Goal: Task Accomplishment & Management: Complete application form

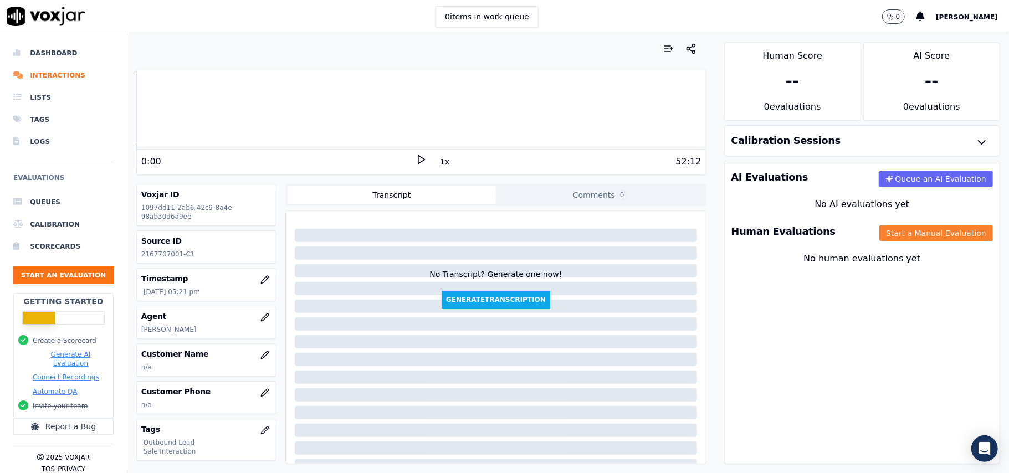
click at [889, 241] on button "Start a Manual Evaluation" at bounding box center [936, 233] width 114 height 16
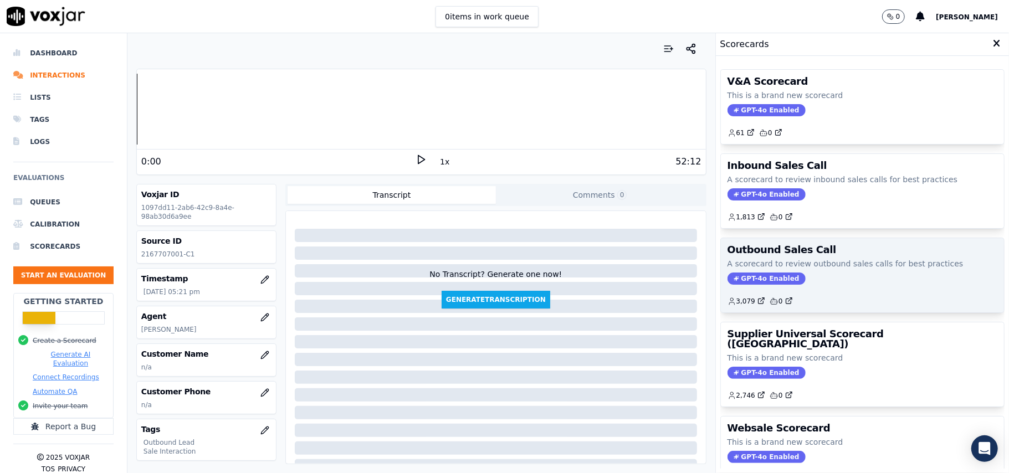
click at [754, 285] on span "GPT-4o Enabled" at bounding box center [766, 278] width 78 height 12
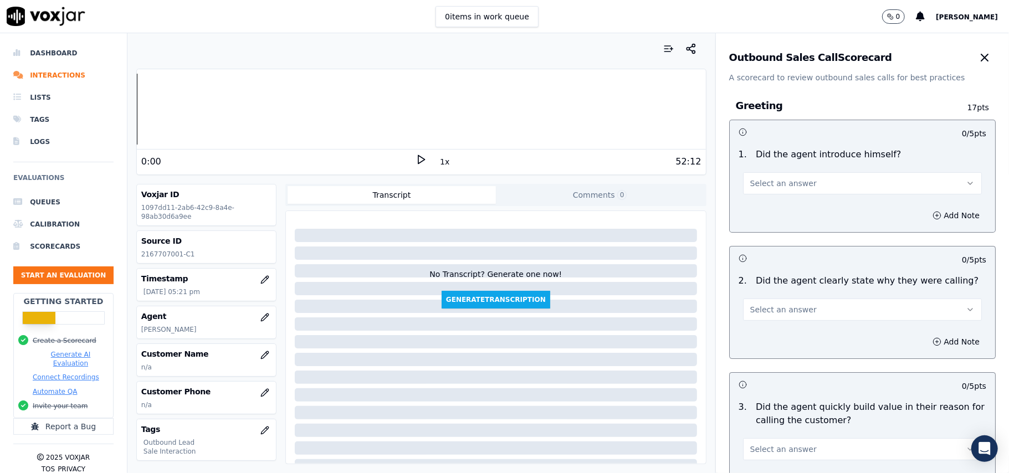
click at [783, 191] on button "Select an answer" at bounding box center [862, 183] width 239 height 22
click at [768, 207] on div "Yes" at bounding box center [838, 209] width 214 height 18
click at [778, 304] on span "Select an answer" at bounding box center [783, 309] width 66 height 11
click at [778, 335] on div "Yes" at bounding box center [838, 335] width 214 height 18
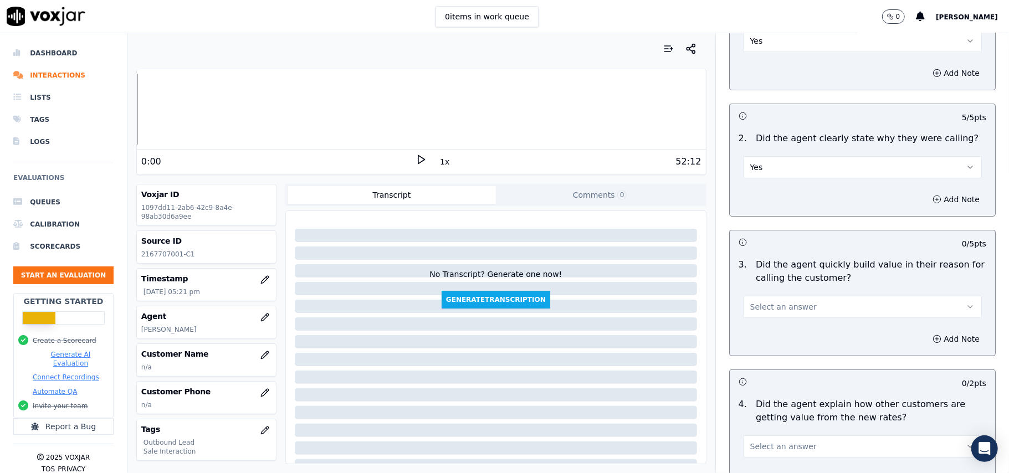
scroll to position [222, 0]
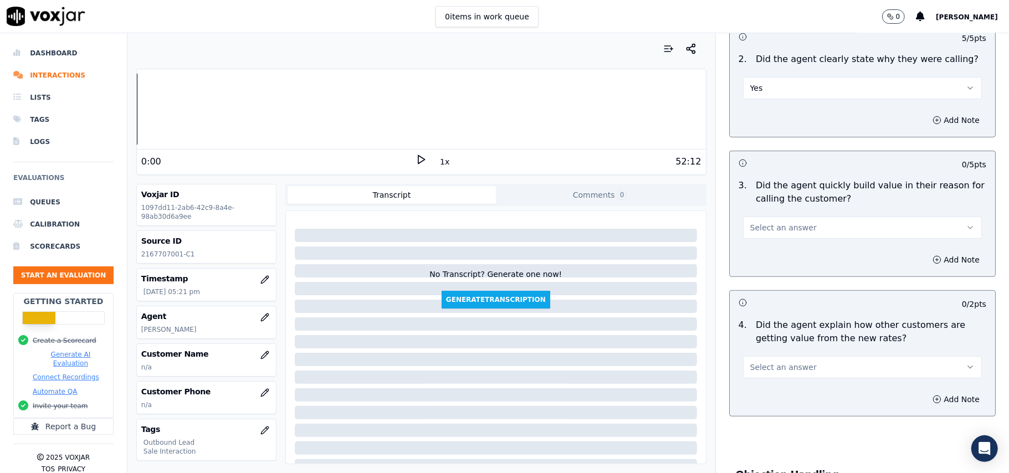
click at [785, 218] on button "Select an answer" at bounding box center [862, 228] width 239 height 22
click at [781, 251] on div "Yes" at bounding box center [838, 254] width 214 height 18
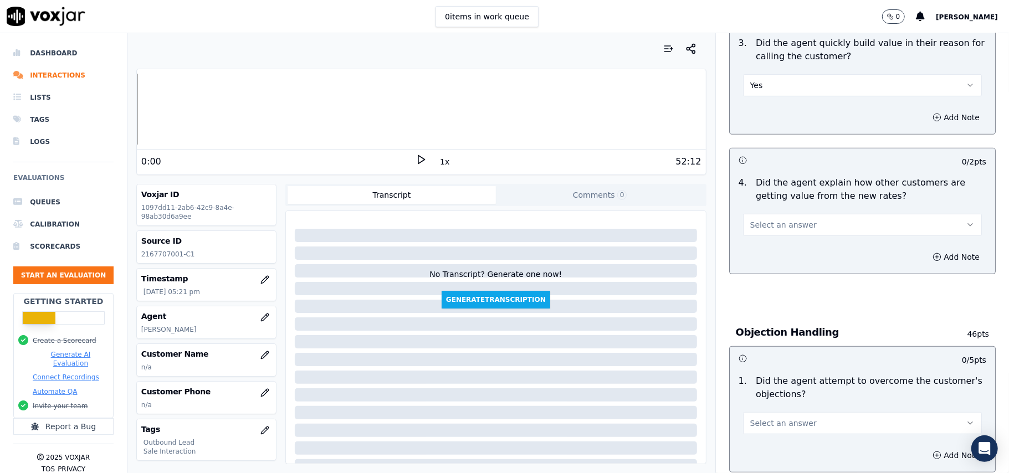
scroll to position [443, 0]
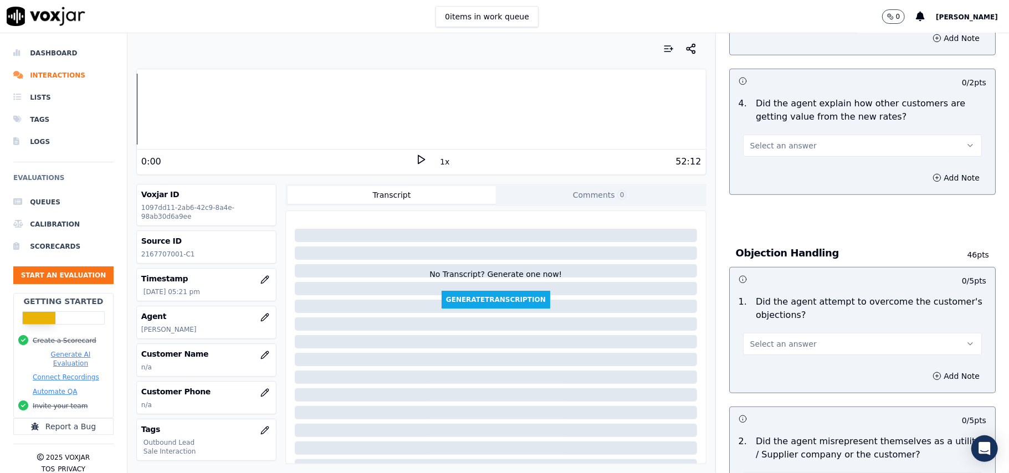
click at [776, 142] on span "Select an answer" at bounding box center [783, 145] width 66 height 11
click at [774, 164] on div "Yes" at bounding box center [838, 172] width 214 height 18
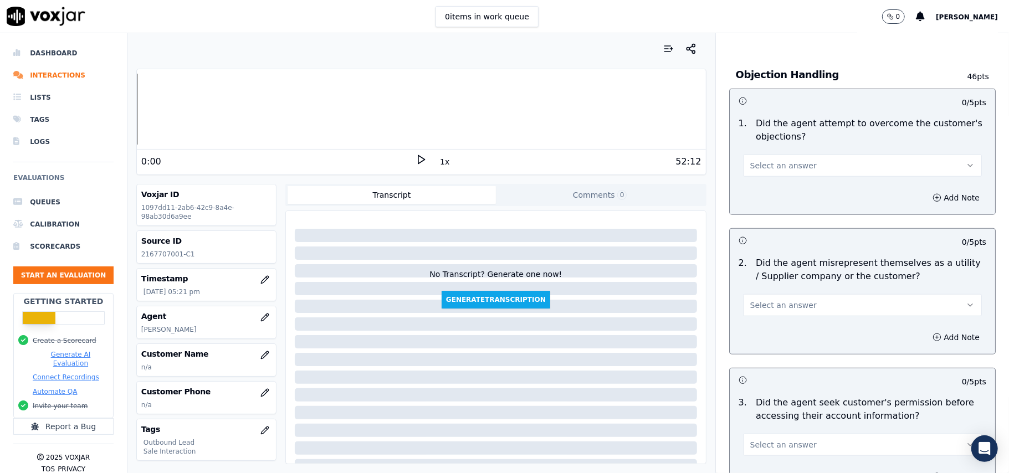
scroll to position [738, 0]
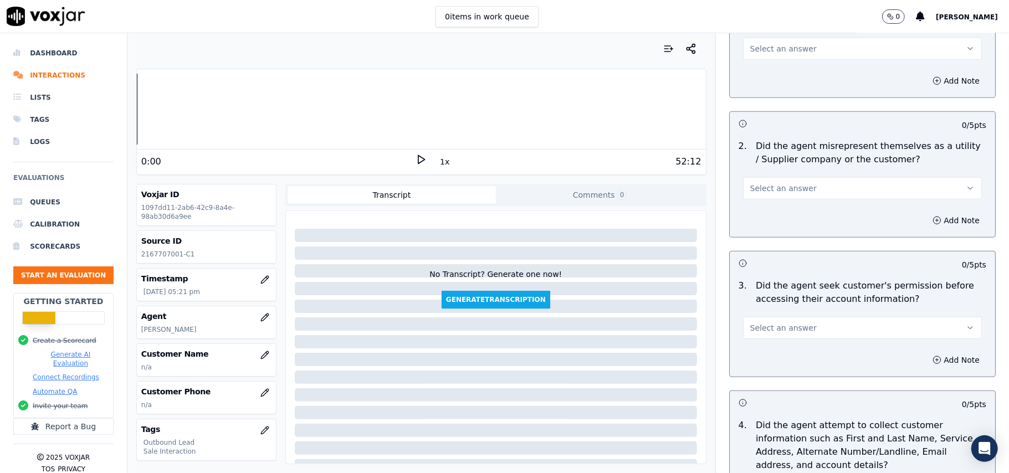
click at [783, 54] on span "Select an answer" at bounding box center [783, 48] width 66 height 11
click at [781, 76] on div "Yes" at bounding box center [838, 75] width 214 height 18
click at [788, 187] on span "Select an answer" at bounding box center [783, 188] width 66 height 11
click at [789, 233] on div "No" at bounding box center [838, 233] width 214 height 18
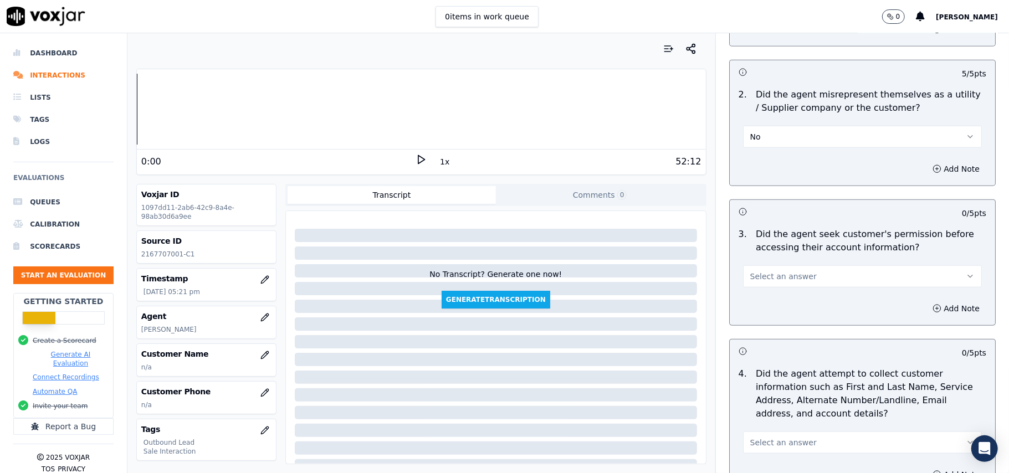
scroll to position [886, 0]
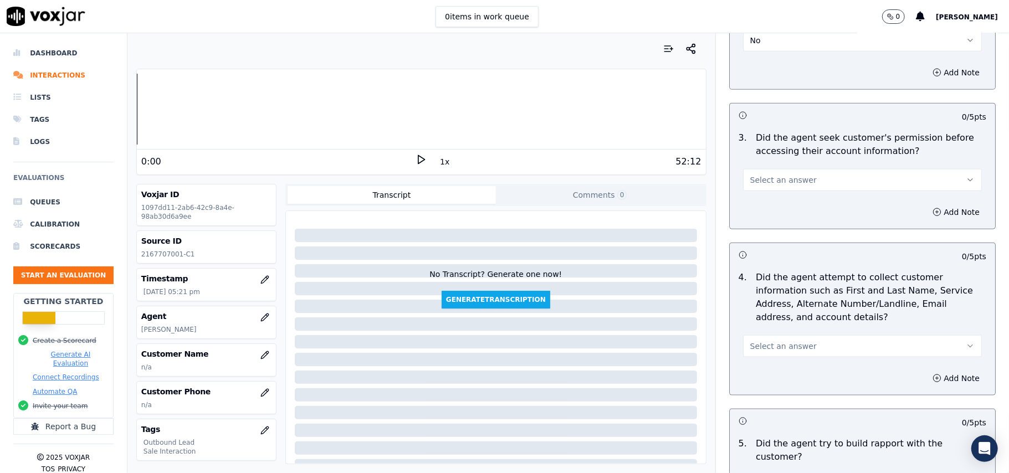
click at [796, 189] on button "Select an answer" at bounding box center [862, 180] width 239 height 22
click at [791, 210] on div "Yes" at bounding box center [838, 208] width 214 height 18
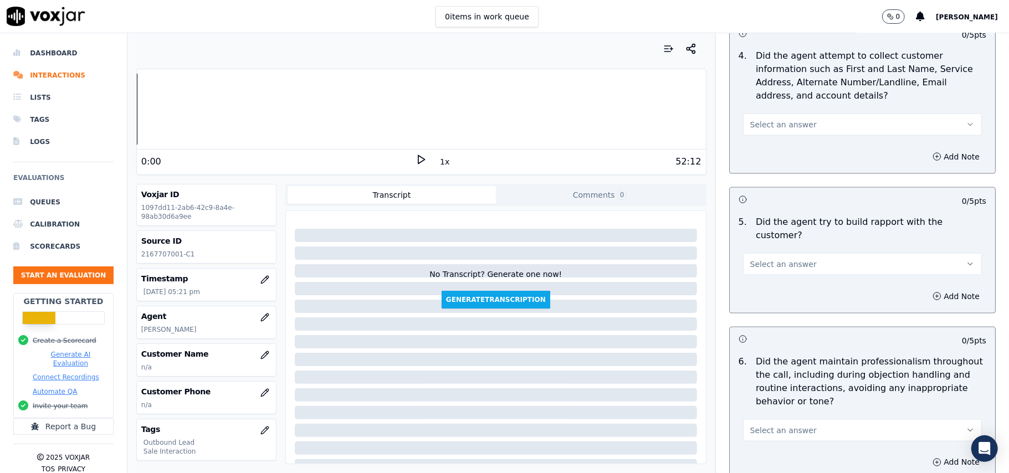
click at [791, 127] on span "Select an answer" at bounding box center [783, 124] width 66 height 11
click at [784, 148] on div "Yes" at bounding box center [838, 152] width 214 height 18
click at [789, 119] on button "Yes" at bounding box center [862, 125] width 239 height 22
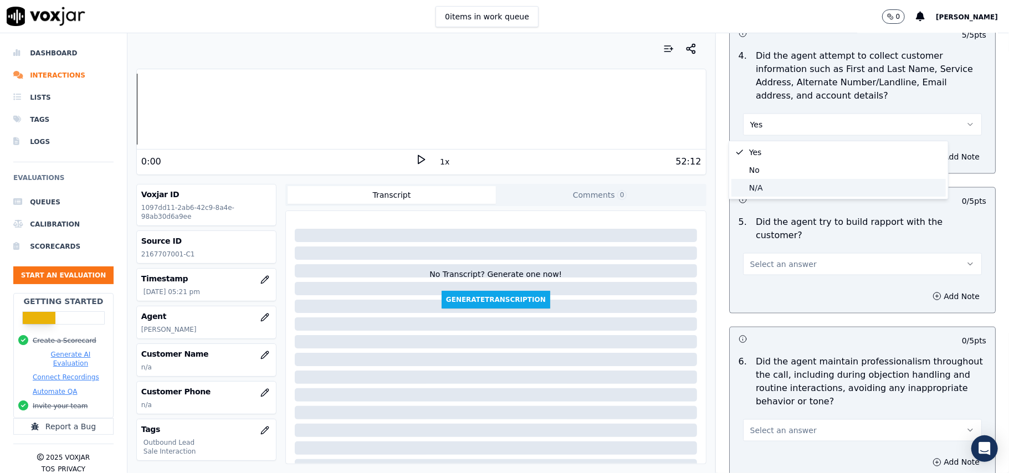
click at [781, 186] on div "N/A" at bounding box center [838, 188] width 214 height 18
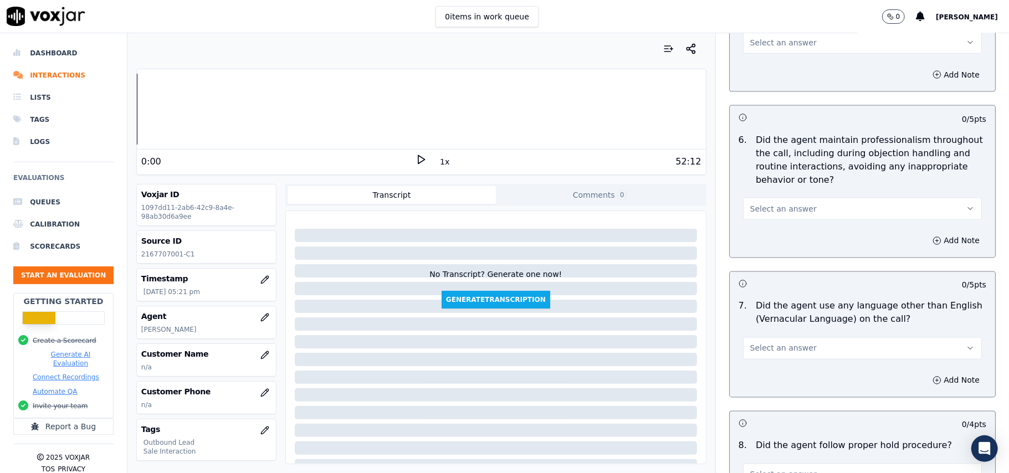
scroll to position [1181, 0]
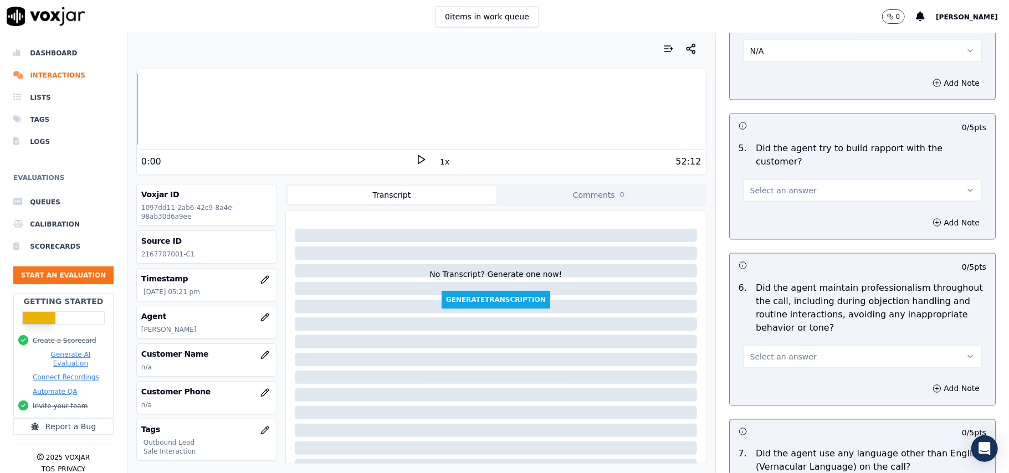
click at [789, 185] on span "Select an answer" at bounding box center [783, 190] width 66 height 11
click at [785, 206] on div "Yes" at bounding box center [838, 206] width 214 height 18
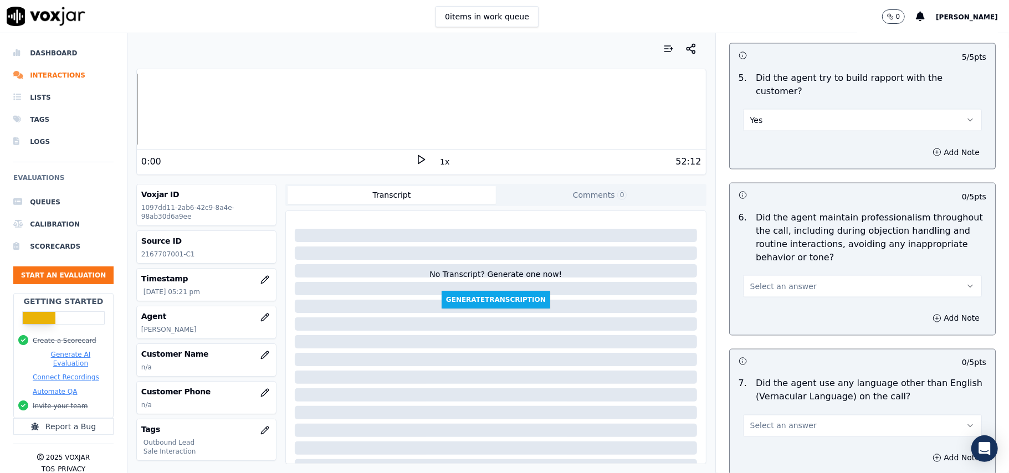
scroll to position [1329, 0]
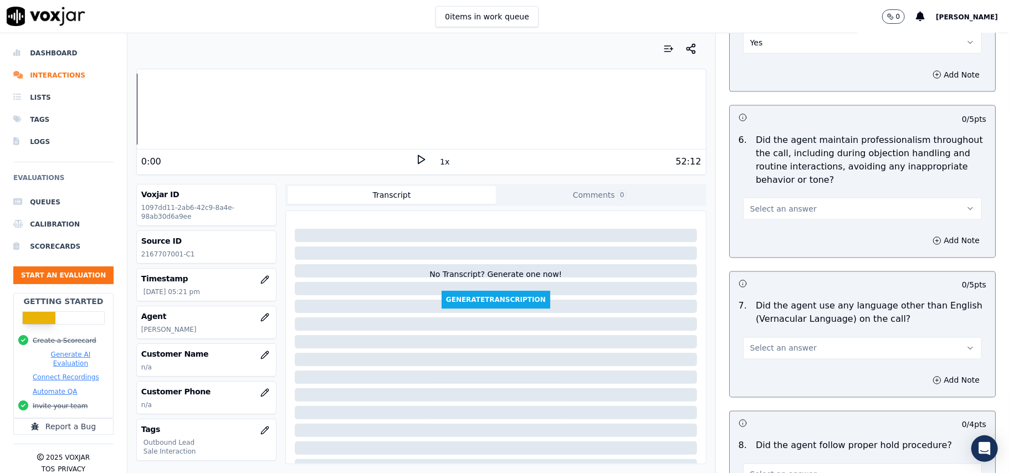
click at [790, 198] on button "Select an answer" at bounding box center [862, 209] width 239 height 22
click at [784, 220] on div "Yes" at bounding box center [838, 224] width 214 height 18
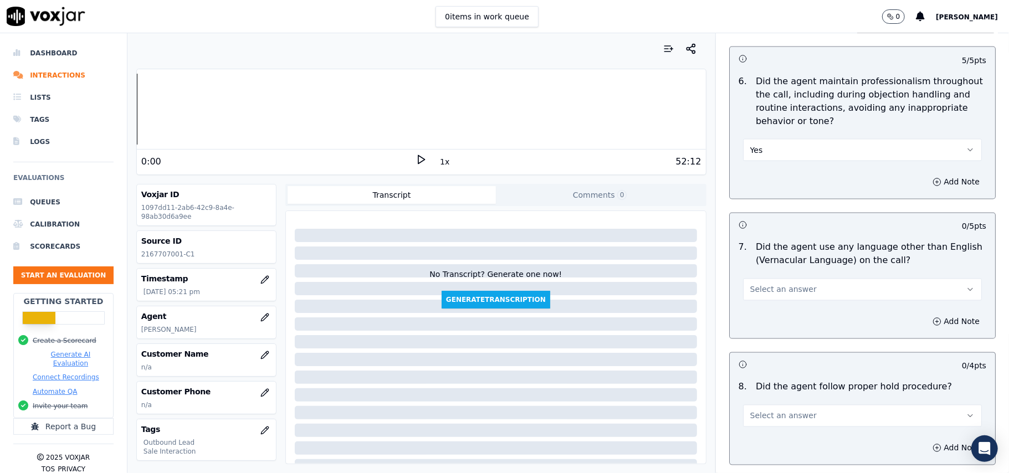
scroll to position [1551, 0]
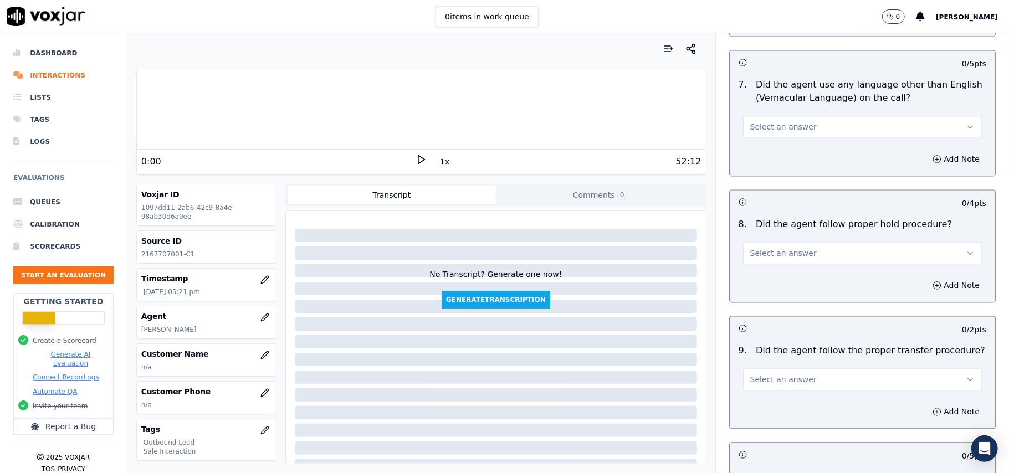
click at [779, 122] on span "Select an answer" at bounding box center [783, 126] width 66 height 11
click at [779, 156] on div "No" at bounding box center [838, 160] width 214 height 18
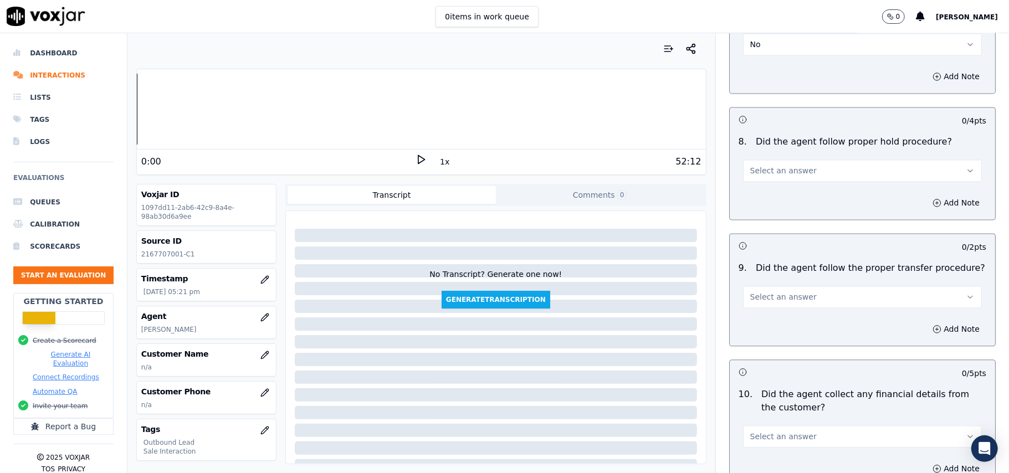
scroll to position [1698, 0]
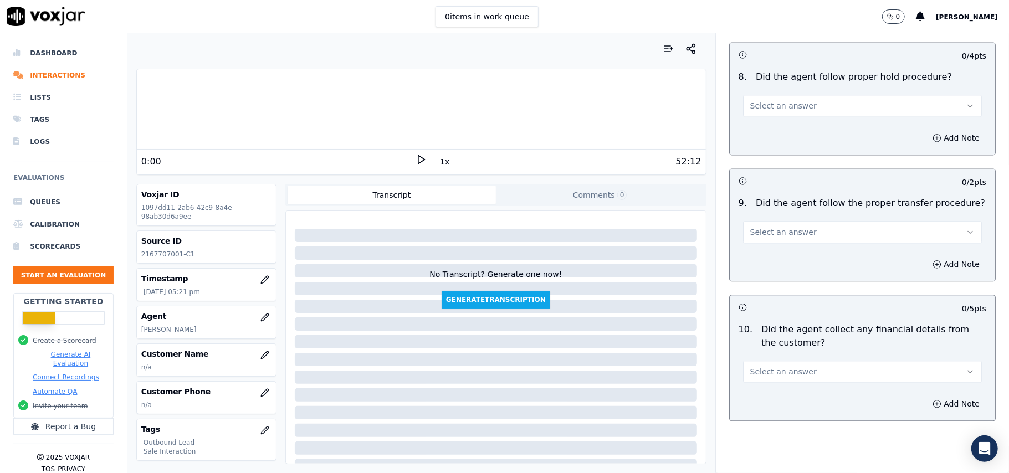
click at [791, 95] on button "Select an answer" at bounding box center [862, 106] width 239 height 22
drag, startPoint x: 788, startPoint y: 117, endPoint x: 786, endPoint y: 123, distance: 5.6
click at [788, 119] on div "Yes" at bounding box center [838, 121] width 214 height 18
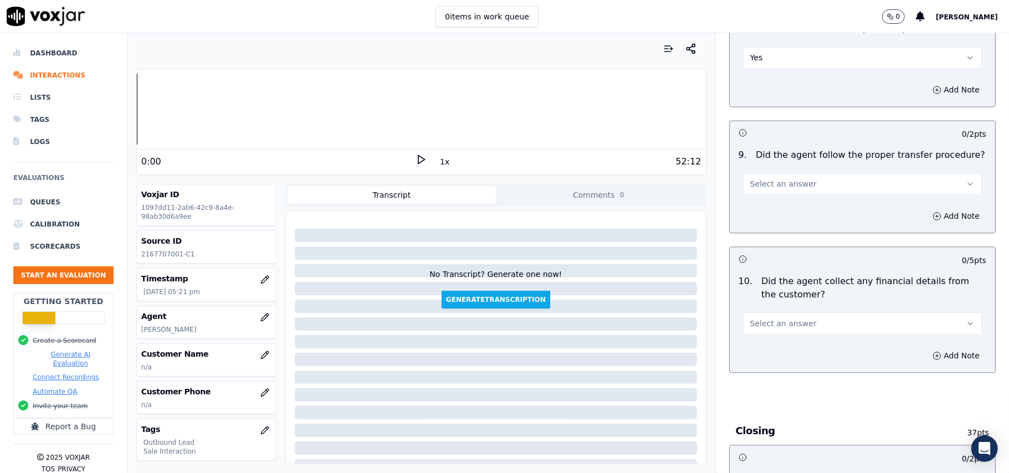
scroll to position [1772, 0]
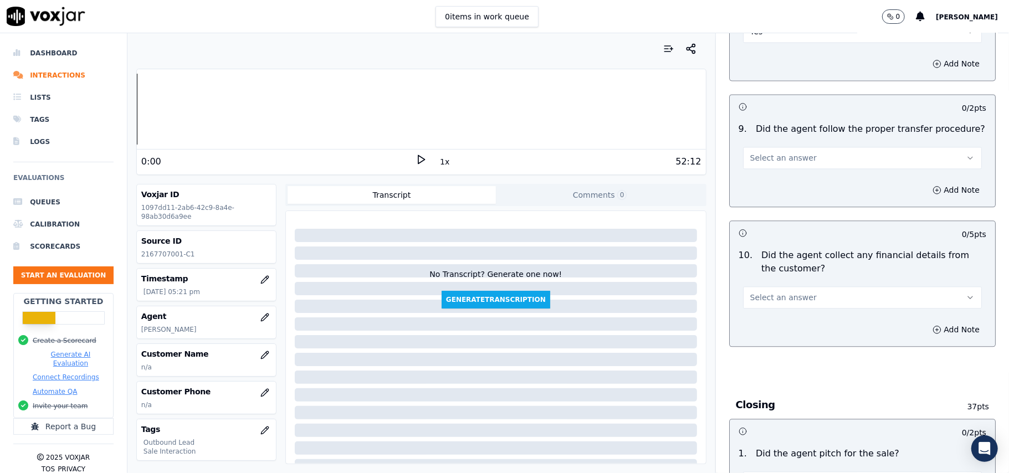
click at [811, 153] on button "Select an answer" at bounding box center [862, 158] width 239 height 22
click at [807, 173] on div "Yes" at bounding box center [838, 175] width 214 height 18
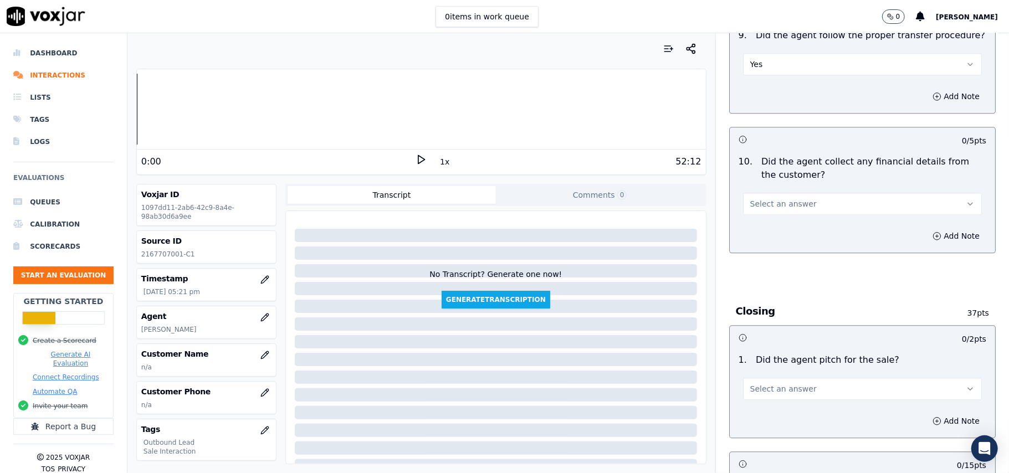
scroll to position [1920, 0]
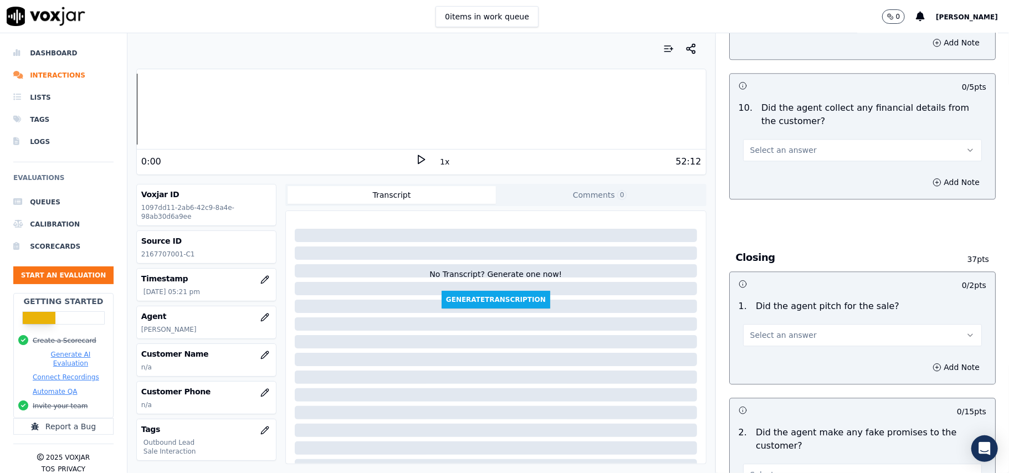
click at [782, 145] on span "Select an answer" at bounding box center [783, 150] width 66 height 11
click at [791, 191] on div "No" at bounding box center [838, 185] width 214 height 18
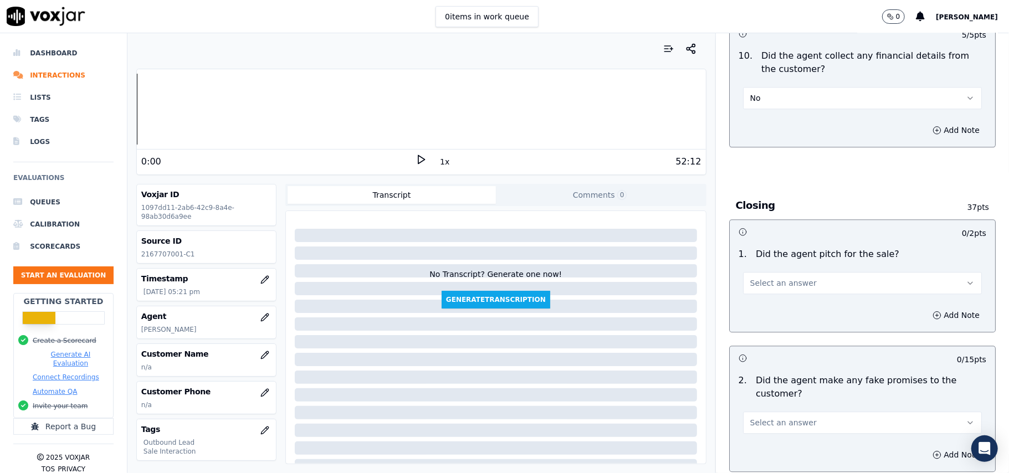
scroll to position [1994, 0]
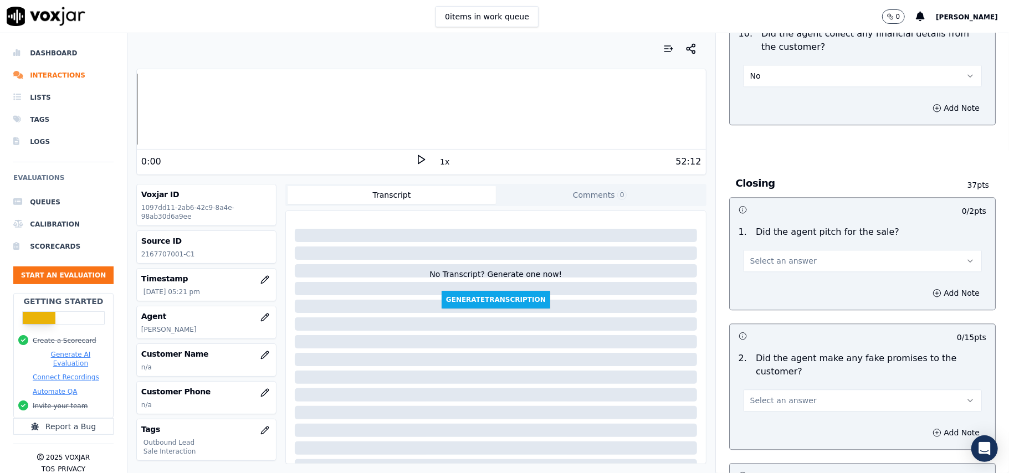
click at [778, 261] on button "Select an answer" at bounding box center [862, 261] width 239 height 22
click at [775, 280] on div "Yes" at bounding box center [838, 278] width 214 height 18
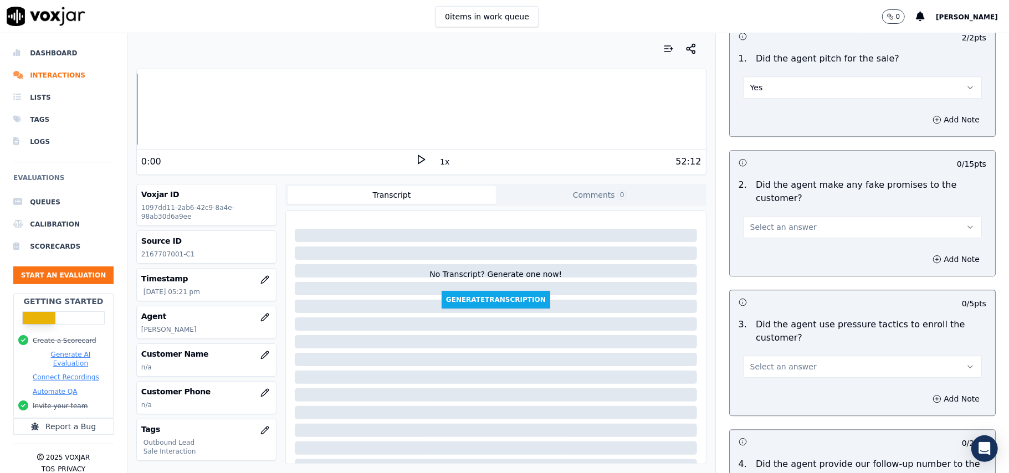
scroll to position [2141, 0]
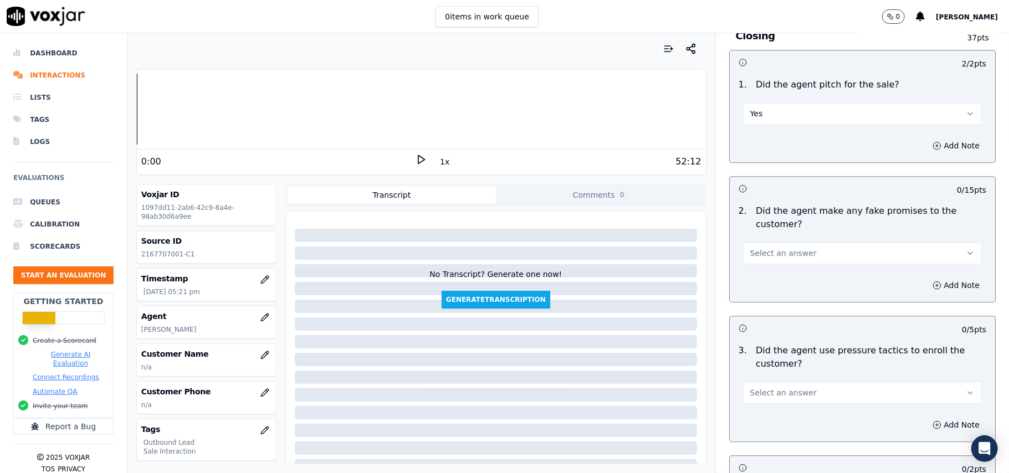
click at [785, 253] on button "Select an answer" at bounding box center [862, 253] width 239 height 22
click at [768, 285] on div "No" at bounding box center [838, 288] width 214 height 18
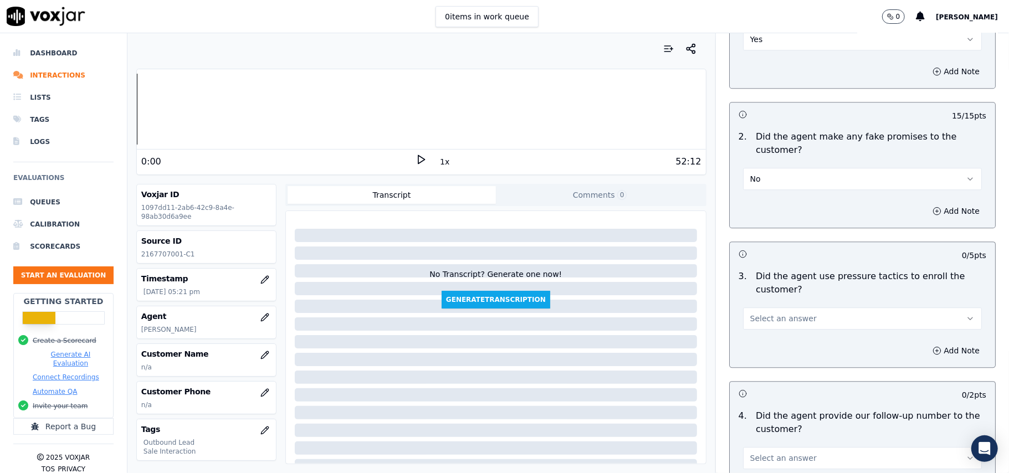
click at [754, 313] on span "Select an answer" at bounding box center [783, 318] width 66 height 11
click at [754, 354] on div "No" at bounding box center [838, 354] width 214 height 18
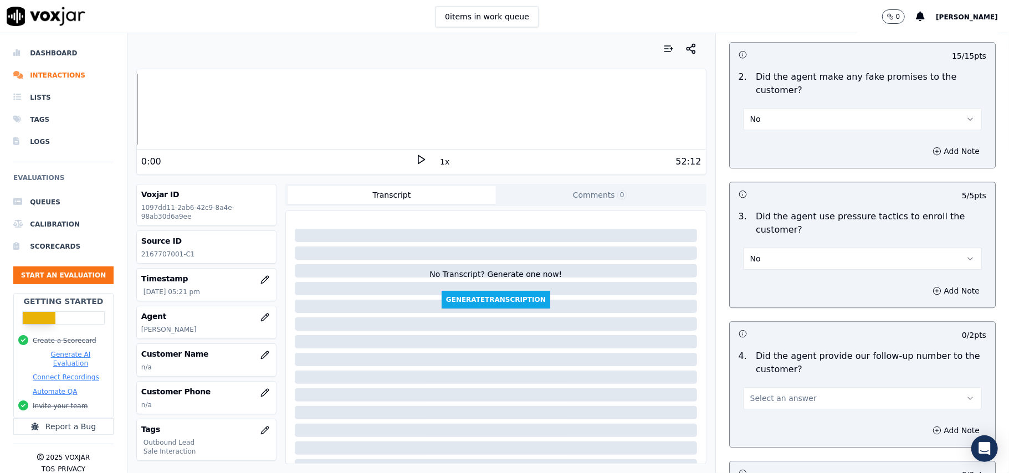
scroll to position [2363, 0]
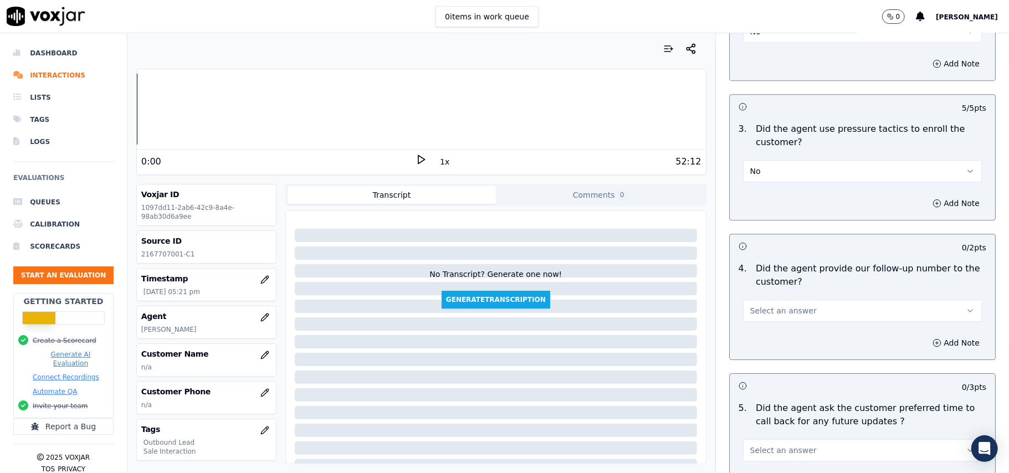
click at [781, 160] on button "No" at bounding box center [862, 171] width 239 height 22
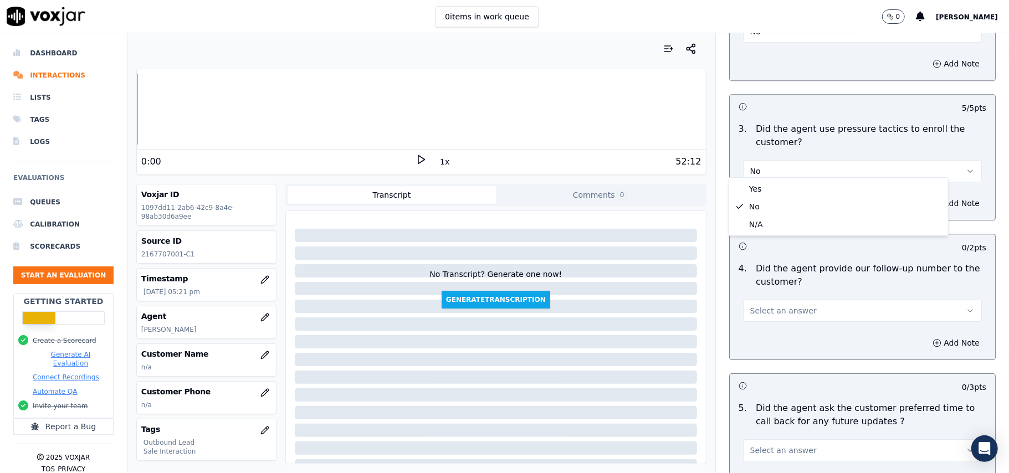
click at [778, 310] on button "Select an answer" at bounding box center [862, 311] width 239 height 22
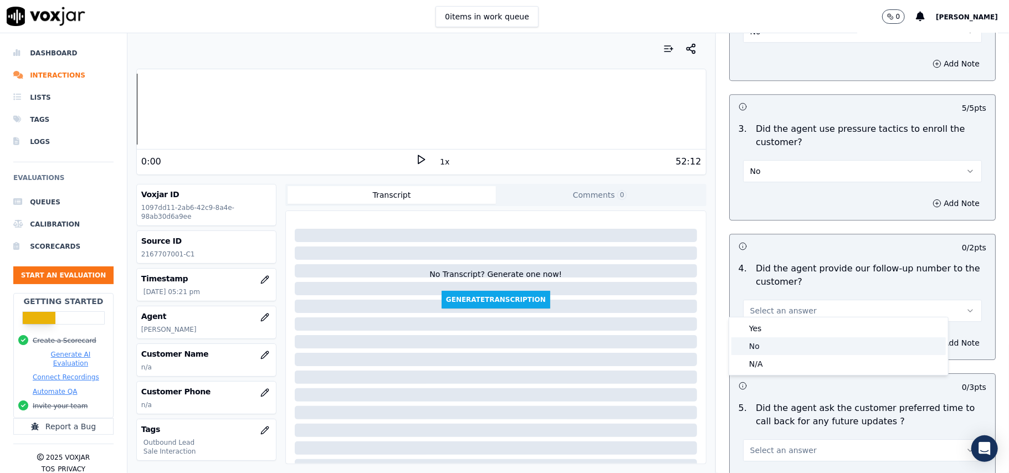
click at [776, 333] on div "Yes" at bounding box center [838, 329] width 214 height 18
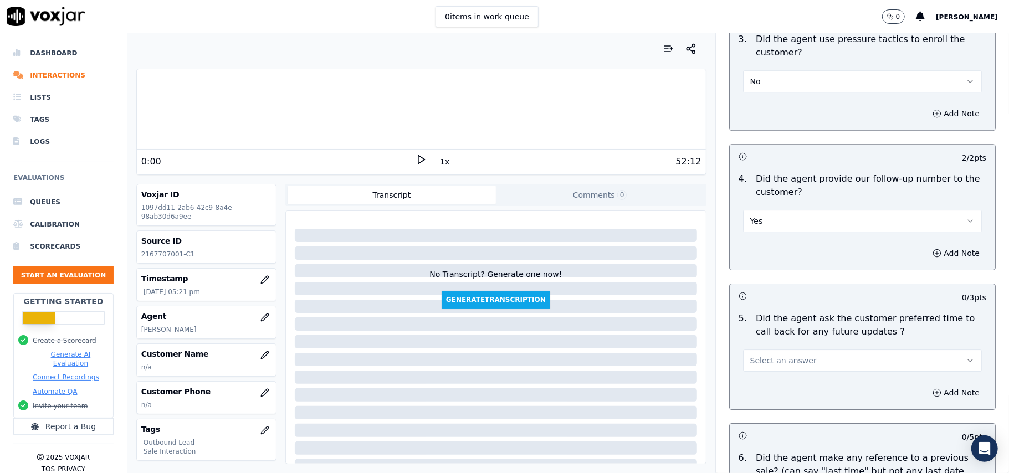
scroll to position [2584, 0]
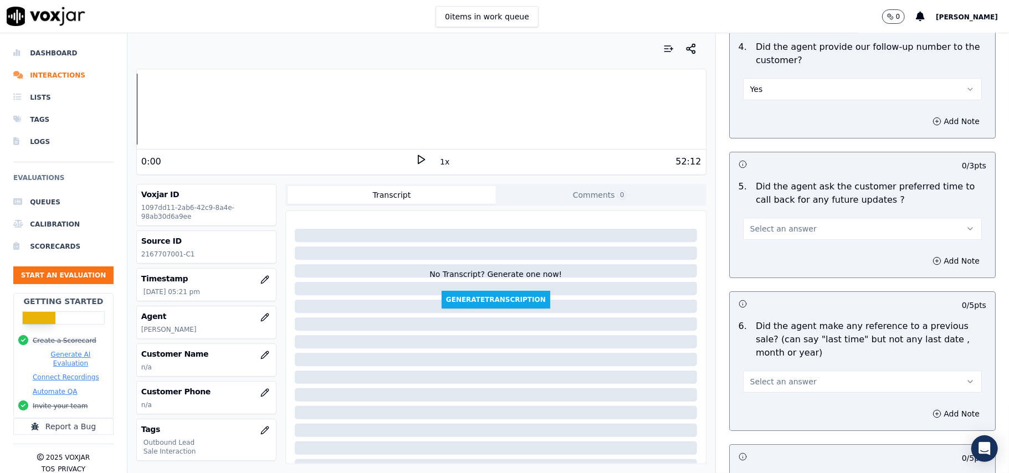
click at [778, 223] on span "Select an answer" at bounding box center [783, 228] width 66 height 11
click at [778, 248] on div "Yes" at bounding box center [838, 247] width 214 height 18
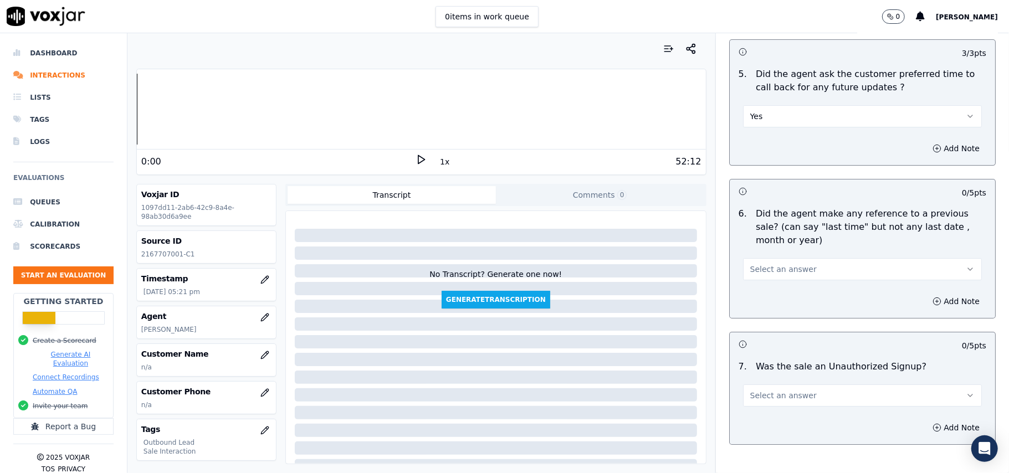
scroll to position [2732, 0]
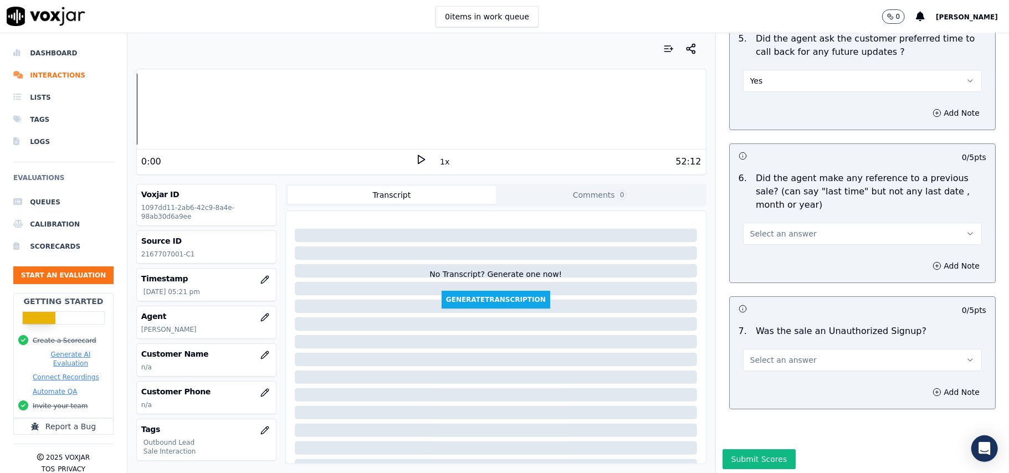
click at [778, 223] on button "Select an answer" at bounding box center [862, 234] width 239 height 22
click at [771, 273] on div "No" at bounding box center [838, 270] width 214 height 18
click at [786, 359] on span "Select an answer" at bounding box center [783, 359] width 66 height 11
click at [785, 393] on div "No" at bounding box center [838, 397] width 214 height 18
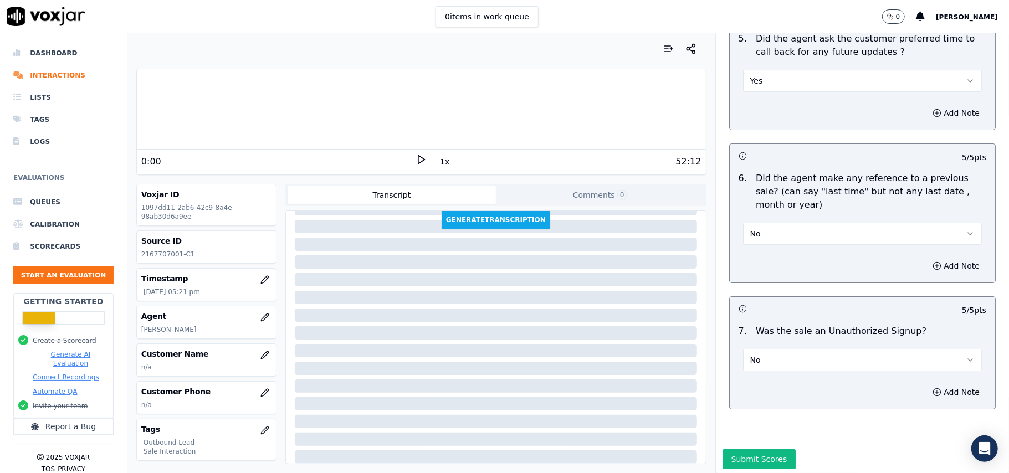
scroll to position [109, 0]
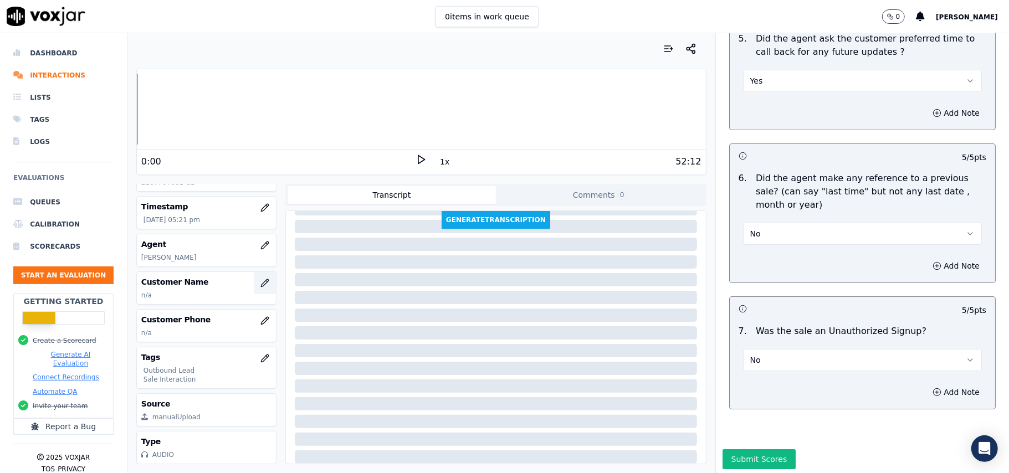
click at [261, 279] on icon "button" at bounding box center [264, 282] width 7 height 7
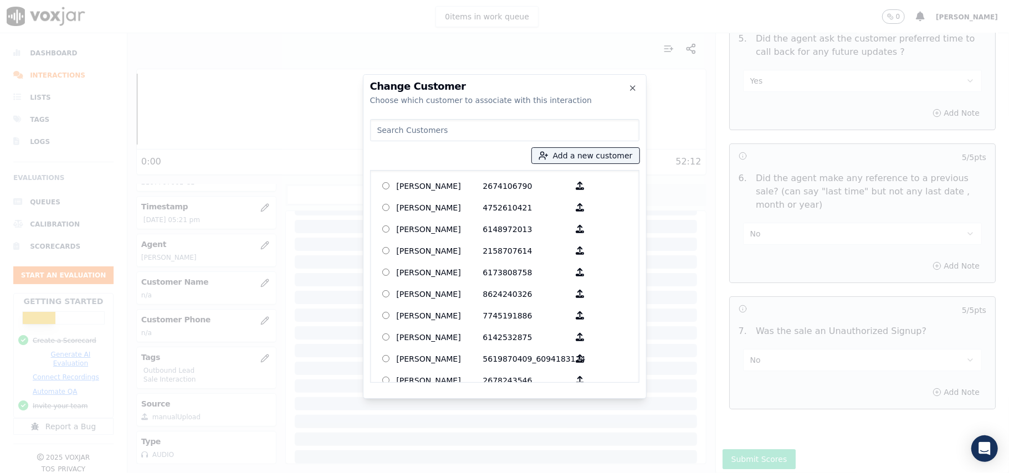
paste input "[PERSON_NAME]"
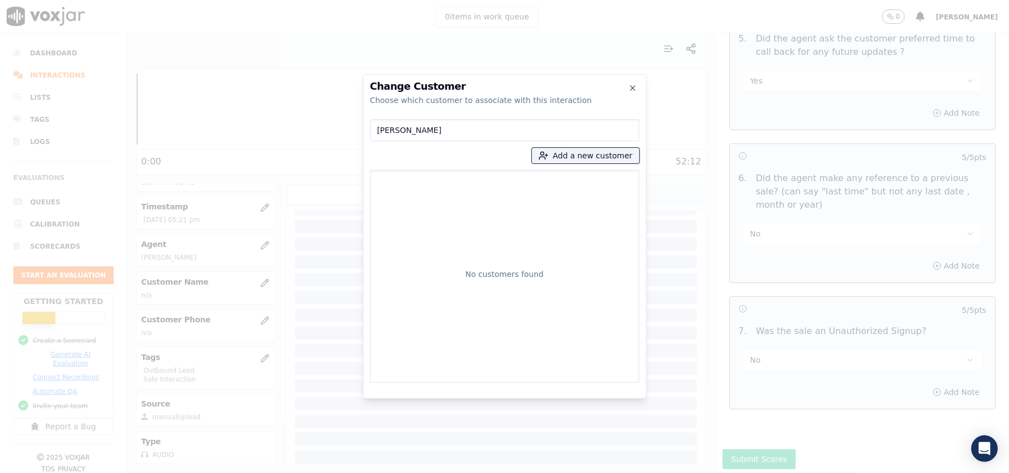
click at [380, 133] on input "[PERSON_NAME]" at bounding box center [504, 130] width 269 height 22
click at [378, 131] on input "[PERSON_NAME]" at bounding box center [504, 130] width 269 height 22
type input "[PERSON_NAME]"
click at [569, 148] on button "Add a new customer" at bounding box center [585, 156] width 107 height 16
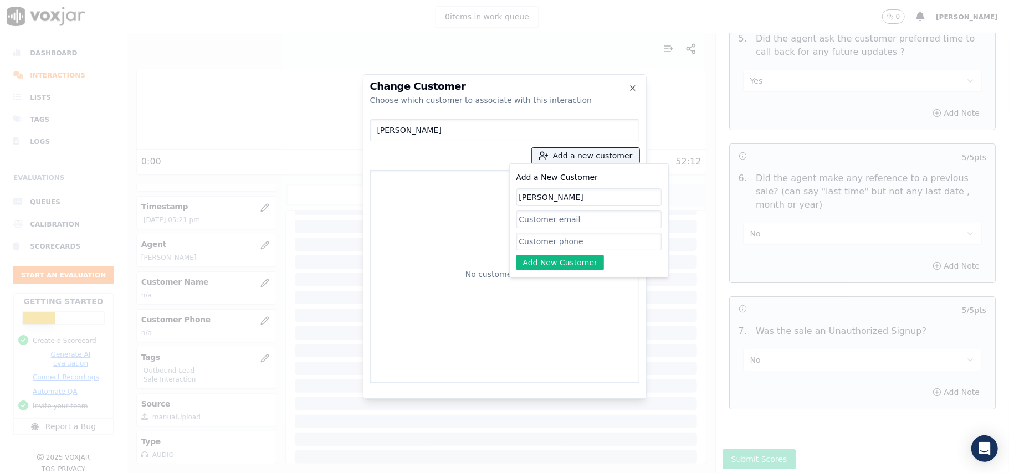
type input "[PERSON_NAME]"
drag, startPoint x: 545, startPoint y: 241, endPoint x: 348, endPoint y: 122, distance: 229.9
click at [545, 241] on input "Add a New Customer" at bounding box center [588, 242] width 145 height 18
paste input "2164508338 2167707001"
click at [572, 243] on input "2164508338 2167707001" at bounding box center [588, 242] width 145 height 18
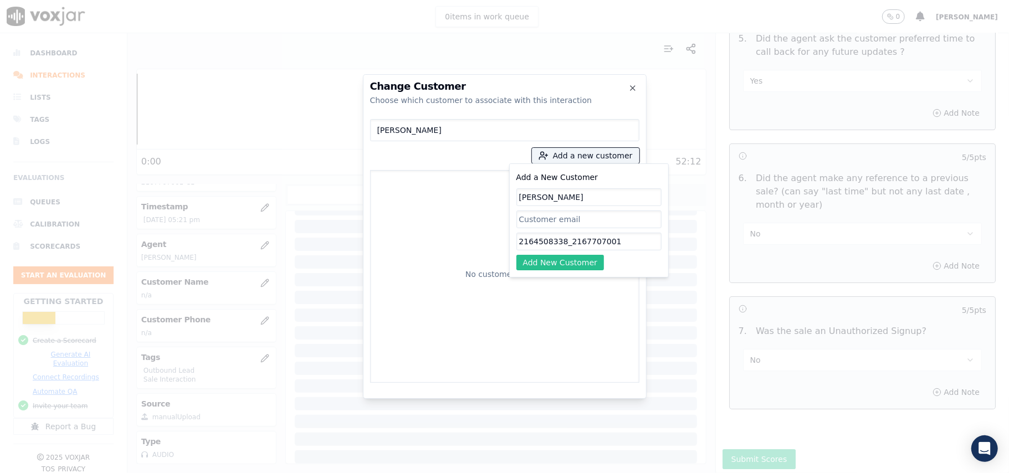
type input "2164508338_2167707001"
click at [586, 260] on button "Add New Customer" at bounding box center [560, 263] width 88 height 16
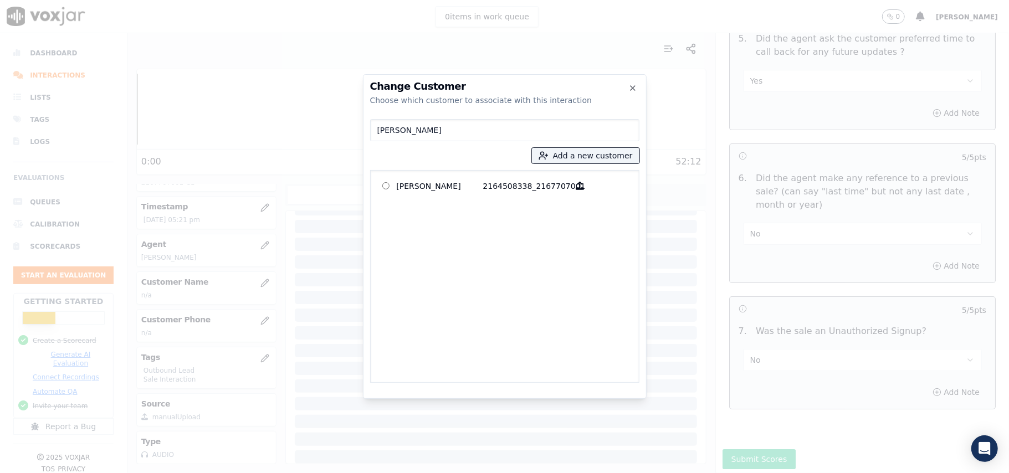
drag, startPoint x: 495, startPoint y: 184, endPoint x: 566, endPoint y: 301, distance: 137.4
click at [496, 184] on p "2164508338_2167707001" at bounding box center [526, 185] width 86 height 17
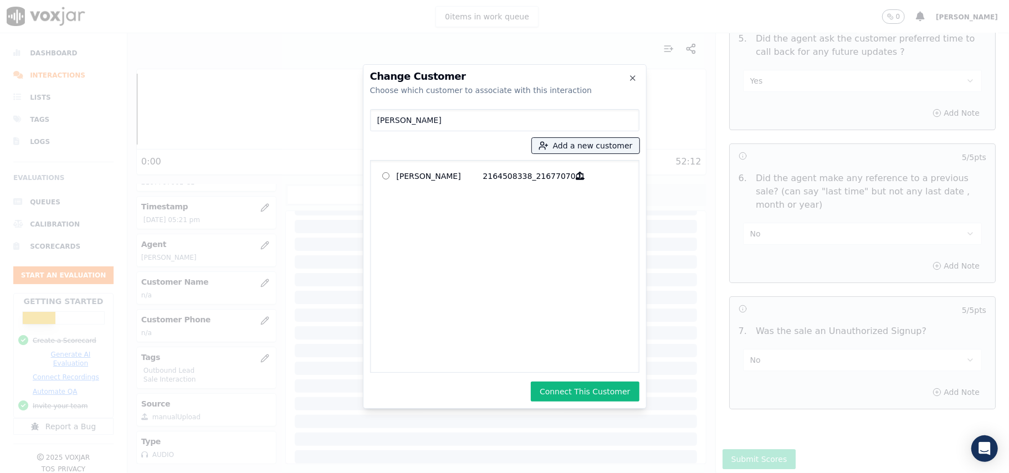
drag, startPoint x: 581, startPoint y: 387, endPoint x: 798, endPoint y: 342, distance: 221.7
click at [582, 387] on button "Connect This Customer" at bounding box center [585, 392] width 108 height 20
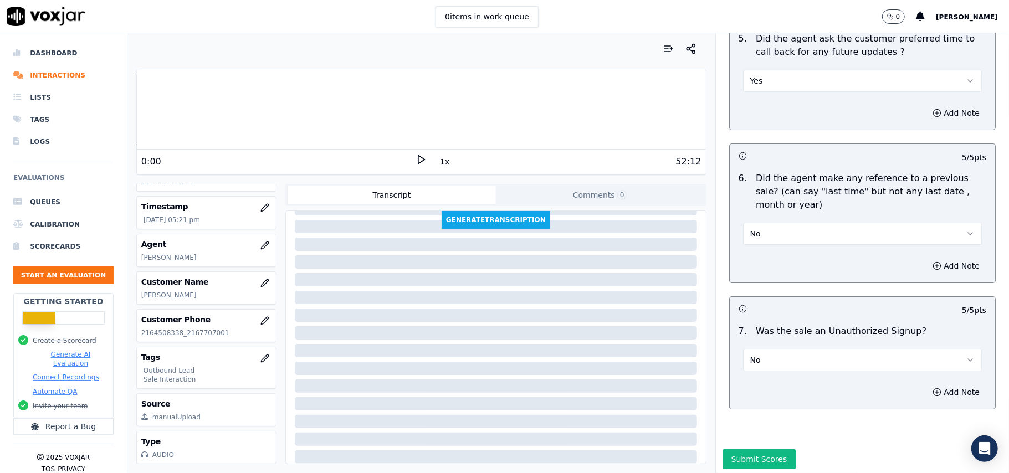
scroll to position [2762, 0]
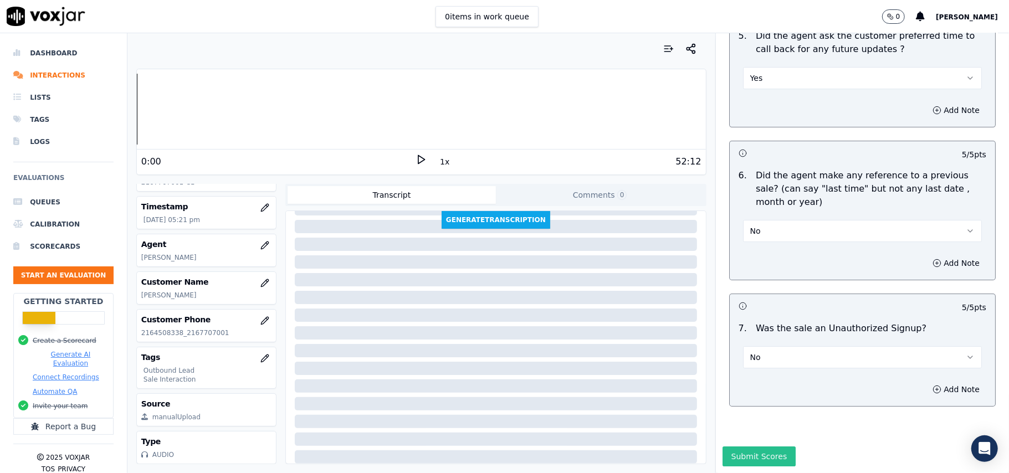
click at [745, 446] on button "Submit Scores" at bounding box center [759, 456] width 74 height 20
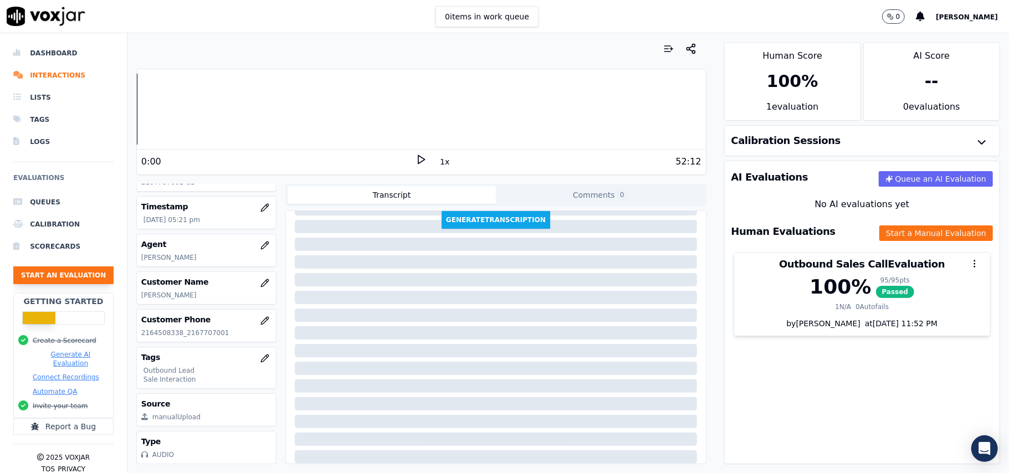
click at [63, 272] on button "Start an Evaluation" at bounding box center [63, 275] width 100 height 18
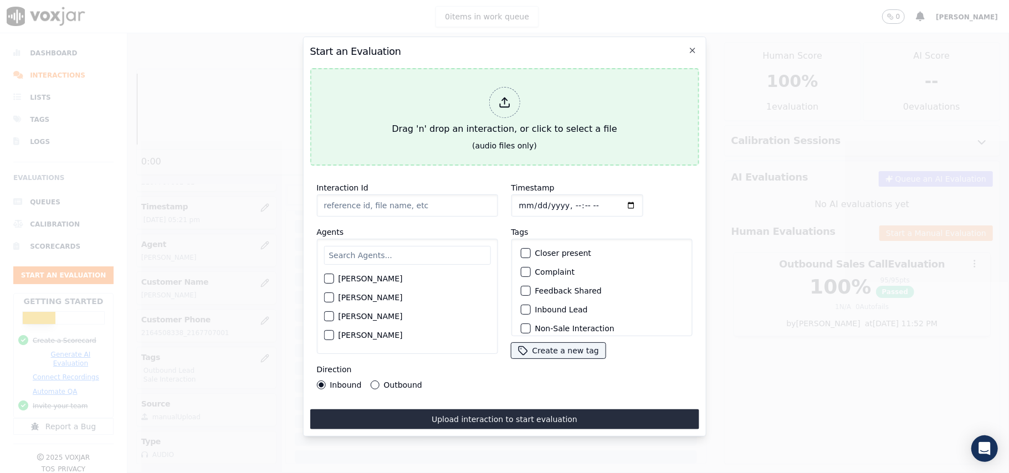
click at [508, 96] on icon at bounding box center [504, 102] width 12 height 12
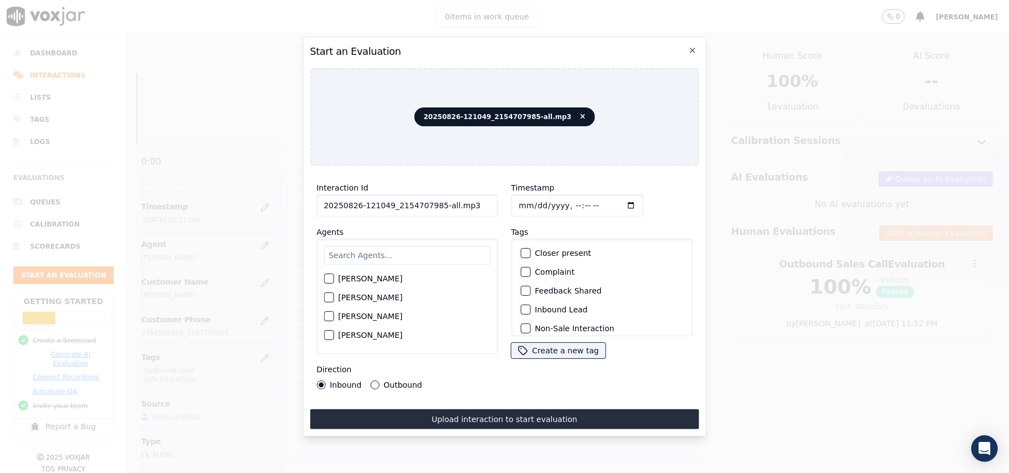
drag, startPoint x: 466, startPoint y: 200, endPoint x: 433, endPoint y: 209, distance: 34.9
click at [433, 209] on input "20250826-121049_2154707985-all.mp3" at bounding box center [406, 205] width 181 height 22
type input "20250826-121049_2154707985-C1"
click at [528, 204] on input "Timestamp" at bounding box center [577, 205] width 132 height 22
type input "[DATE]T18:22"
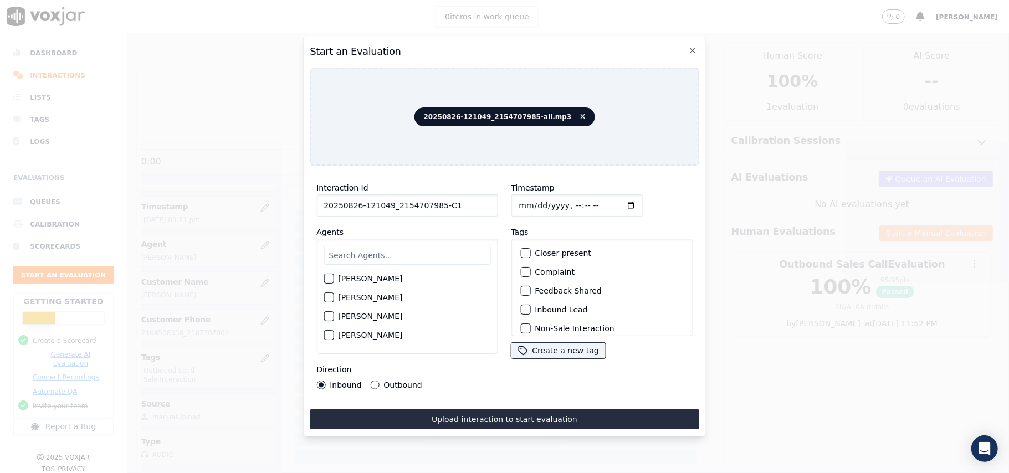
click at [441, 257] on input "text" at bounding box center [406, 255] width 167 height 19
type input "[PERSON_NAME]"
click at [324, 278] on div "button" at bounding box center [328, 282] width 8 height 8
click at [526, 308] on div "Inbound Lead" at bounding box center [601, 309] width 171 height 19
click at [521, 307] on div "button" at bounding box center [525, 310] width 8 height 8
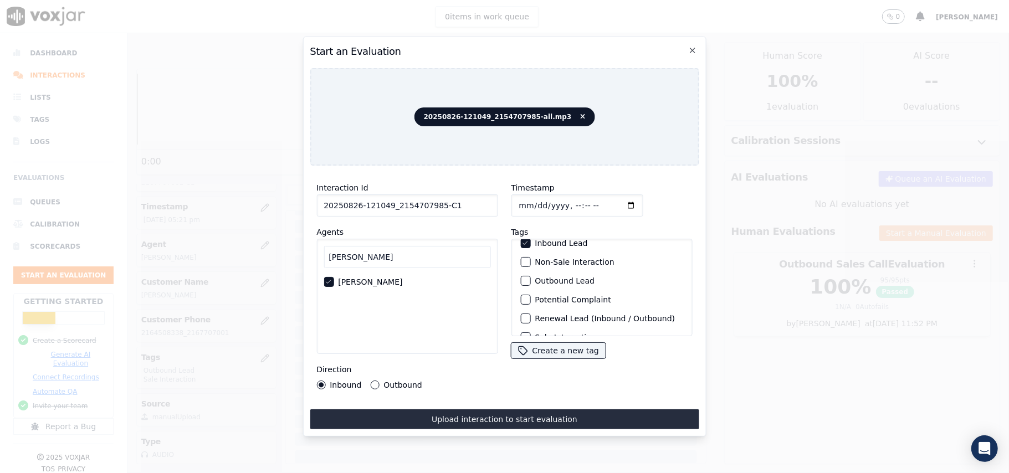
scroll to position [96, 0]
click at [534, 318] on label "Sale Interaction" at bounding box center [564, 322] width 61 height 8
click at [529, 317] on button "Sale Interaction" at bounding box center [525, 322] width 10 height 10
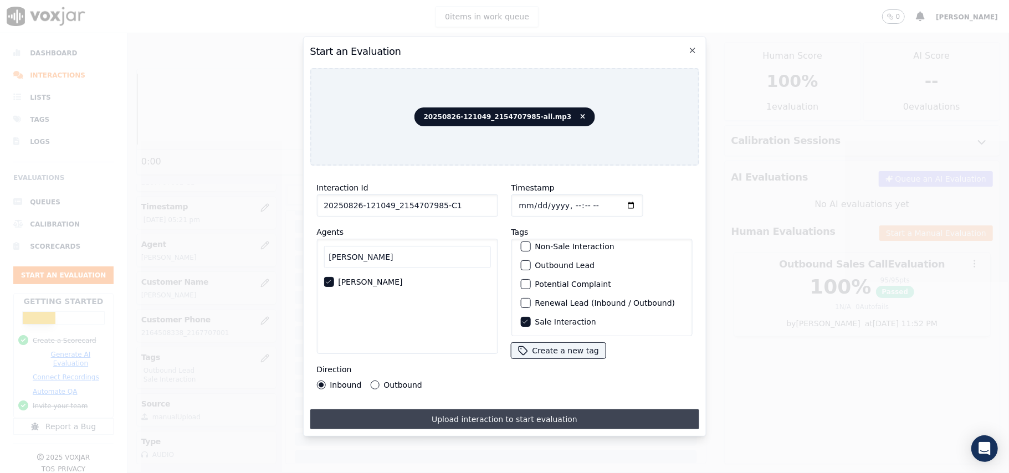
click at [472, 410] on button "Upload interaction to start evaluation" at bounding box center [504, 419] width 389 height 20
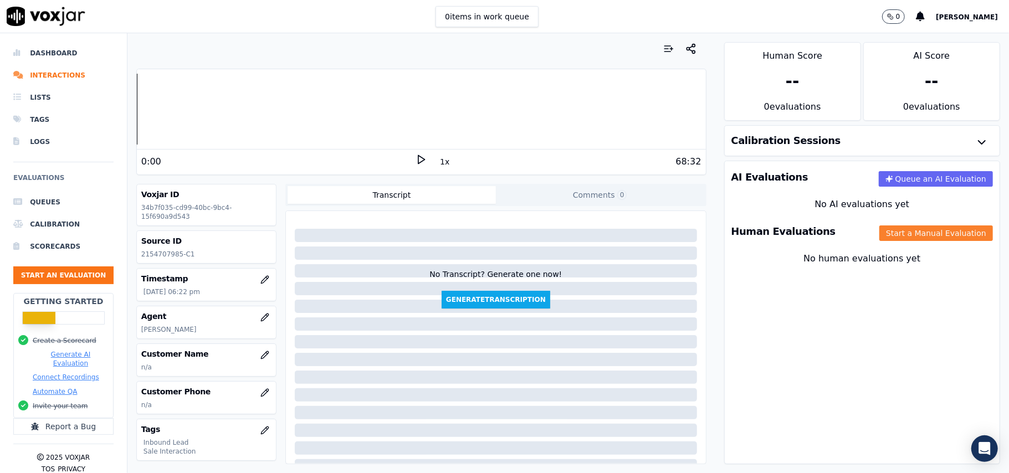
click at [894, 230] on button "Start a Manual Evaluation" at bounding box center [936, 233] width 114 height 16
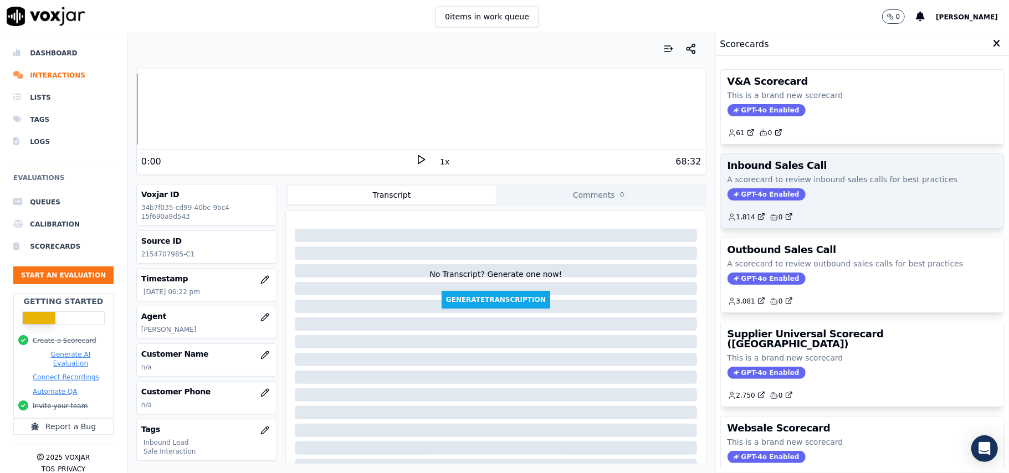
click at [752, 200] on span "GPT-4o Enabled" at bounding box center [766, 194] width 78 height 12
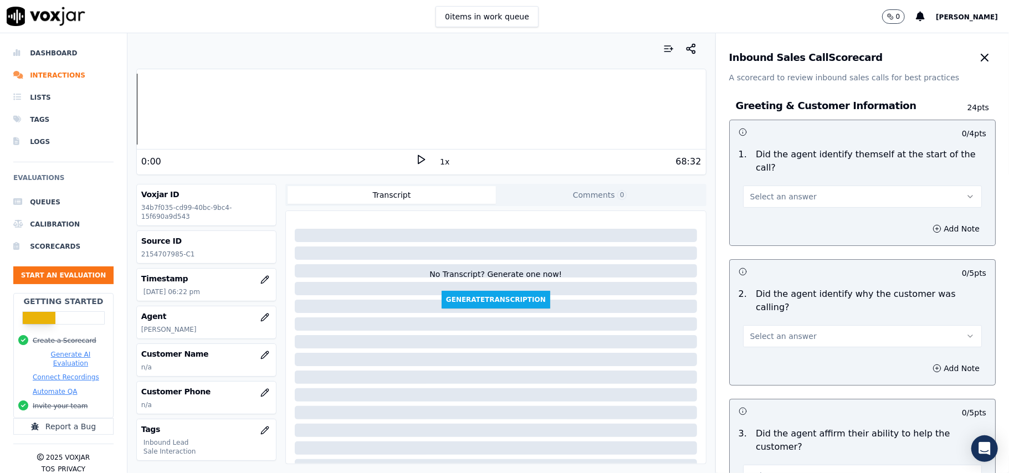
click at [760, 191] on span "Select an answer" at bounding box center [783, 196] width 66 height 11
click at [764, 209] on div "Yes" at bounding box center [838, 209] width 214 height 18
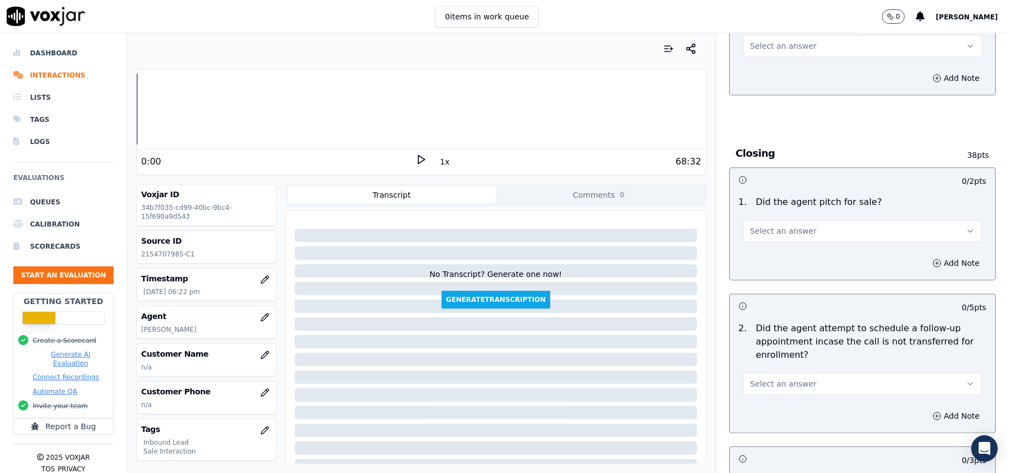
scroll to position [3100, 0]
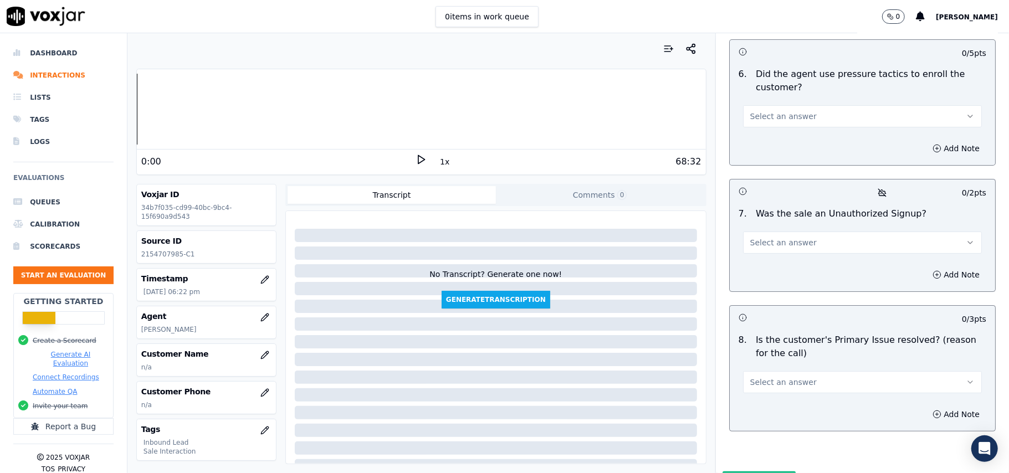
click at [779, 369] on div "Select an answer" at bounding box center [862, 381] width 239 height 24
click at [767, 371] on button "Select an answer" at bounding box center [862, 382] width 239 height 22
click at [772, 348] on div "Yes" at bounding box center [838, 349] width 214 height 18
click at [820, 231] on button "Select an answer" at bounding box center [862, 242] width 239 height 22
click at [770, 222] on div "No" at bounding box center [838, 227] width 214 height 18
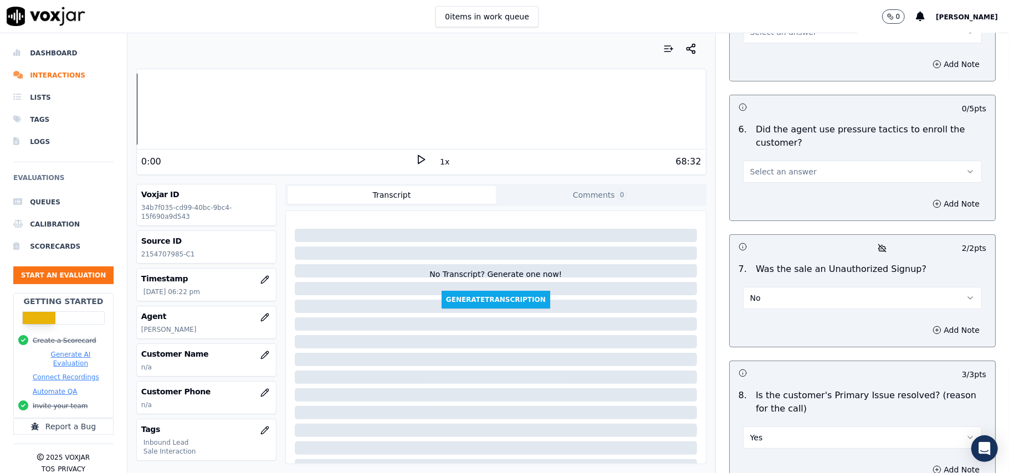
scroll to position [2952, 0]
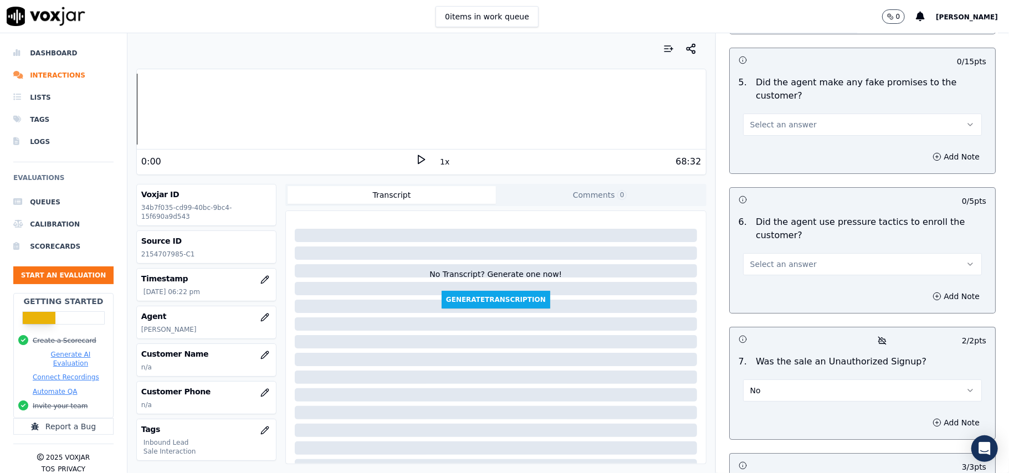
click at [776, 253] on button "Select an answer" at bounding box center [862, 264] width 239 height 22
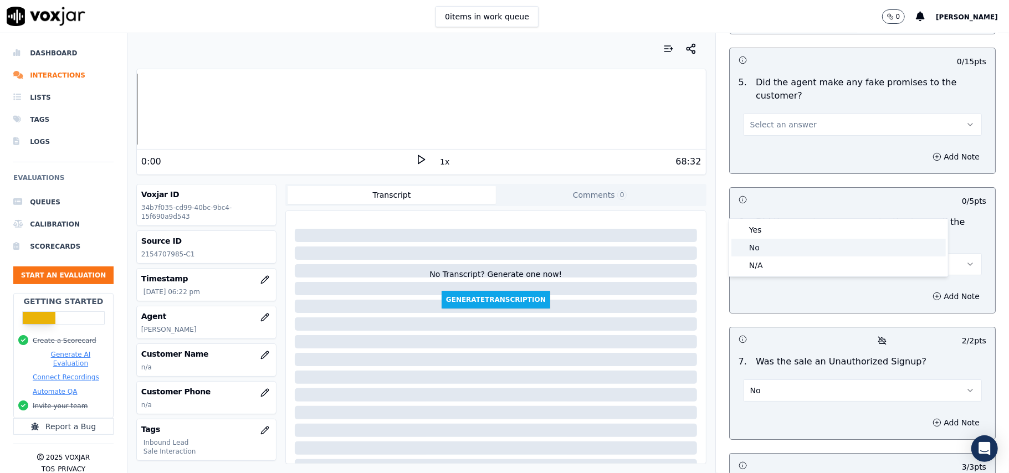
click at [771, 244] on div "No" at bounding box center [838, 248] width 214 height 18
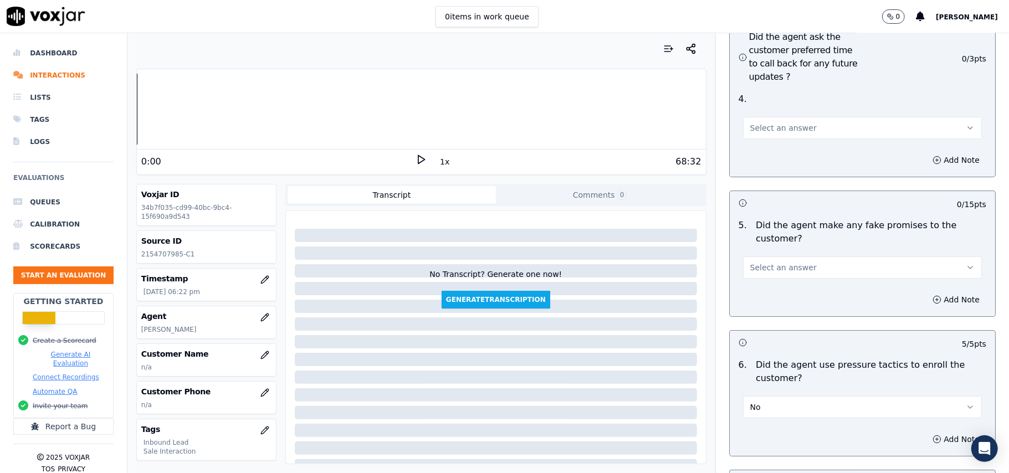
scroll to position [2805, 0]
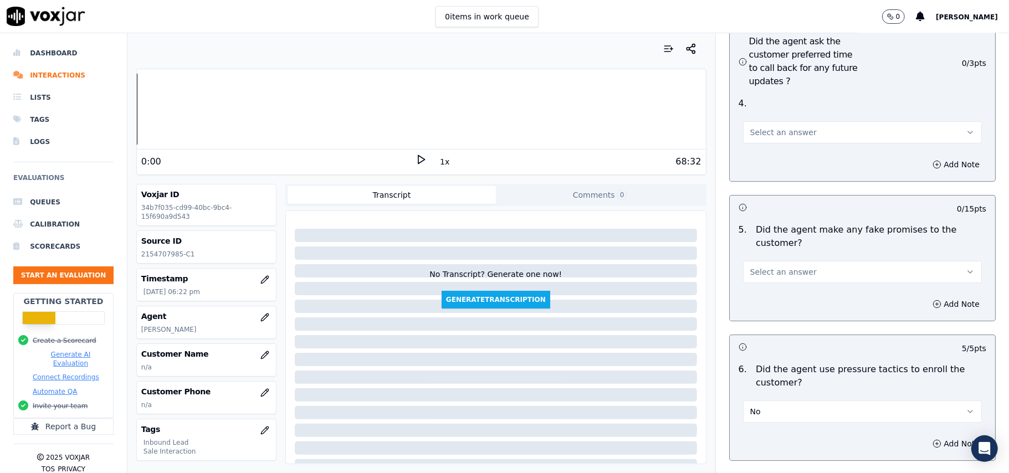
drag, startPoint x: 809, startPoint y: 213, endPoint x: 809, endPoint y: 220, distance: 7.2
click at [810, 261] on button "Select an answer" at bounding box center [862, 272] width 239 height 22
click at [796, 258] on div "No" at bounding box center [838, 255] width 214 height 18
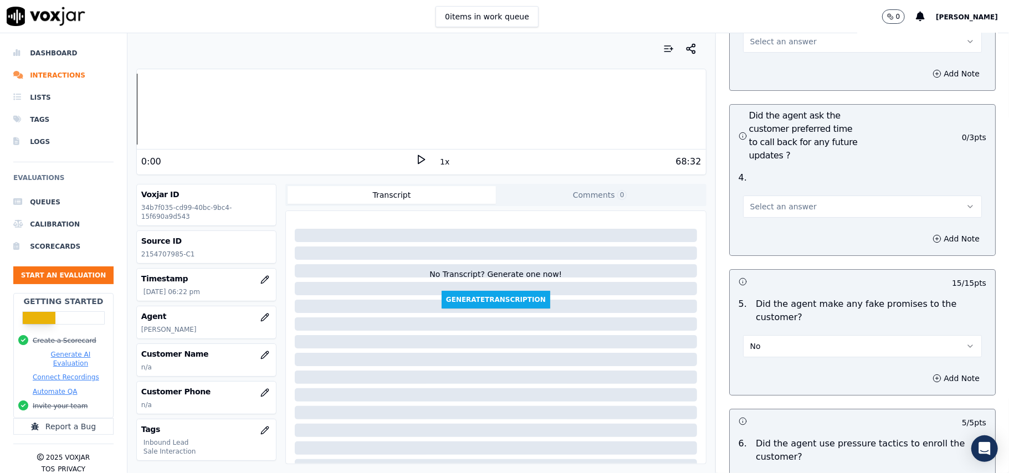
scroll to position [2583, 0]
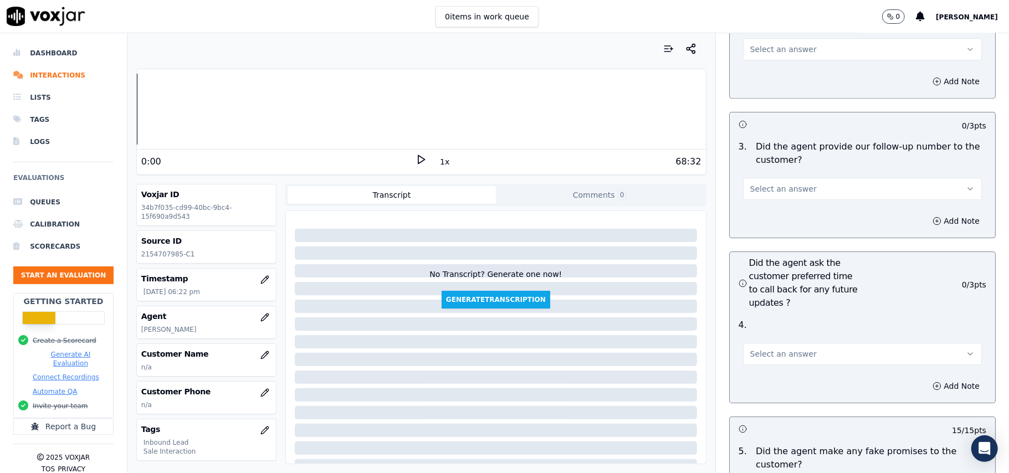
click at [798, 343] on button "Select an answer" at bounding box center [862, 354] width 239 height 22
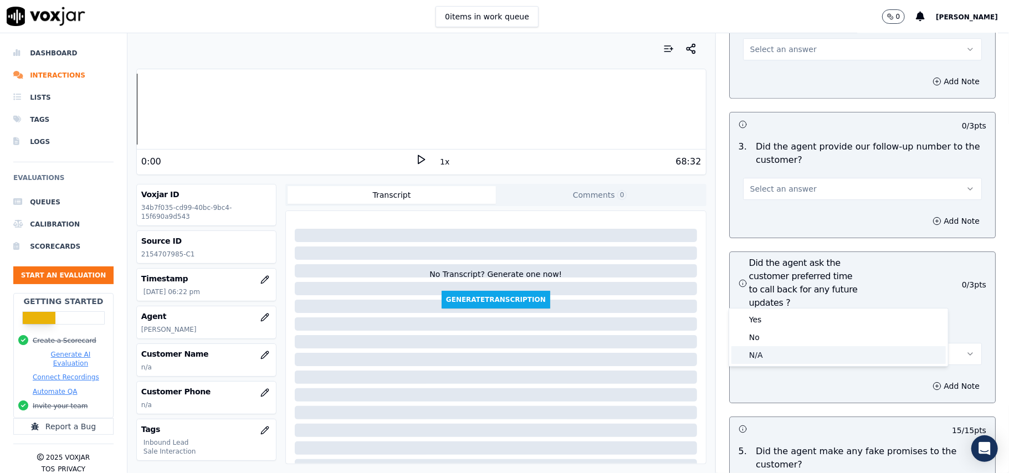
click at [774, 352] on div "N/A" at bounding box center [838, 355] width 214 height 18
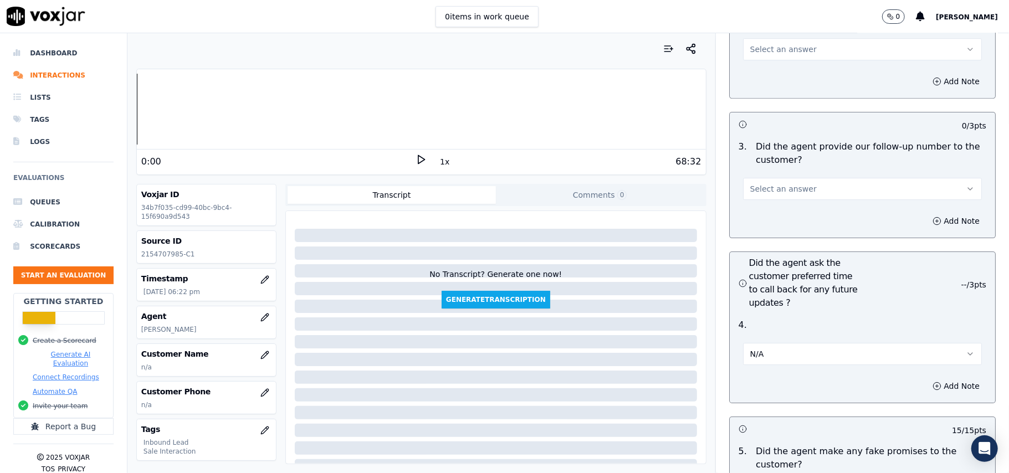
scroll to position [2509, 0]
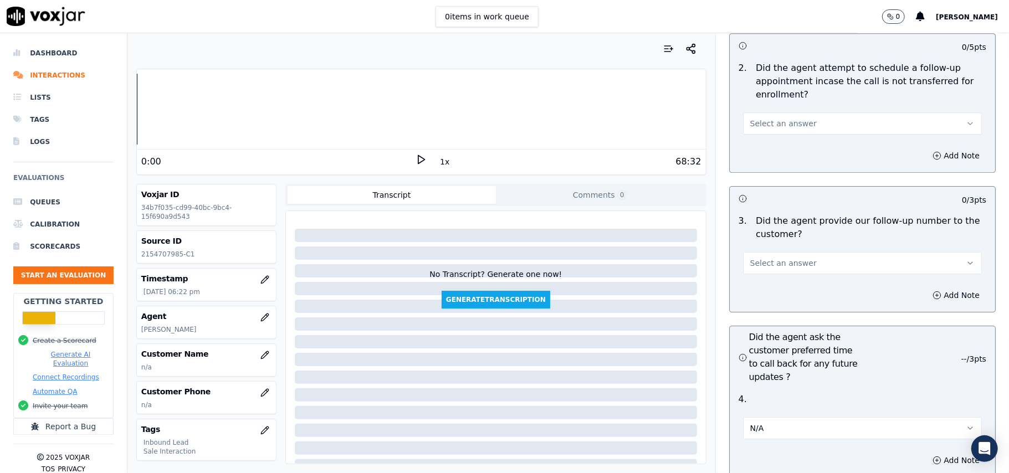
click at [787, 258] on span "Select an answer" at bounding box center [783, 263] width 66 height 11
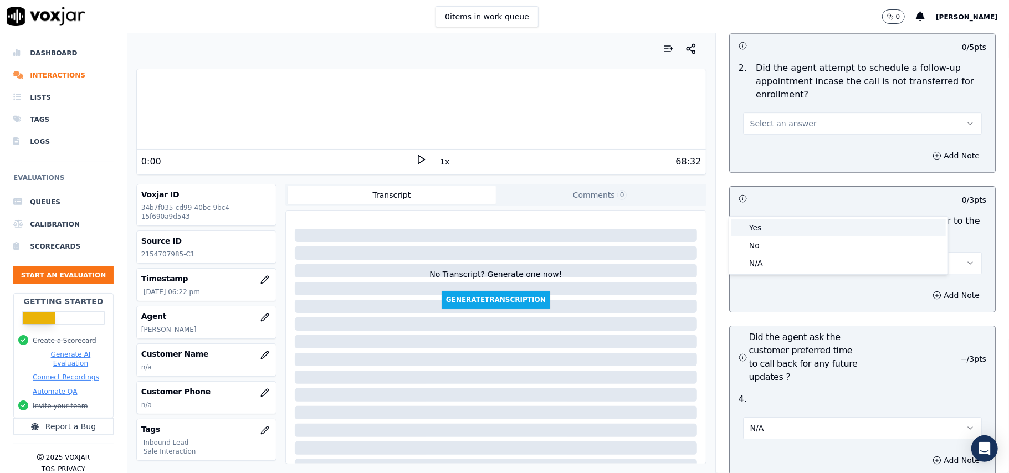
click at [780, 233] on div "Yes" at bounding box center [838, 228] width 214 height 18
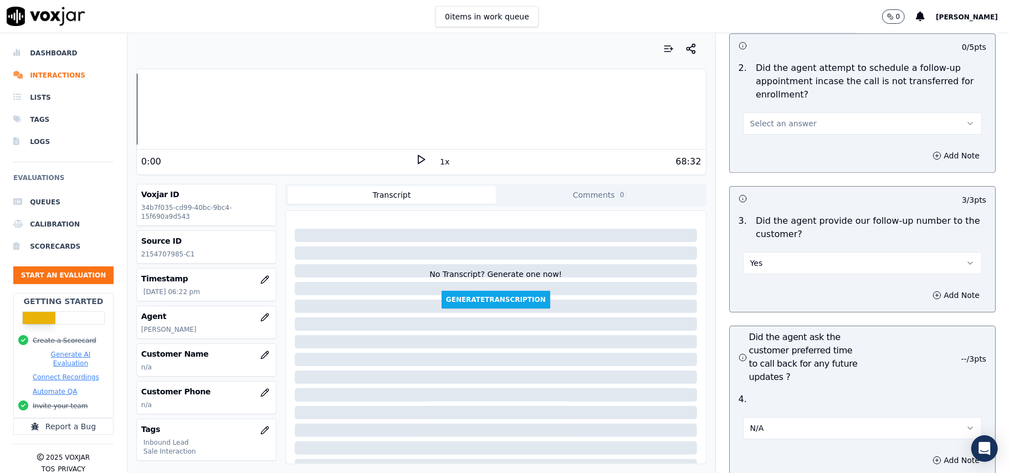
scroll to position [2361, 0]
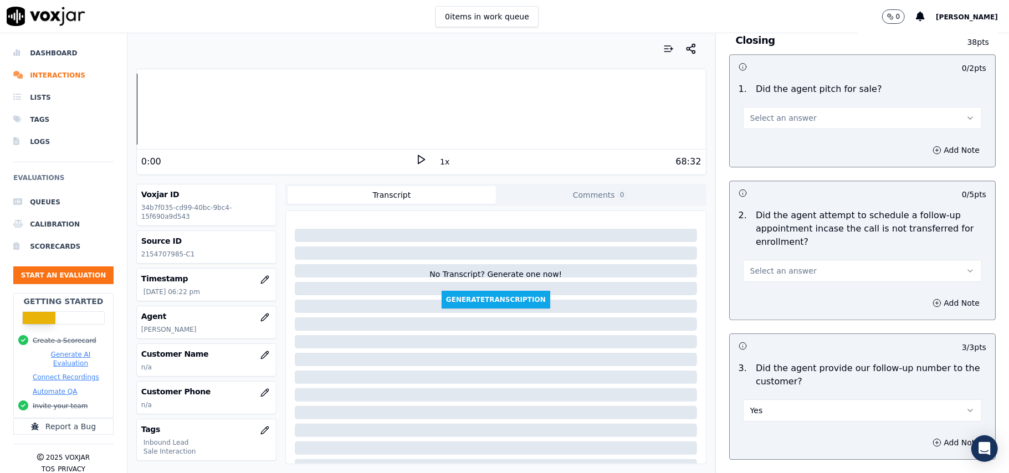
click at [780, 260] on button "Select an answer" at bounding box center [862, 271] width 239 height 22
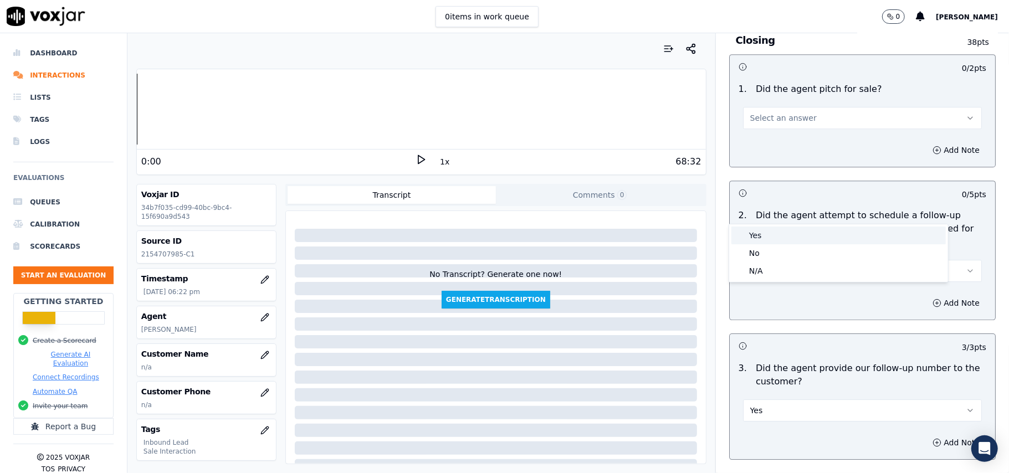
click at [776, 243] on div "Yes" at bounding box center [838, 236] width 214 height 18
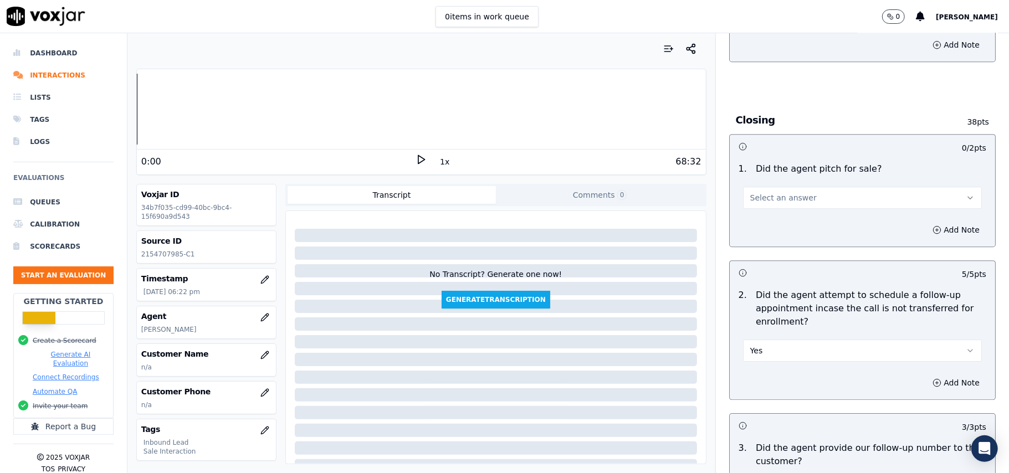
scroll to position [2214, 0]
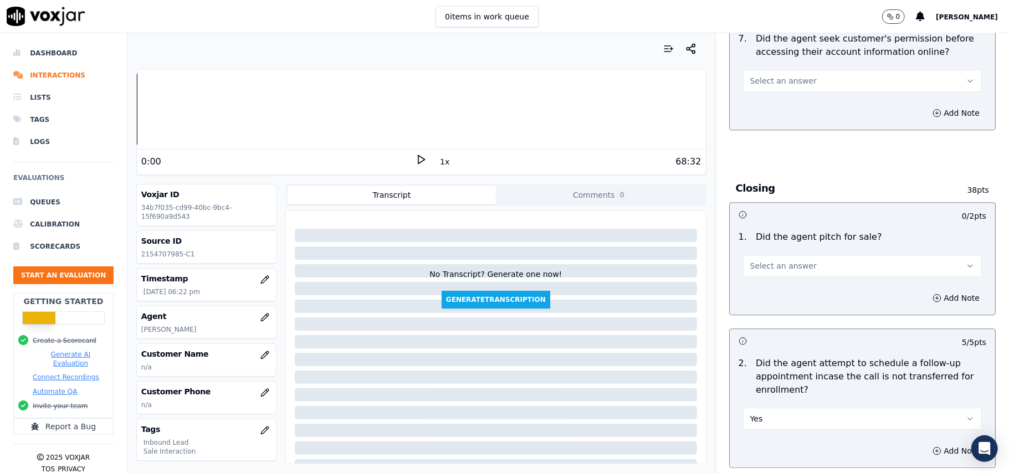
click at [768, 281] on div "Add Note" at bounding box center [861, 297] width 265 height 33
click at [766, 255] on button "Select an answer" at bounding box center [862, 266] width 239 height 22
click at [763, 227] on div "Yes" at bounding box center [838, 230] width 214 height 18
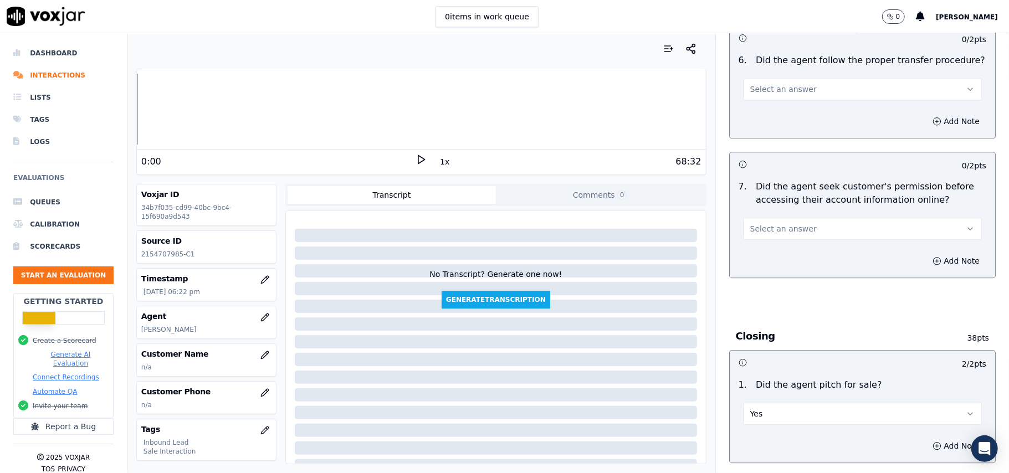
scroll to position [1844, 0]
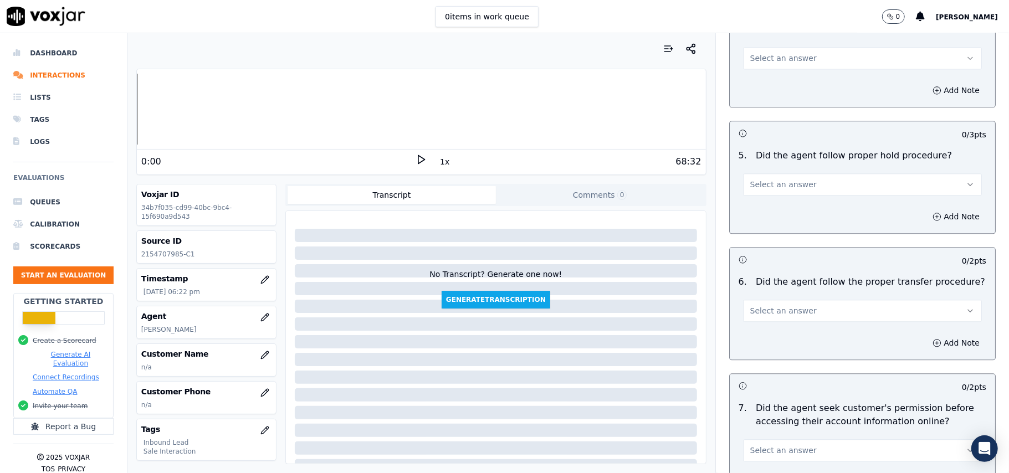
click at [800, 439] on button "Select an answer" at bounding box center [862, 450] width 239 height 22
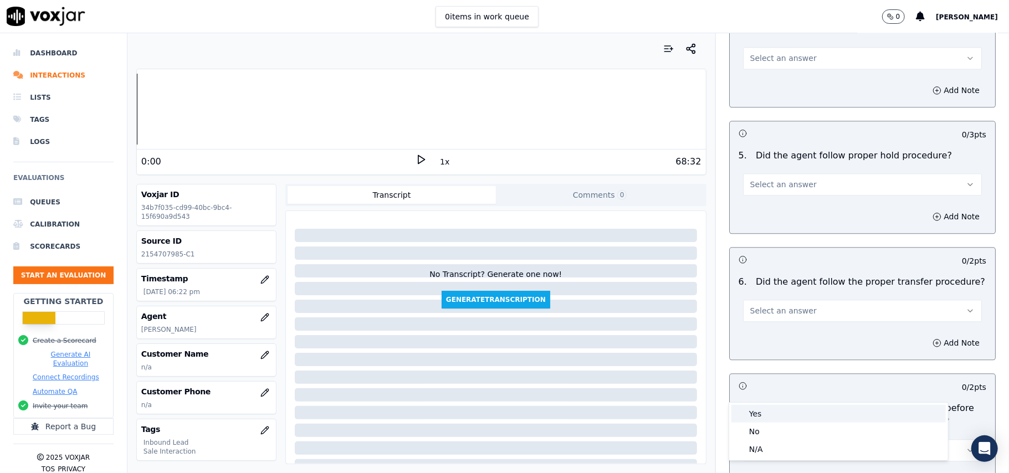
click at [798, 413] on div "Yes" at bounding box center [838, 414] width 214 height 18
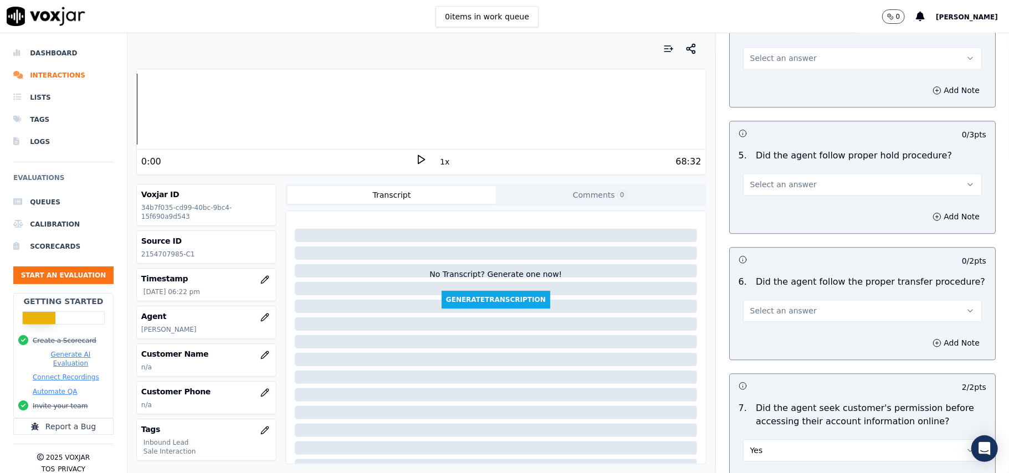
scroll to position [1697, 0]
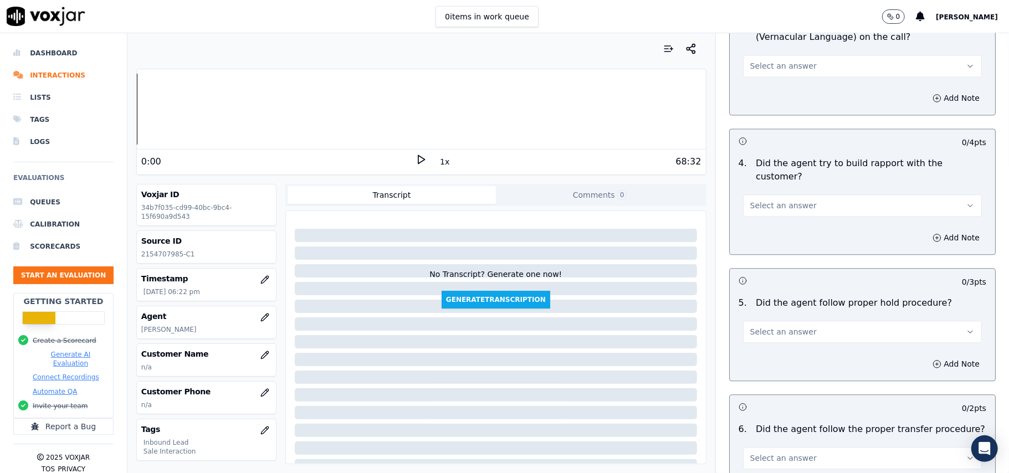
click at [795, 418] on div "6 . Did the agent follow the proper transfer procedure? Select an answer" at bounding box center [861, 445] width 265 height 55
click at [795, 447] on button "Select an answer" at bounding box center [862, 458] width 239 height 22
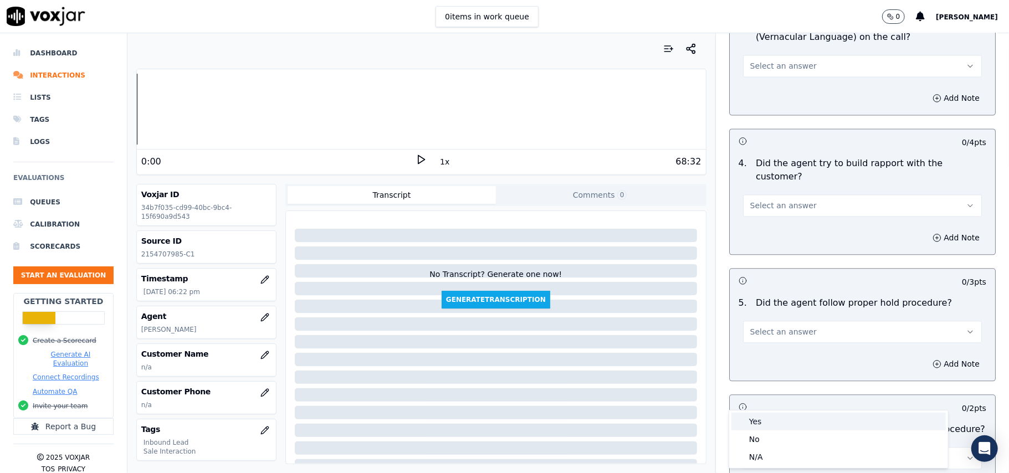
click at [783, 415] on div "Yes" at bounding box center [838, 422] width 214 height 18
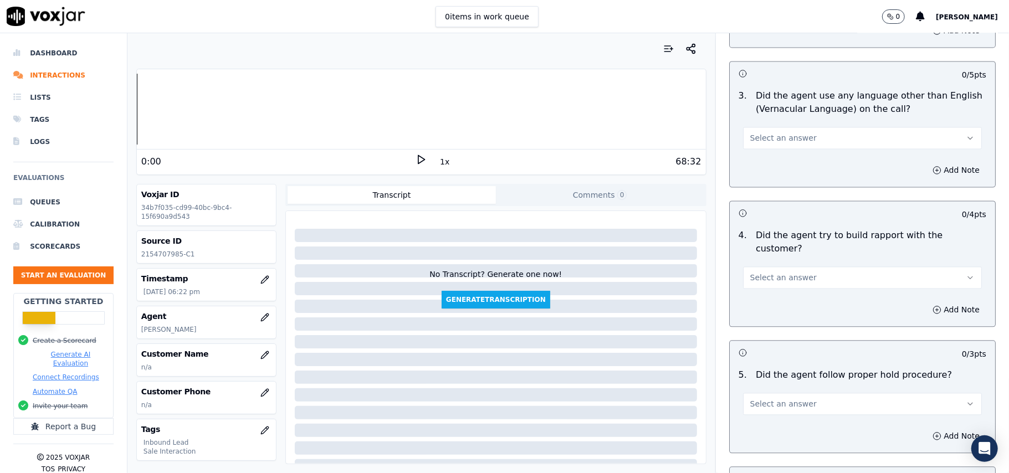
scroll to position [1549, 0]
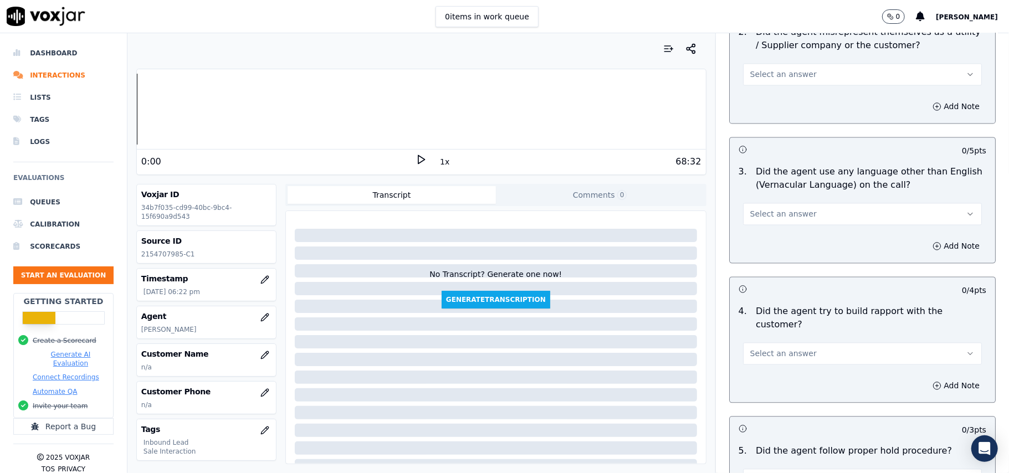
click at [785, 472] on span "Select an answer" at bounding box center [783, 479] width 66 height 11
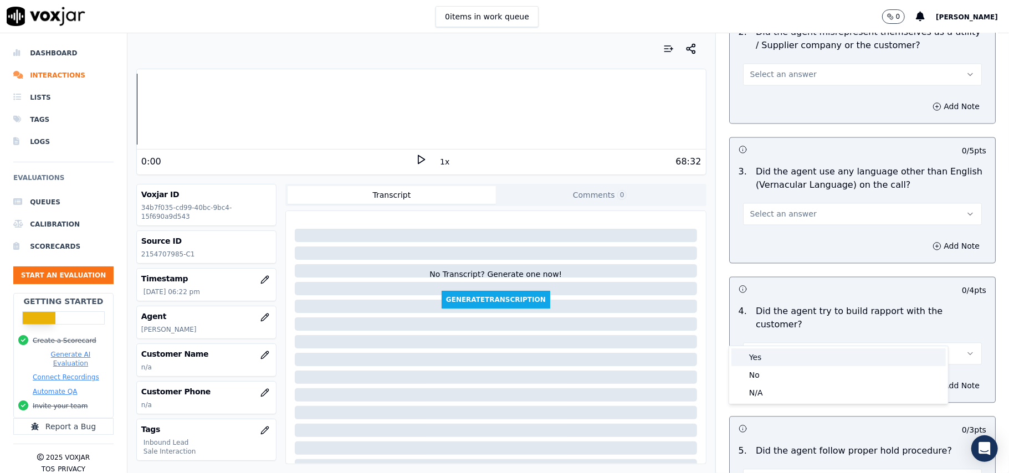
click at [787, 351] on div "Yes" at bounding box center [838, 357] width 214 height 18
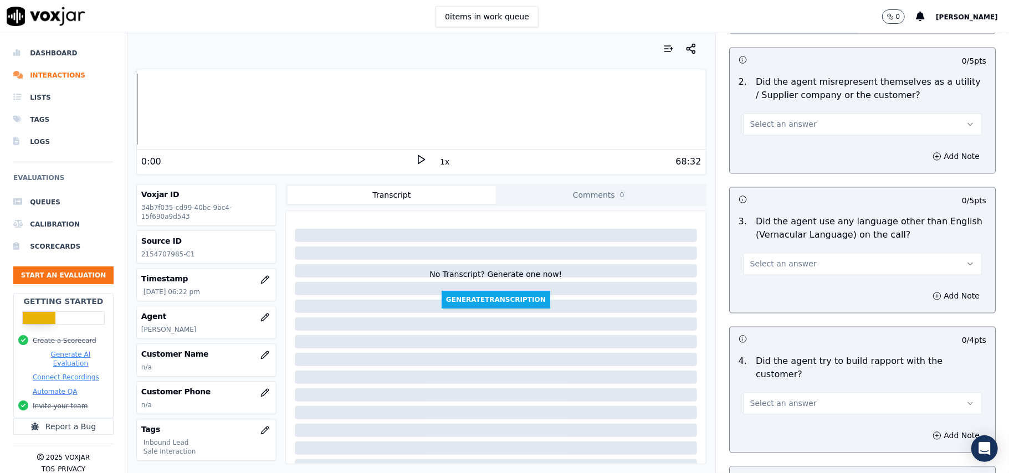
scroll to position [1475, 0]
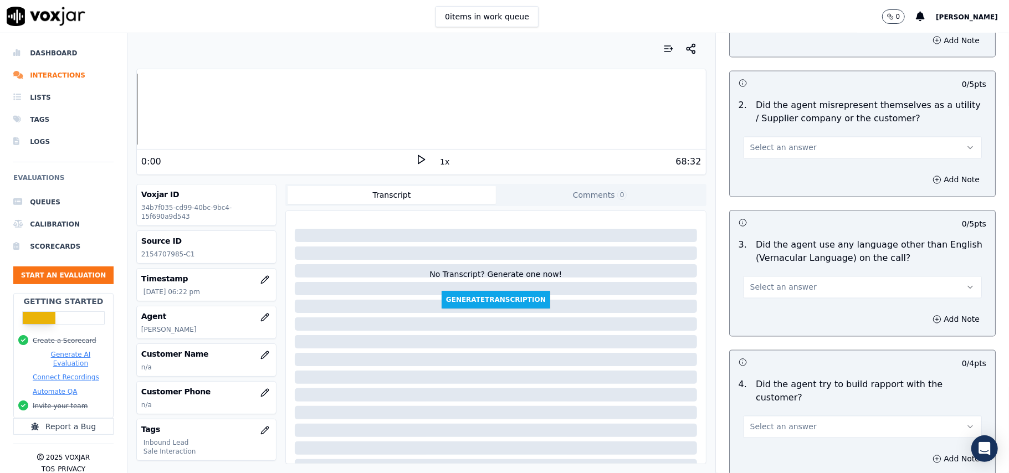
click at [791, 416] on button "Select an answer" at bounding box center [862, 427] width 239 height 22
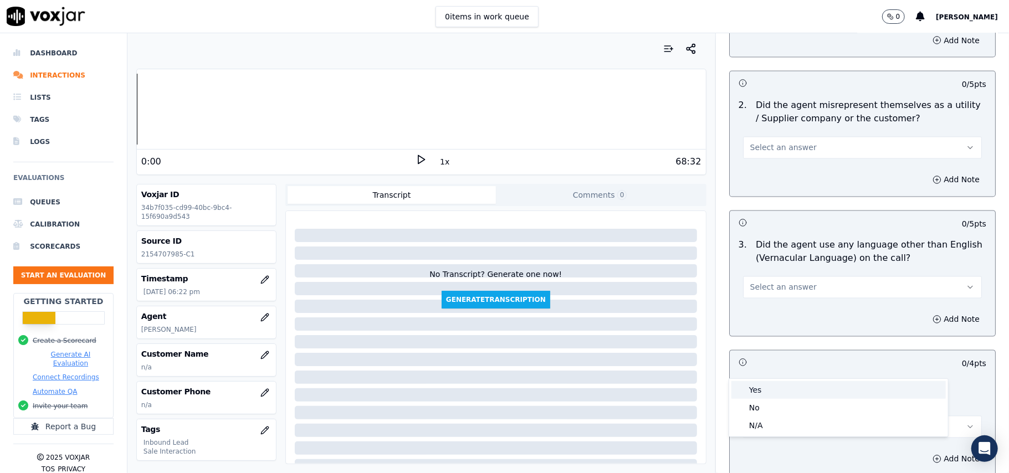
click at [787, 384] on div "Yes" at bounding box center [838, 390] width 214 height 18
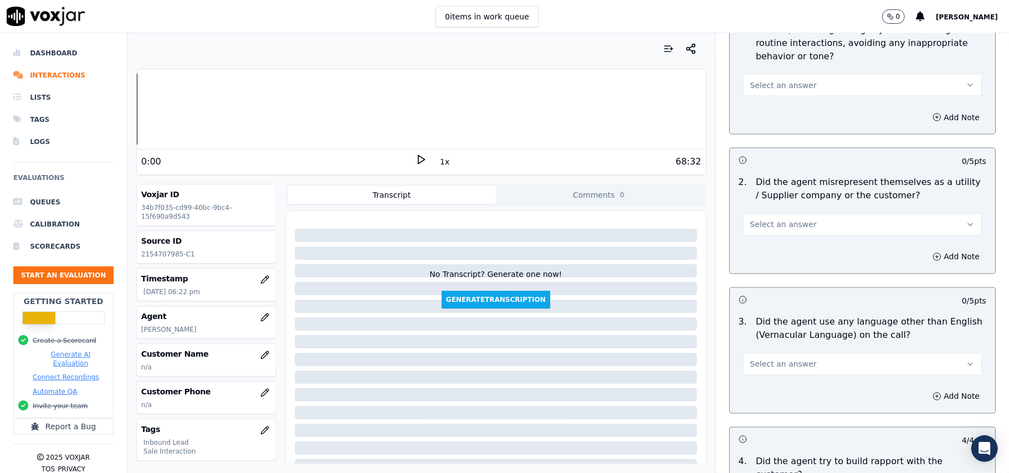
scroll to position [1328, 0]
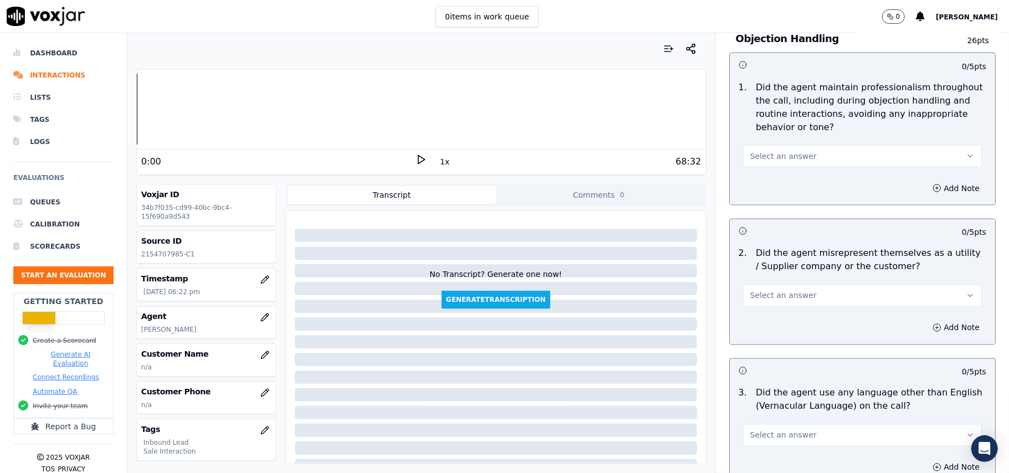
click at [789, 430] on span "Select an answer" at bounding box center [783, 435] width 66 height 11
click at [774, 417] on div "Yes" at bounding box center [838, 411] width 214 height 18
click at [780, 424] on button "Yes" at bounding box center [862, 435] width 239 height 22
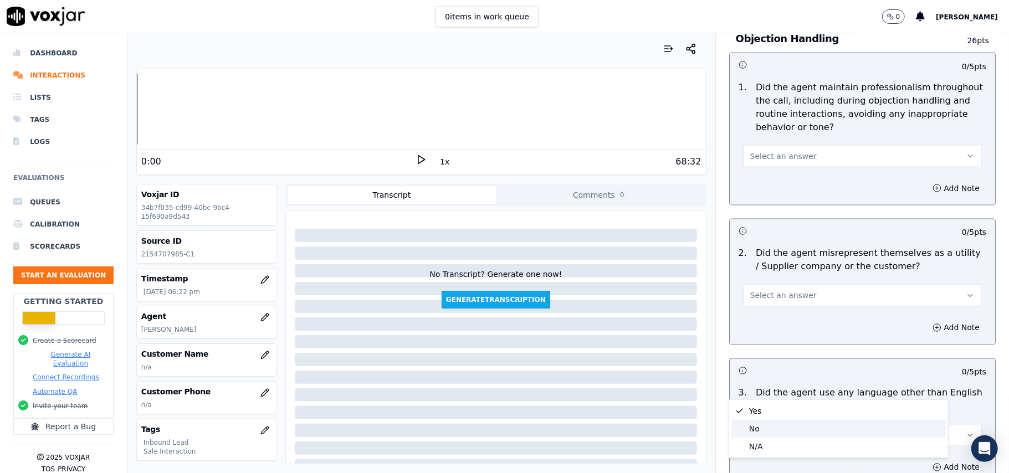
click at [774, 421] on div "No" at bounding box center [838, 429] width 214 height 18
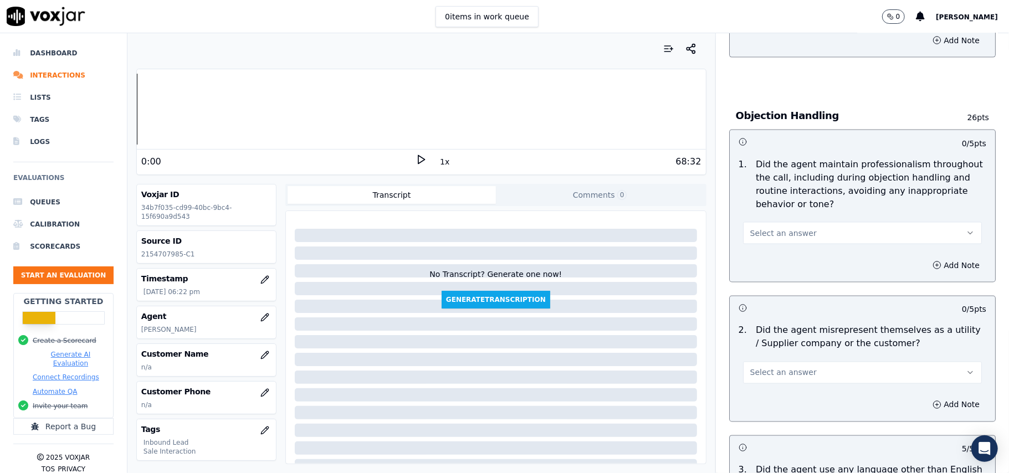
scroll to position [1180, 0]
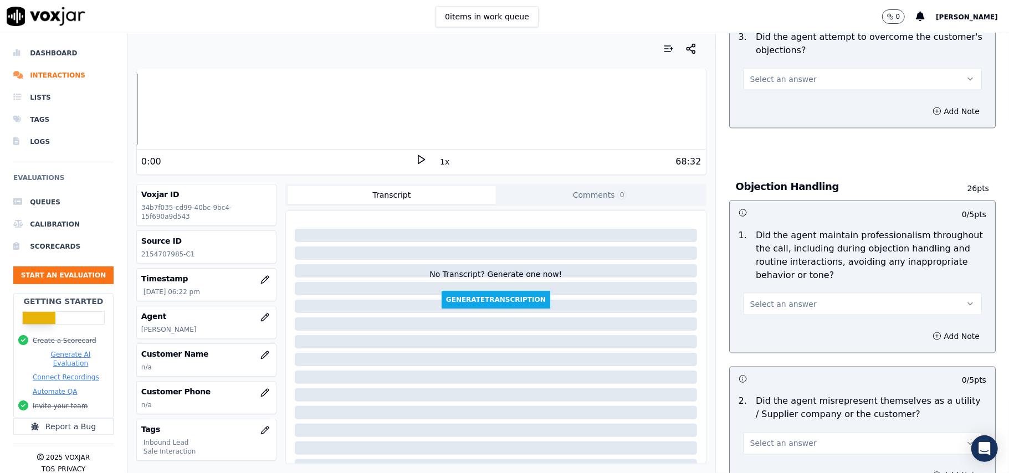
drag, startPoint x: 789, startPoint y: 390, endPoint x: 773, endPoint y: 413, distance: 28.3
click at [791, 390] on div "2 . Did the agent misrepresent themselves as a utility / Supplier company or th…" at bounding box center [861, 424] width 265 height 69
click at [778, 433] on button "Select an answer" at bounding box center [862, 444] width 239 height 22
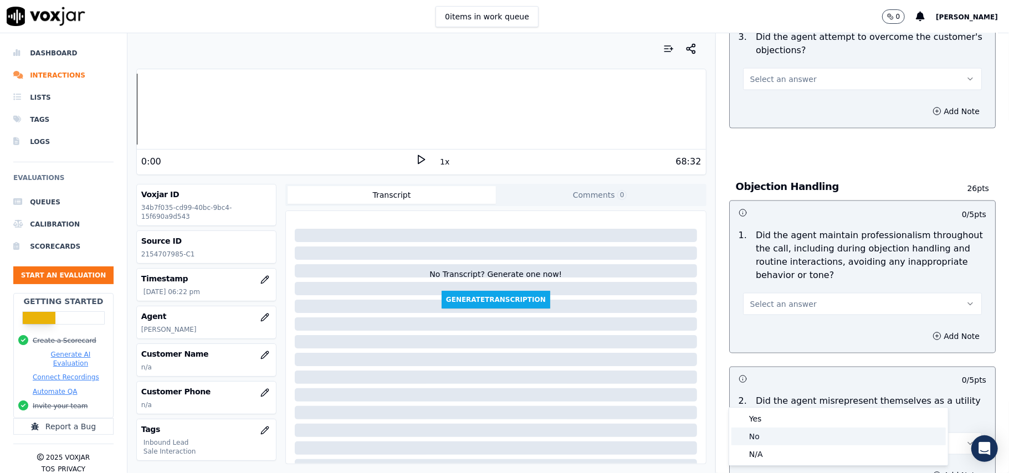
click at [778, 435] on div "No" at bounding box center [838, 437] width 214 height 18
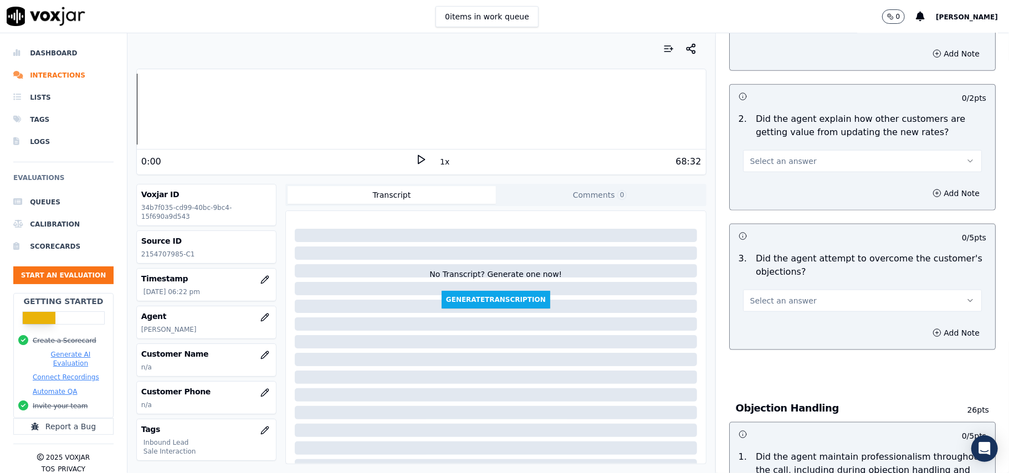
scroll to position [1106, 0]
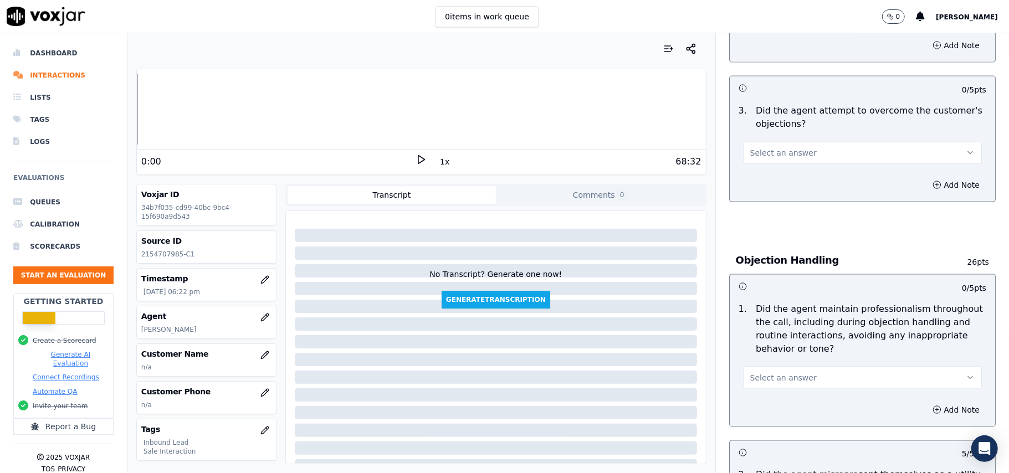
click at [802, 367] on button "Select an answer" at bounding box center [862, 378] width 239 height 22
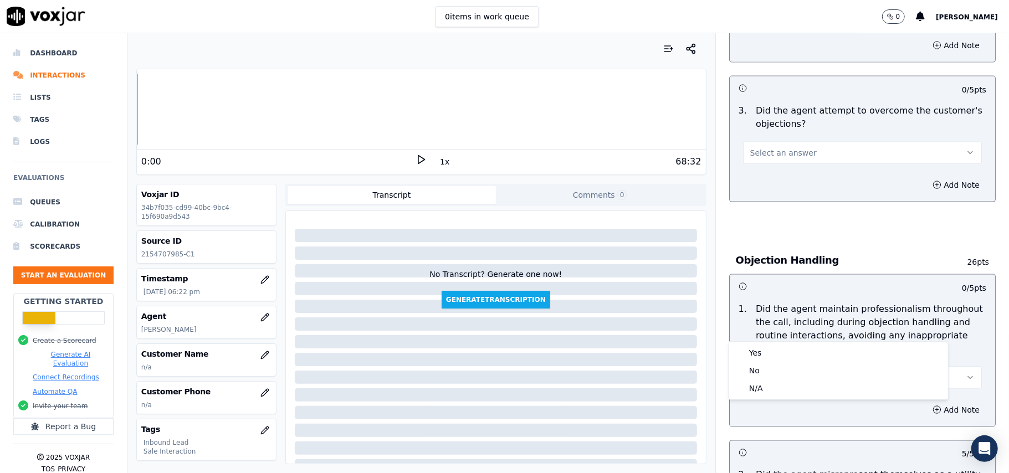
click at [792, 367] on button "Select an answer" at bounding box center [862, 378] width 239 height 22
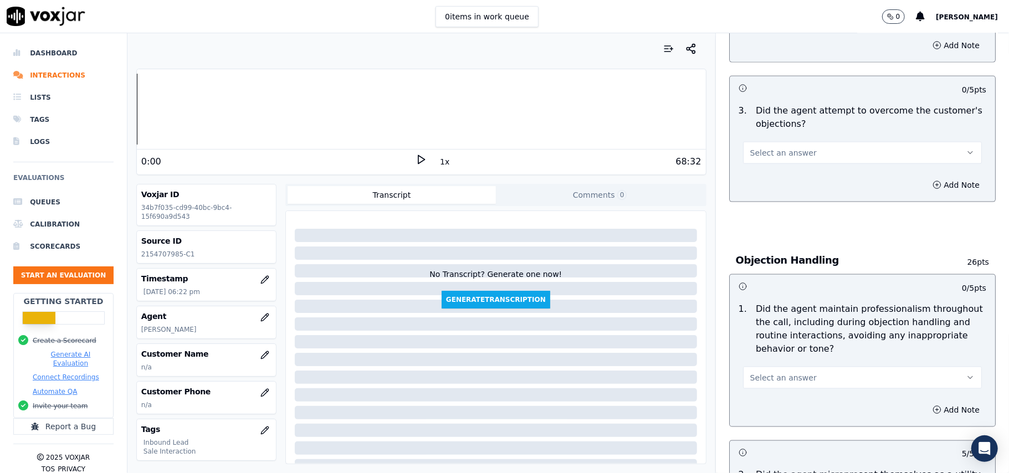
click at [789, 372] on span "Select an answer" at bounding box center [783, 377] width 66 height 11
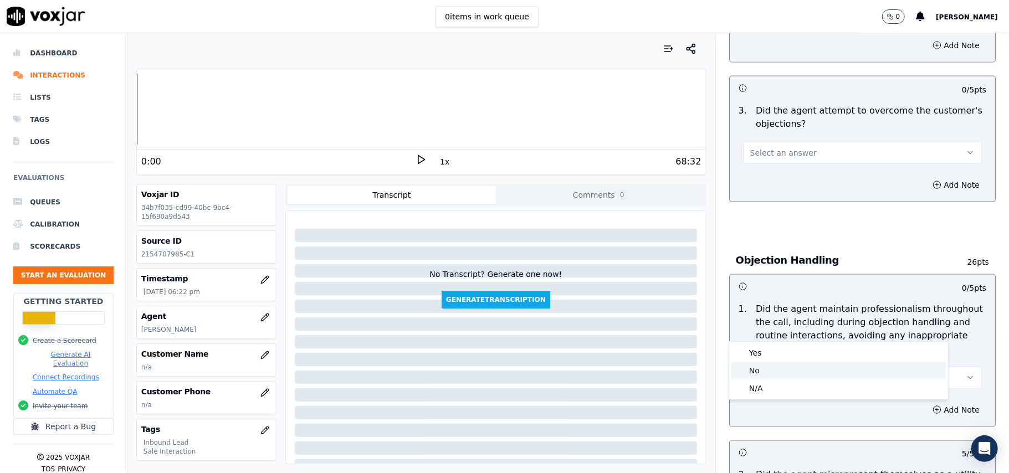
click at [782, 364] on div "No" at bounding box center [838, 371] width 214 height 18
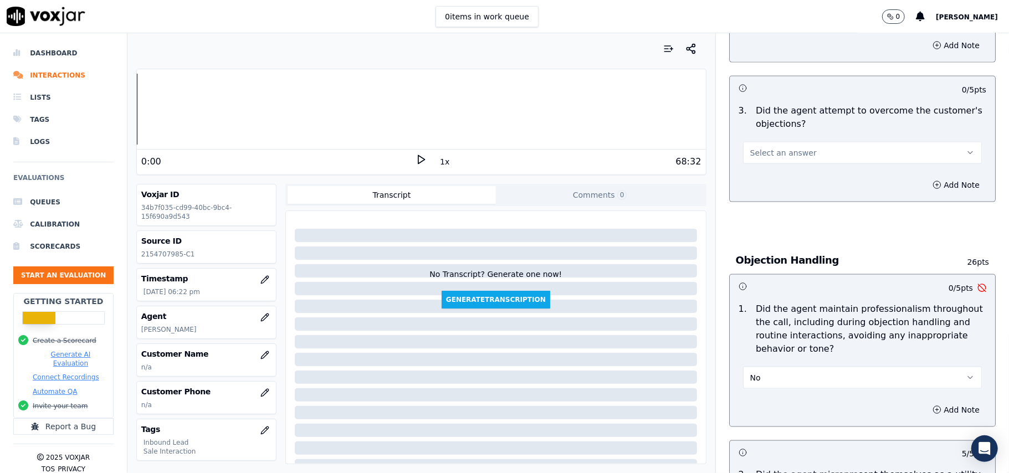
click at [784, 367] on button "No" at bounding box center [862, 378] width 239 height 22
click at [780, 354] on div "Yes" at bounding box center [838, 353] width 214 height 18
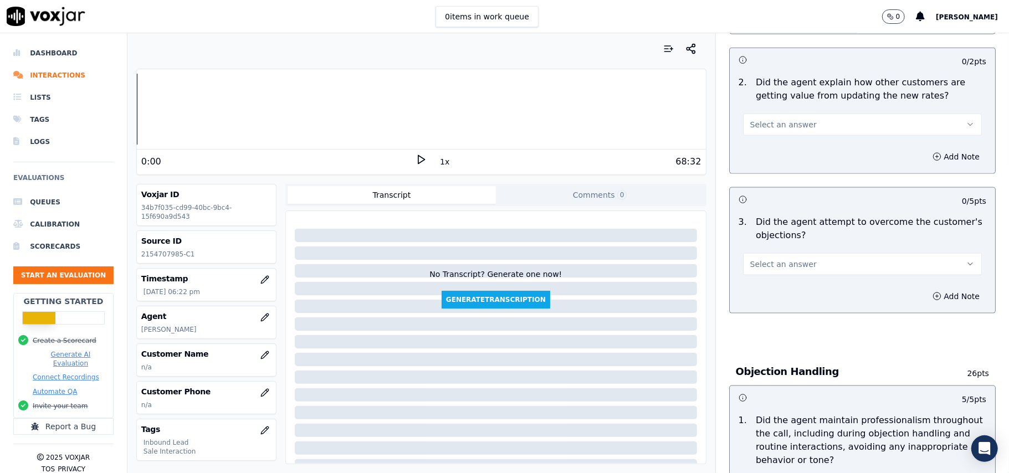
scroll to position [884, 0]
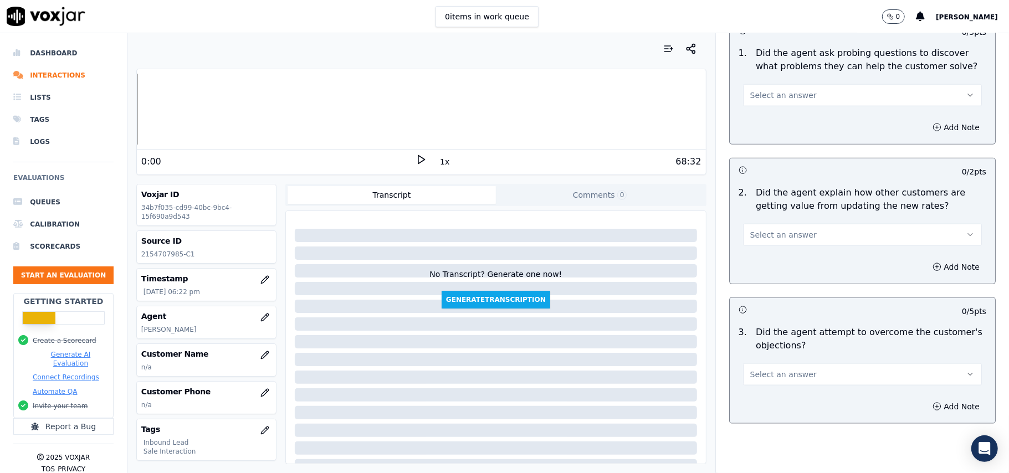
click at [789, 369] on span "Select an answer" at bounding box center [783, 374] width 66 height 11
click at [780, 356] on div "Yes" at bounding box center [838, 349] width 214 height 18
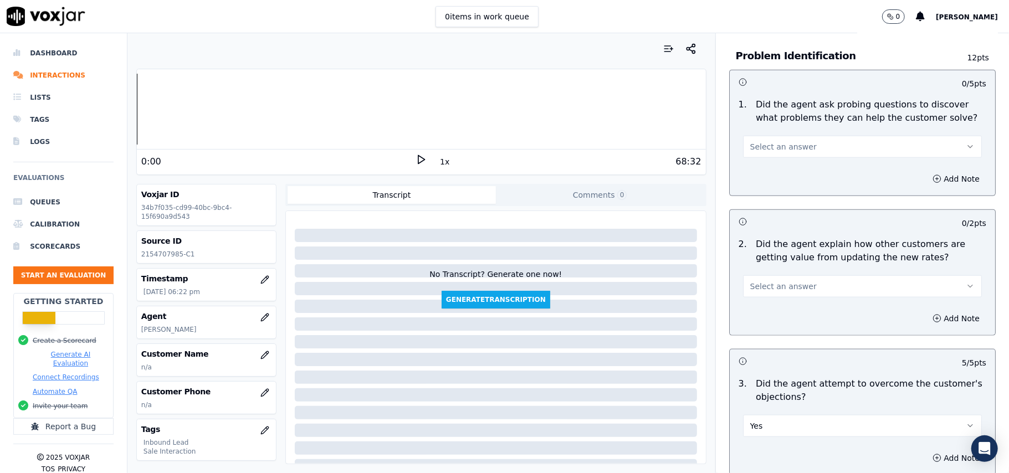
scroll to position [811, 0]
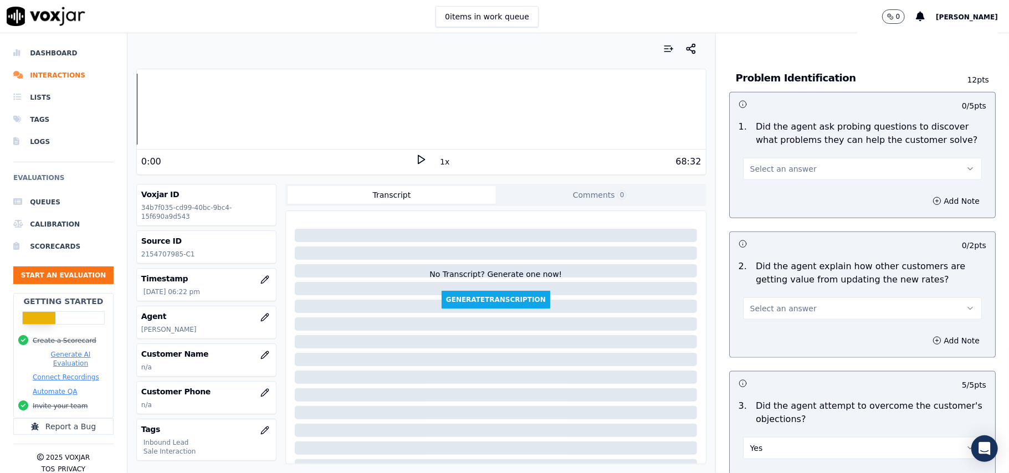
click at [783, 324] on div "Add Note" at bounding box center [861, 340] width 265 height 33
click at [783, 297] on button "Select an answer" at bounding box center [862, 308] width 239 height 22
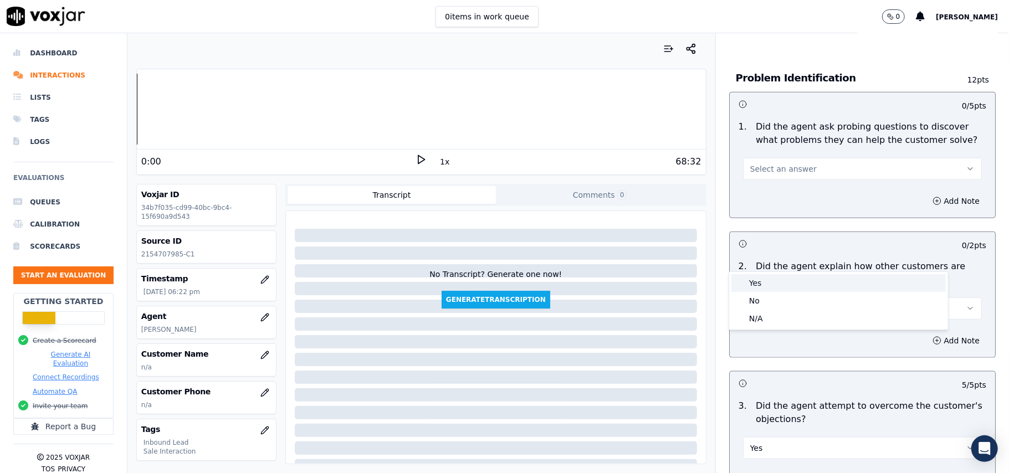
click at [787, 287] on div "Yes" at bounding box center [838, 283] width 214 height 18
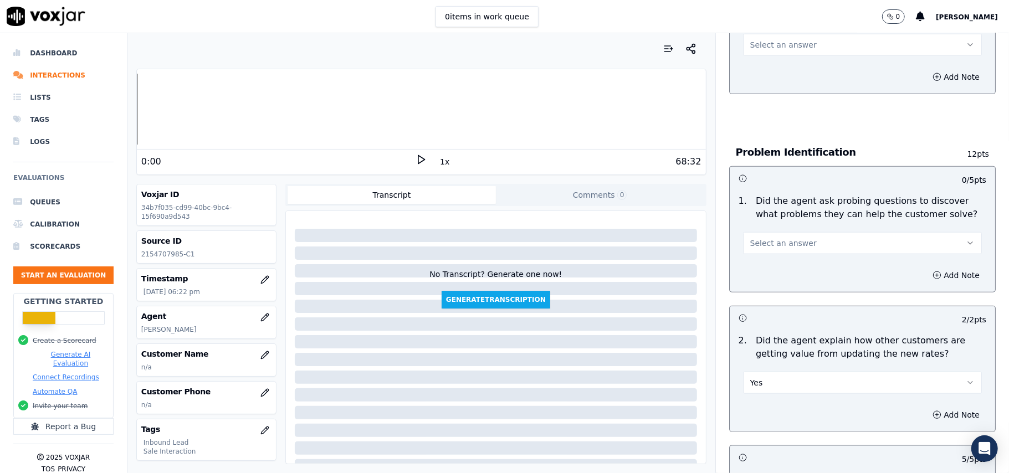
scroll to position [589, 0]
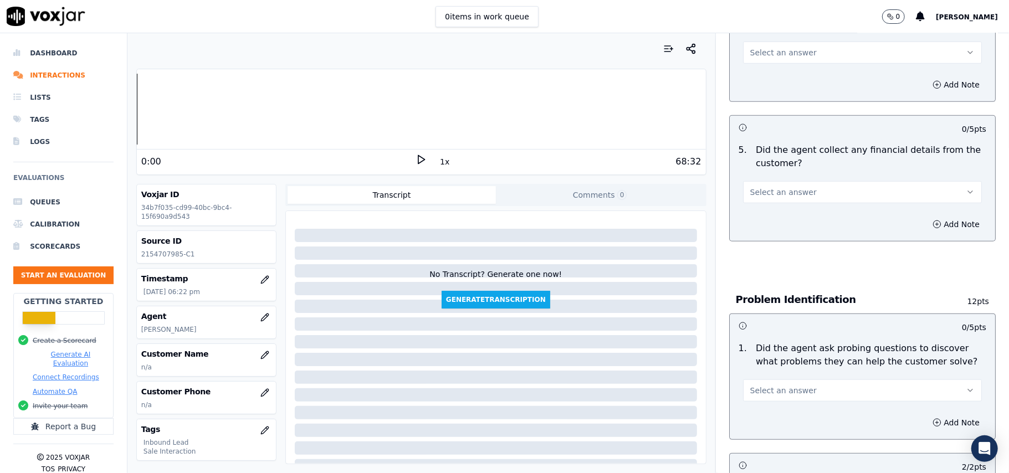
click at [789, 385] on span "Select an answer" at bounding box center [783, 390] width 66 height 11
click at [779, 372] on div "Yes" at bounding box center [838, 365] width 214 height 18
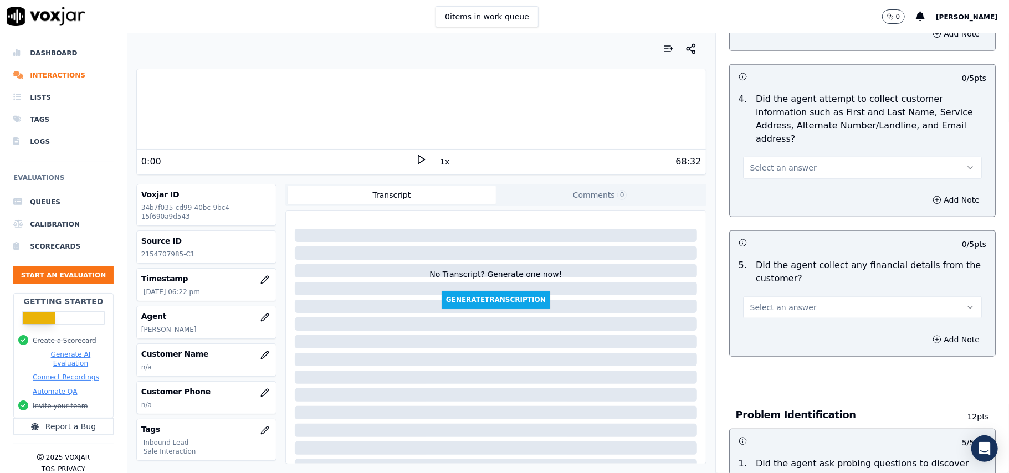
scroll to position [368, 0]
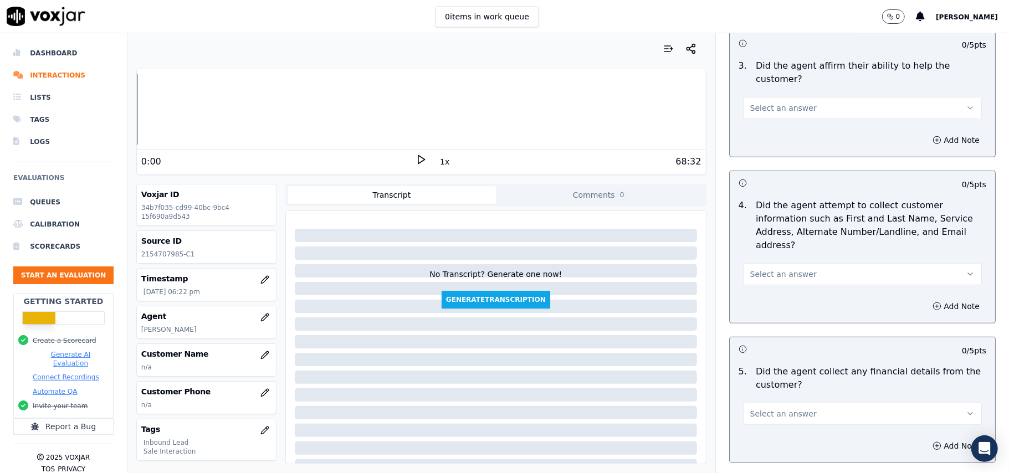
click at [802, 403] on button "Select an answer" at bounding box center [862, 414] width 239 height 22
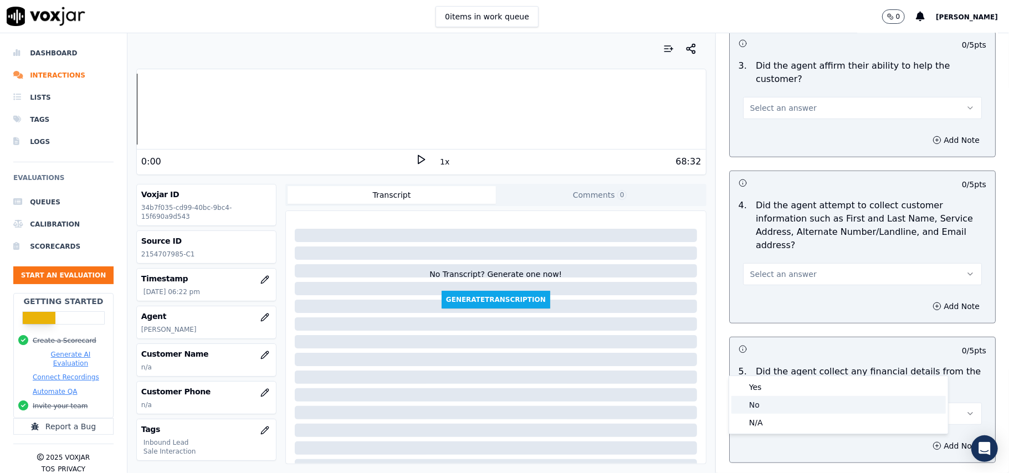
click at [794, 410] on div "No" at bounding box center [838, 405] width 214 height 18
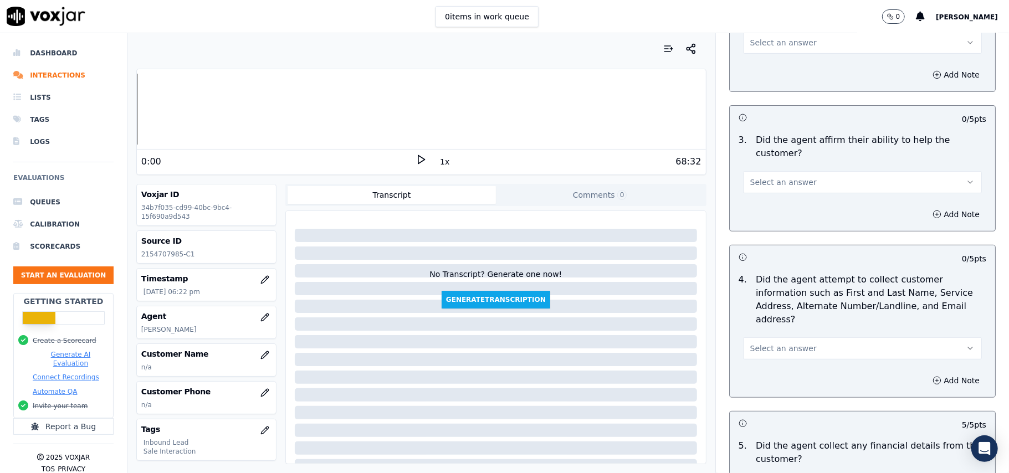
click at [794, 326] on div "Select an answer" at bounding box center [862, 342] width 256 height 33
click at [794, 337] on button "Select an answer" at bounding box center [862, 348] width 239 height 22
click at [775, 315] on div "Yes" at bounding box center [838, 321] width 214 height 18
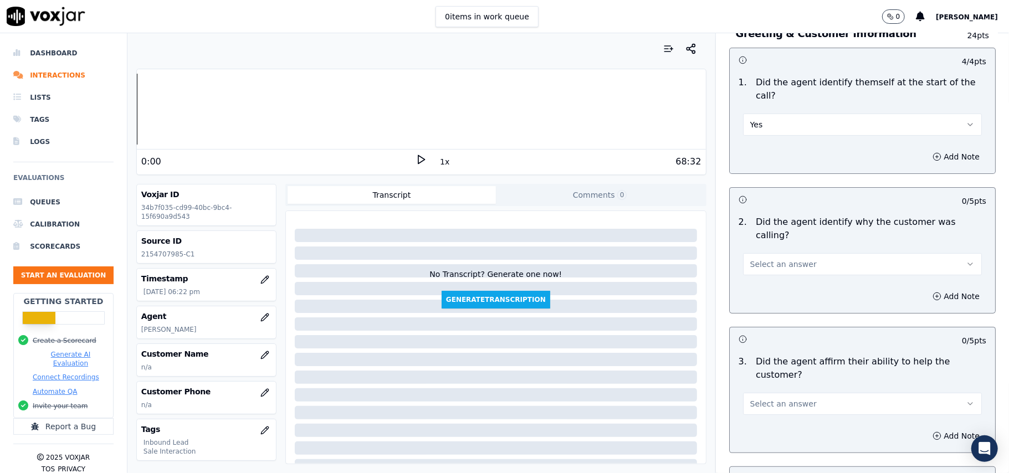
scroll to position [146, 0]
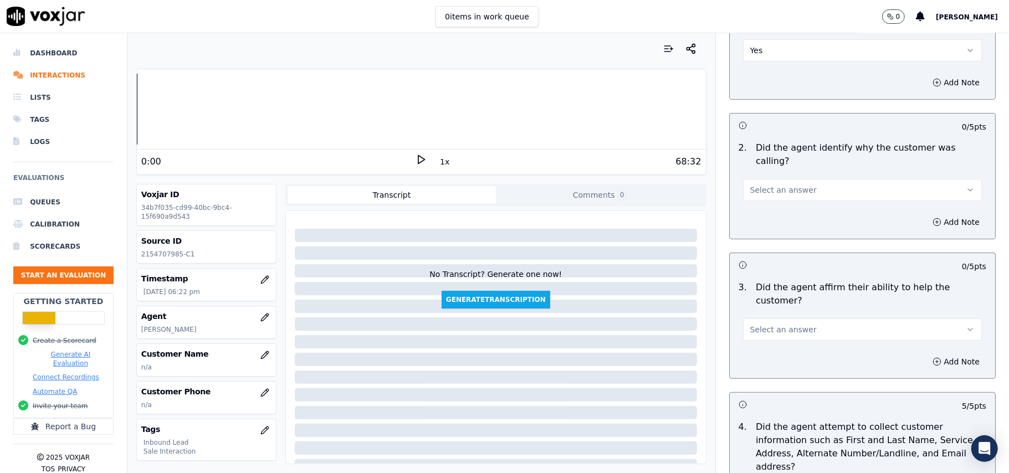
click at [760, 324] on span "Select an answer" at bounding box center [783, 329] width 66 height 11
click at [757, 315] on div "Yes" at bounding box center [838, 316] width 214 height 18
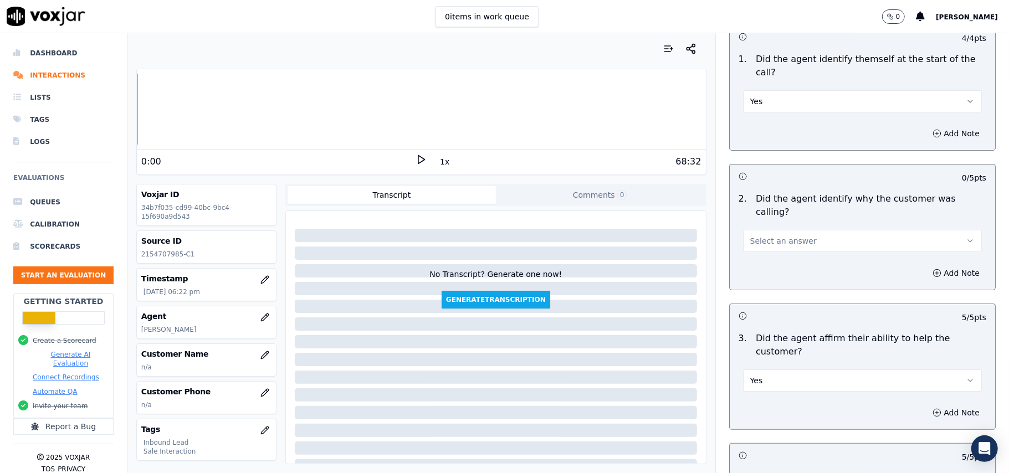
scroll to position [72, 0]
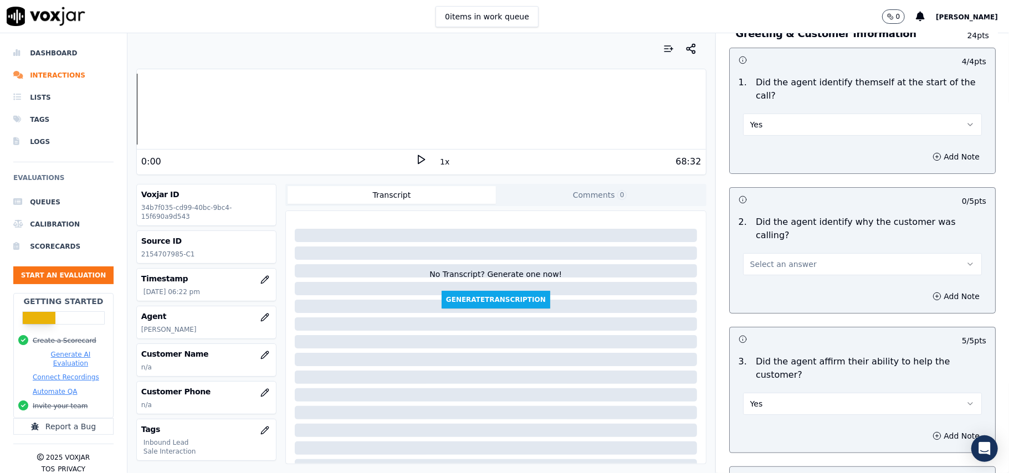
click at [762, 259] on span "Select an answer" at bounding box center [783, 264] width 66 height 11
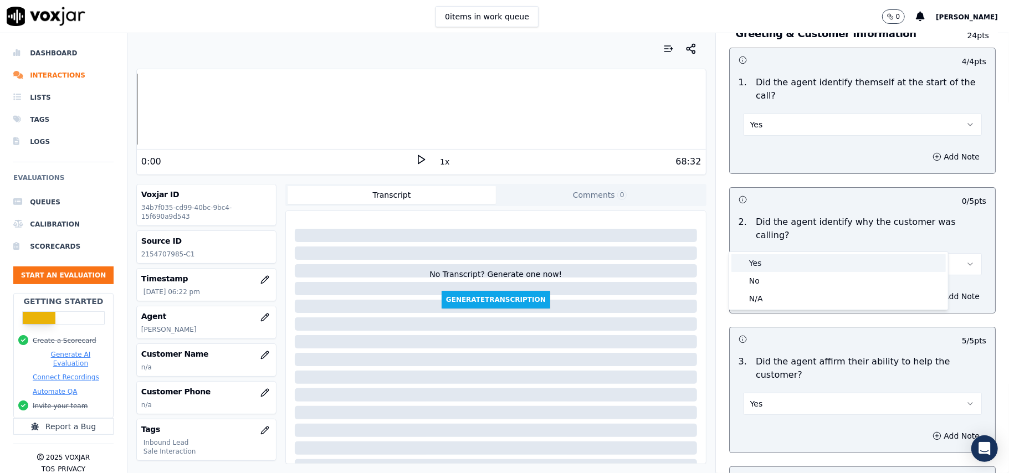
click at [762, 254] on div "Yes" at bounding box center [838, 263] width 214 height 18
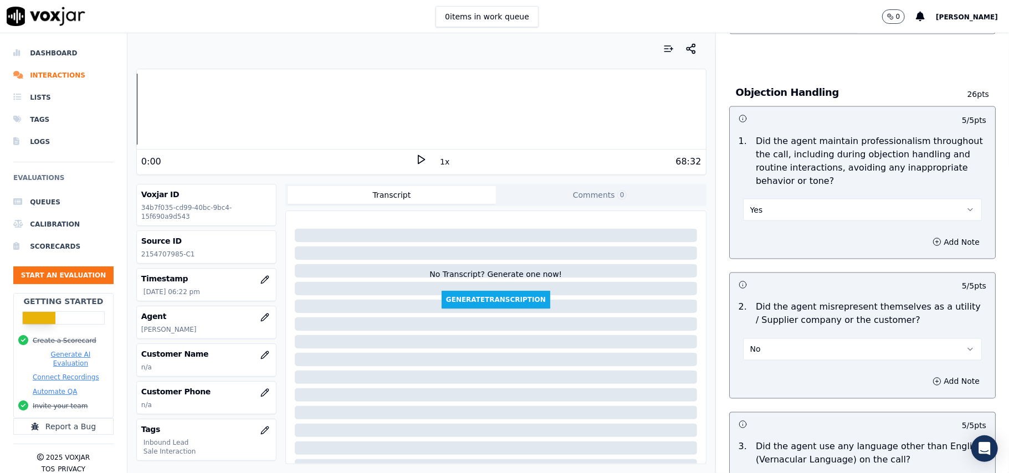
scroll to position [3100, 0]
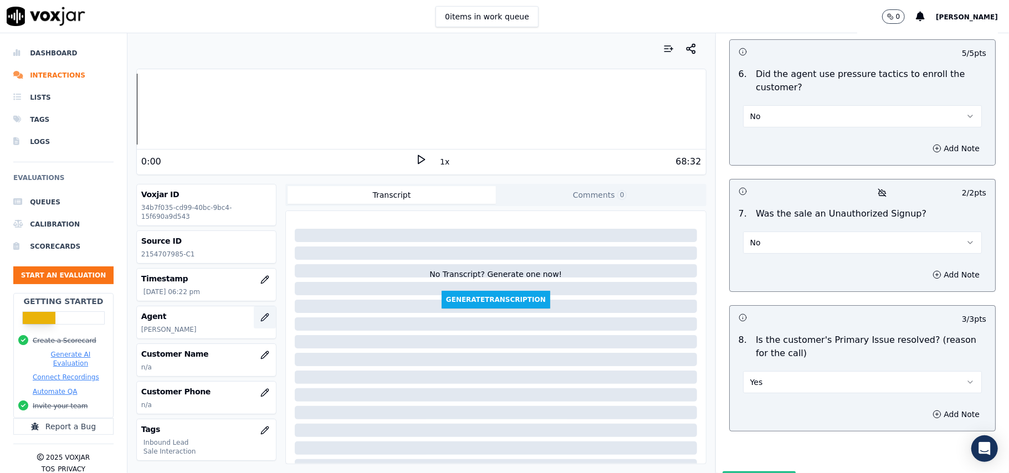
click at [254, 321] on button "button" at bounding box center [265, 317] width 22 height 22
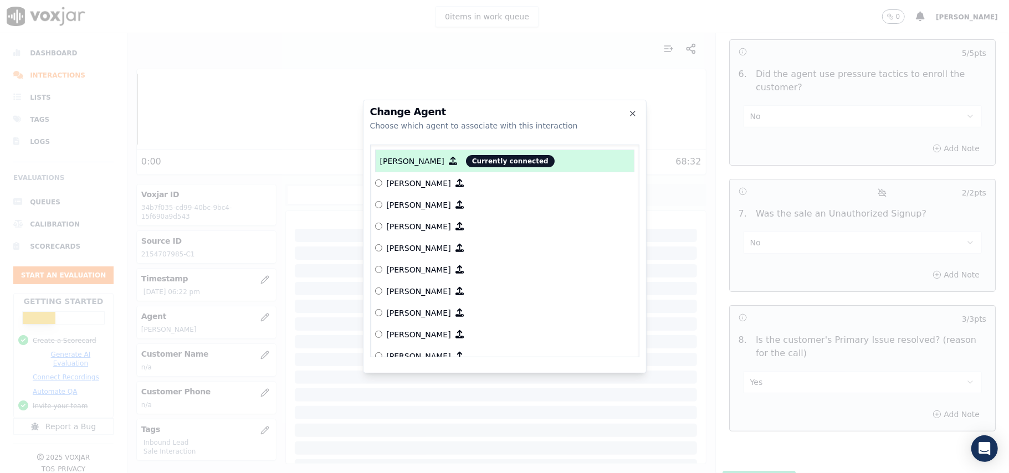
click at [246, 328] on div at bounding box center [504, 236] width 1009 height 473
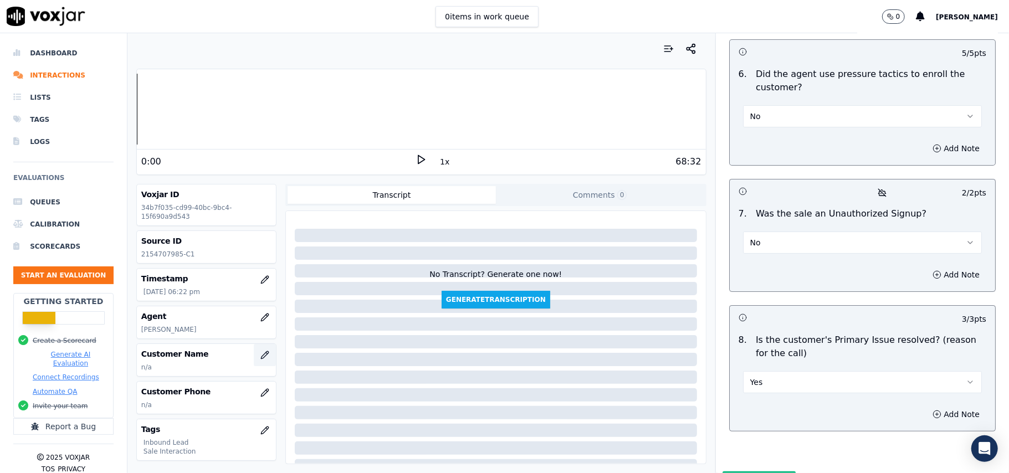
click at [254, 362] on button "button" at bounding box center [265, 355] width 22 height 22
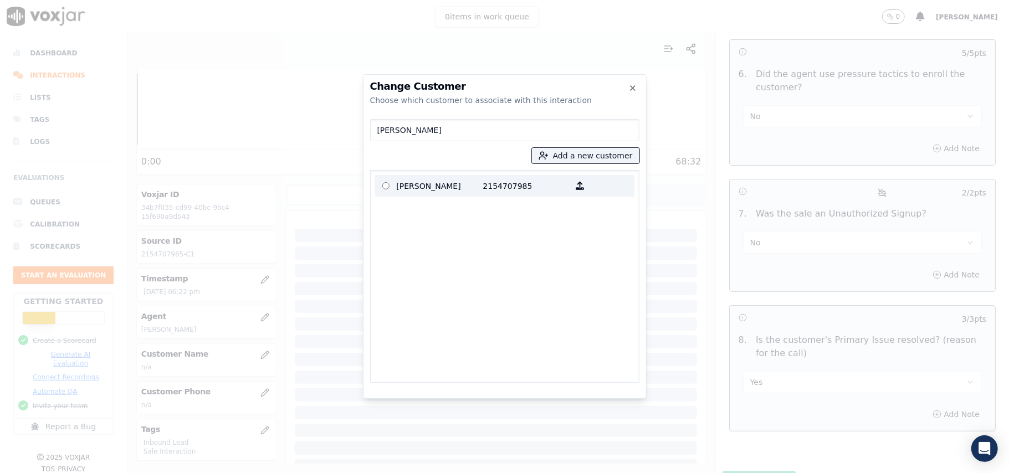
type input "[PERSON_NAME]"
click at [491, 187] on p "2154707985" at bounding box center [526, 185] width 86 height 17
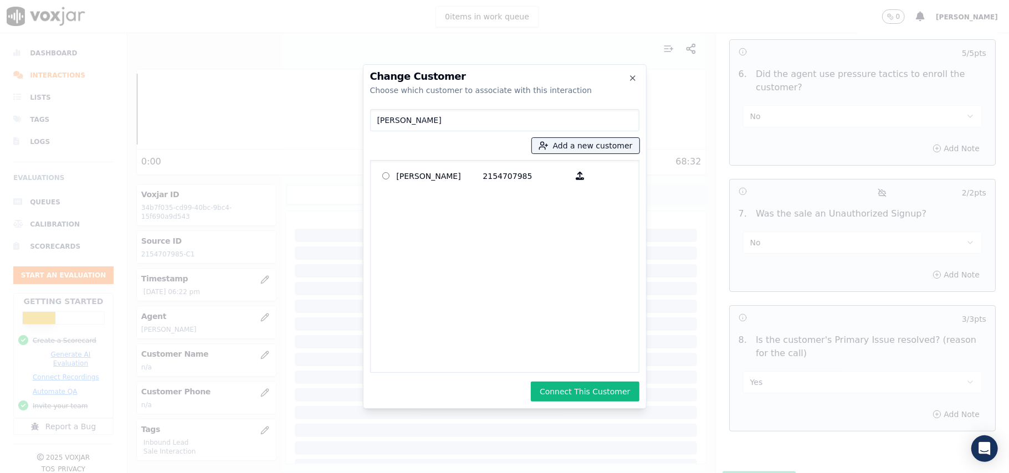
drag, startPoint x: 574, startPoint y: 389, endPoint x: 629, endPoint y: 359, distance: 62.9
click at [574, 388] on button "Connect This Customer" at bounding box center [585, 392] width 108 height 20
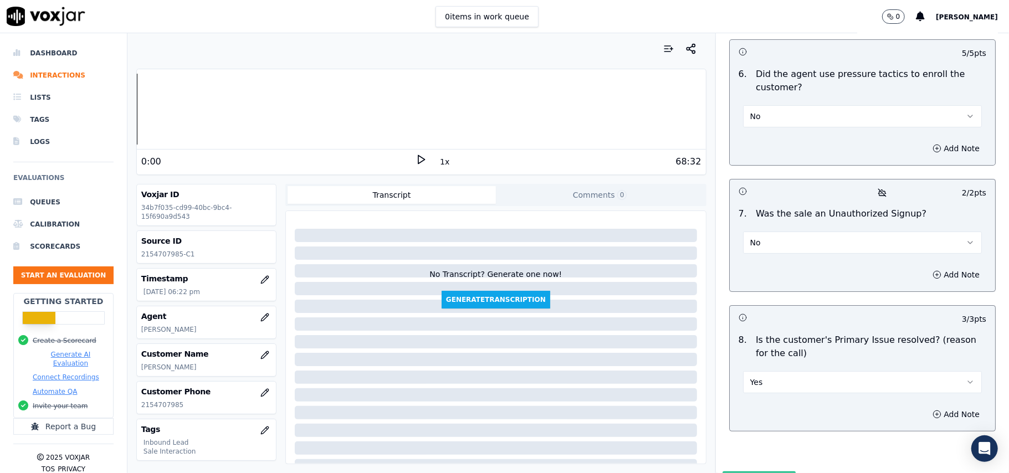
click at [738, 471] on button "Submit Scores" at bounding box center [759, 481] width 74 height 20
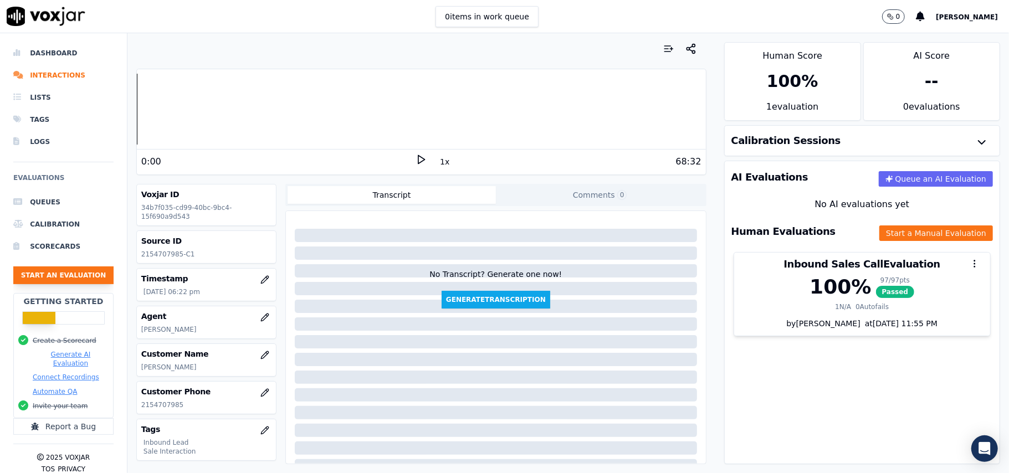
click at [73, 275] on button "Start an Evaluation" at bounding box center [63, 275] width 100 height 18
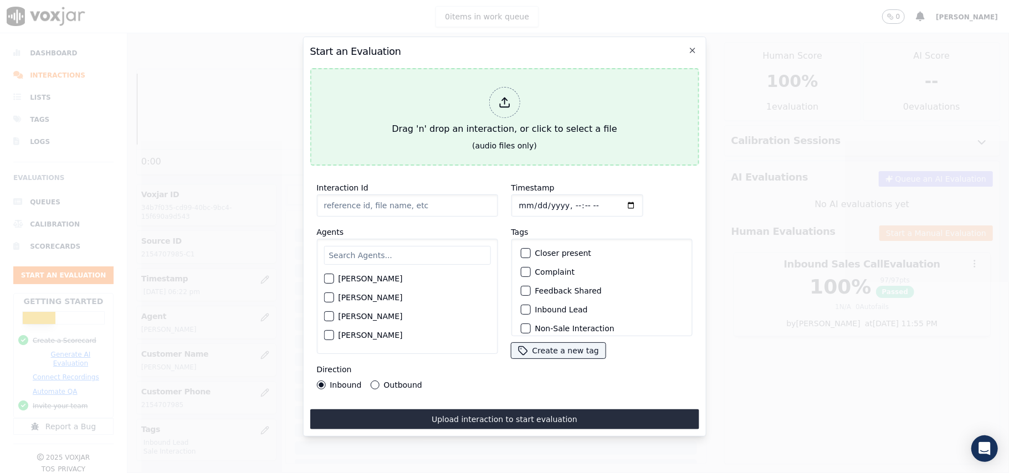
click at [519, 95] on div "Drag 'n' drop an interaction, or click to select a file" at bounding box center [504, 112] width 234 height 58
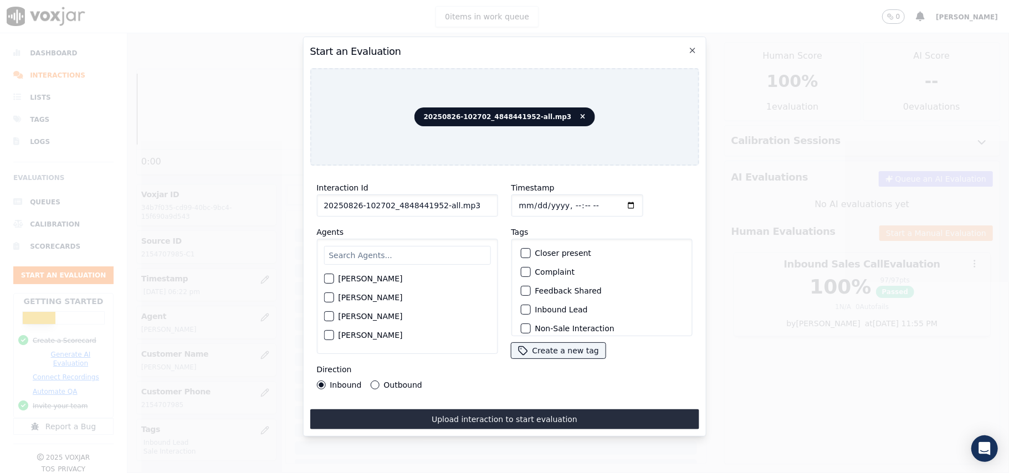
drag, startPoint x: 472, startPoint y: 203, endPoint x: 434, endPoint y: 212, distance: 38.7
click at [434, 212] on div "Interaction Id 20250826-102702_4848441952-all.mp3 Agents [PERSON_NAME] [PERSON_…" at bounding box center [407, 285] width 194 height 222
type input "20250826-102702_4848441952-C1"
click at [528, 202] on input "Timestamp" at bounding box center [577, 205] width 132 height 22
type input "[DATE]T18:25"
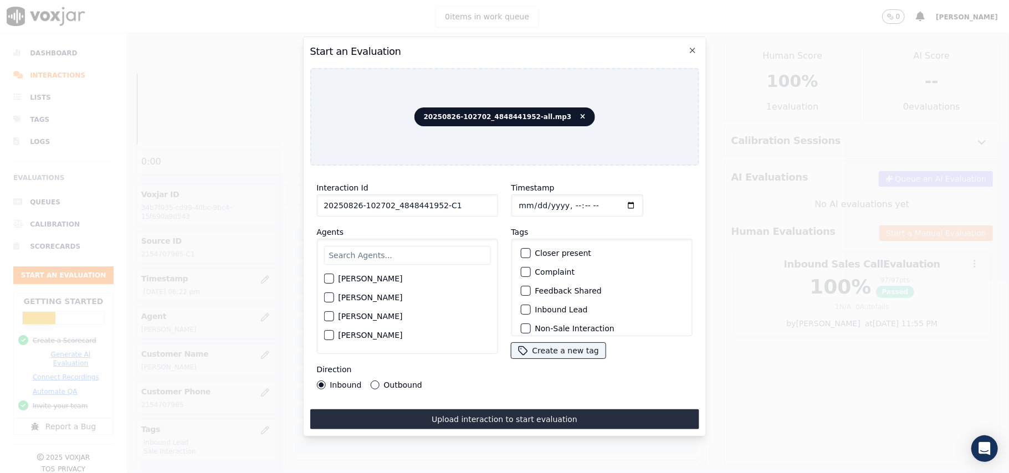
click at [466, 251] on input "text" at bounding box center [406, 255] width 167 height 19
type input "[PERSON_NAME]"
click at [326, 297] on div "button" at bounding box center [328, 301] width 8 height 8
click at [521, 306] on div "button" at bounding box center [525, 310] width 8 height 8
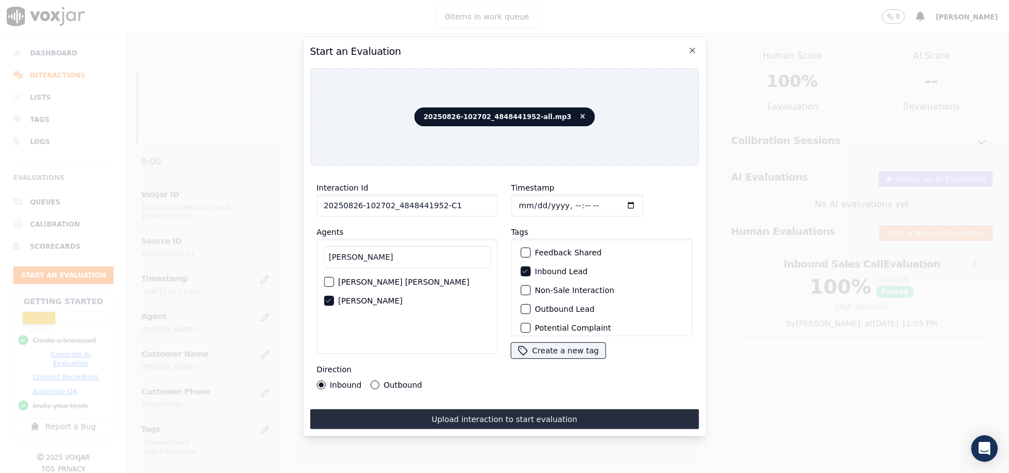
scroll to position [96, 0]
drag, startPoint x: 518, startPoint y: 304, endPoint x: 519, endPoint y: 332, distance: 28.3
click at [521, 318] on div "button" at bounding box center [525, 322] width 8 height 8
click at [523, 409] on button "Upload interaction to start evaluation" at bounding box center [504, 419] width 389 height 20
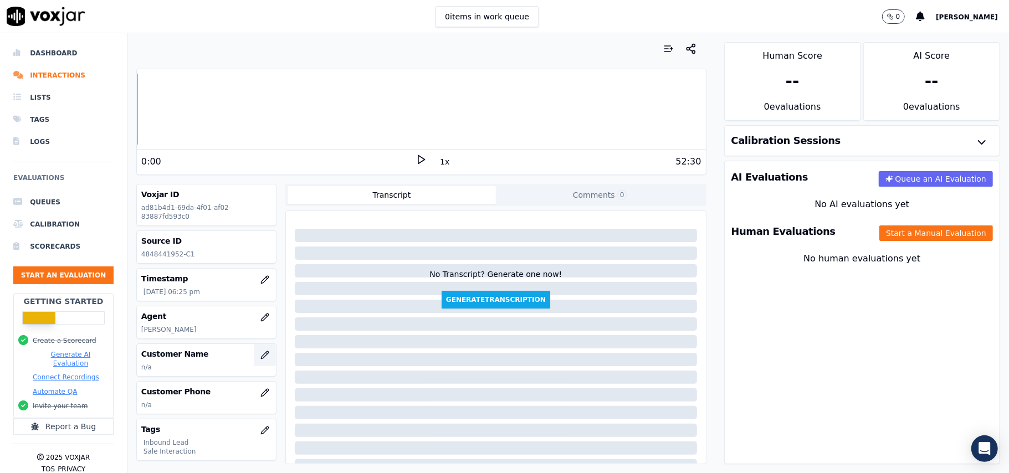
click at [266, 354] on icon "button" at bounding box center [267, 353] width 2 height 2
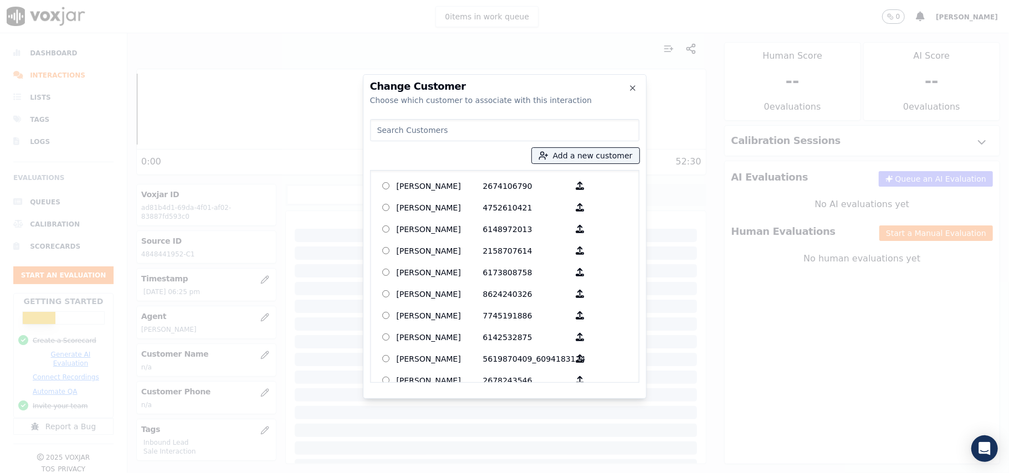
click at [776, 266] on div at bounding box center [504, 236] width 1009 height 473
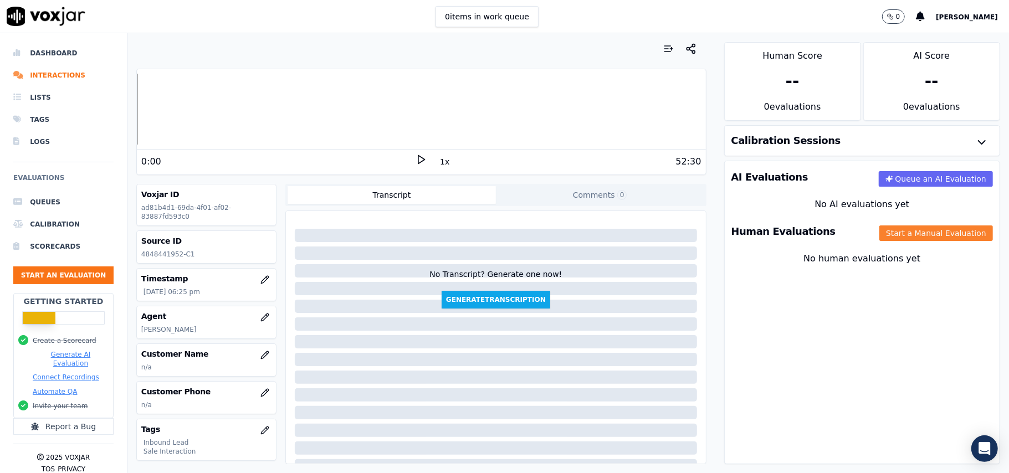
click at [885, 234] on button "Start a Manual Evaluation" at bounding box center [936, 233] width 114 height 16
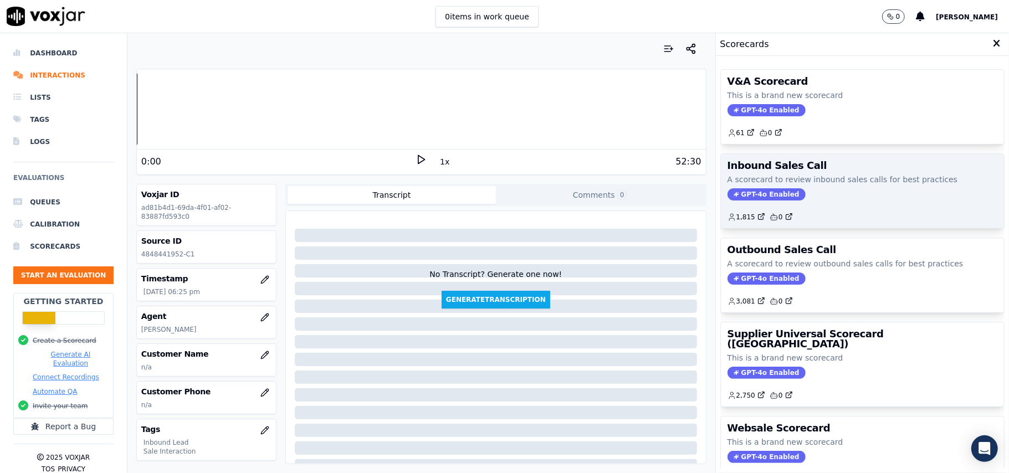
click at [752, 192] on span "GPT-4o Enabled" at bounding box center [766, 194] width 78 height 12
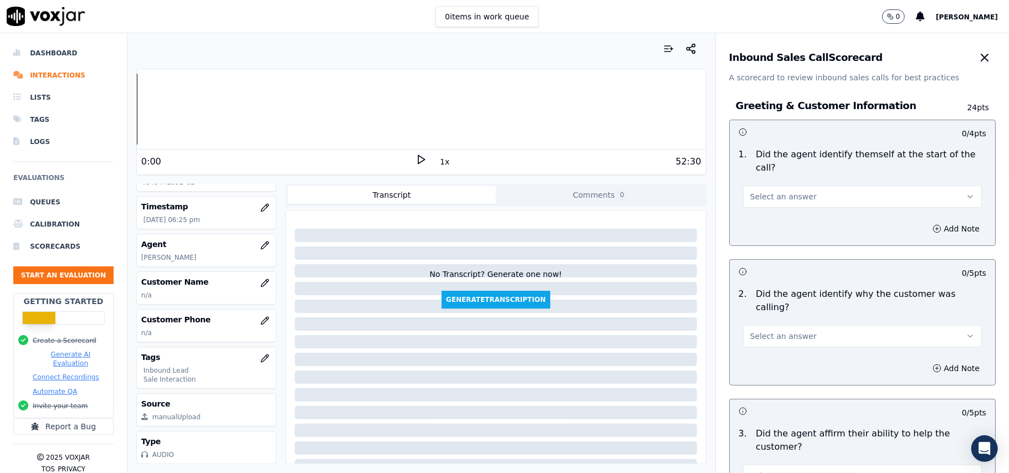
scroll to position [1954, 0]
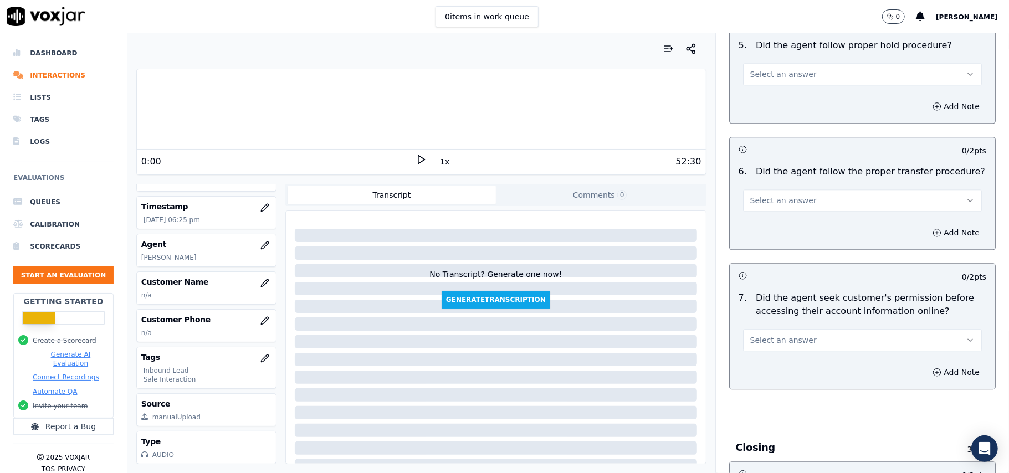
click at [789, 335] on span "Select an answer" at bounding box center [783, 340] width 66 height 11
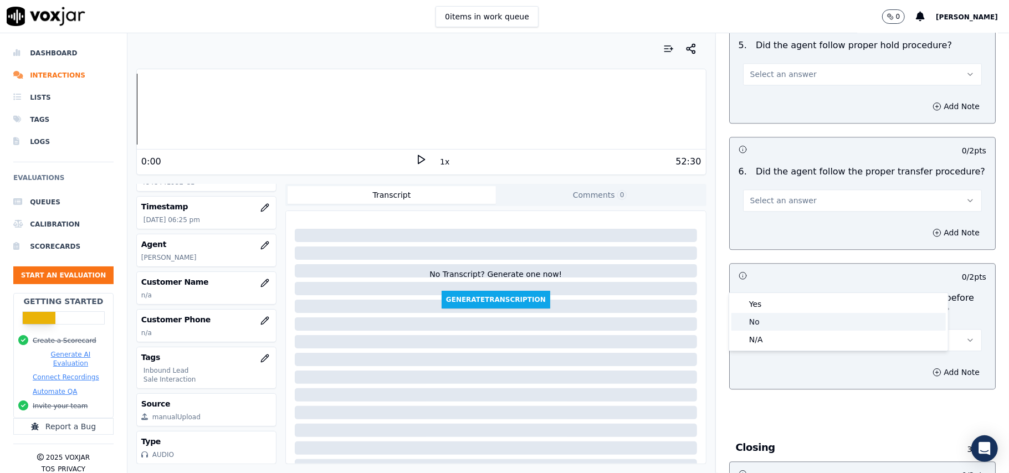
click at [774, 325] on div "No" at bounding box center [838, 322] width 214 height 18
click at [935, 364] on button "Add Note" at bounding box center [955, 372] width 60 height 16
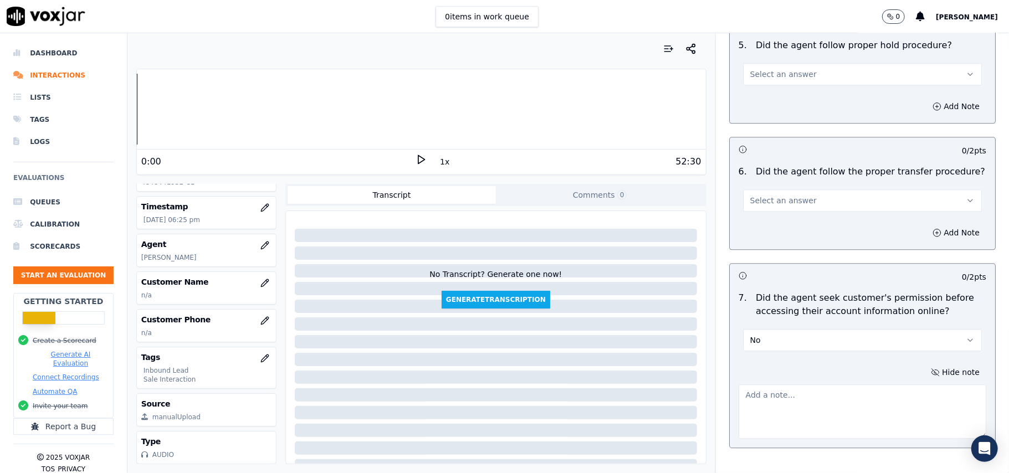
click at [836, 384] on textarea at bounding box center [862, 411] width 248 height 54
paste textarea "@15:27 - The agent did not take permission from the customer before accessing t…"
click at [755, 384] on textarea "@15:27 - The agent did not take permission from the customer before accessing t…" at bounding box center [862, 411] width 248 height 54
paste textarea "Call ID: 102702"
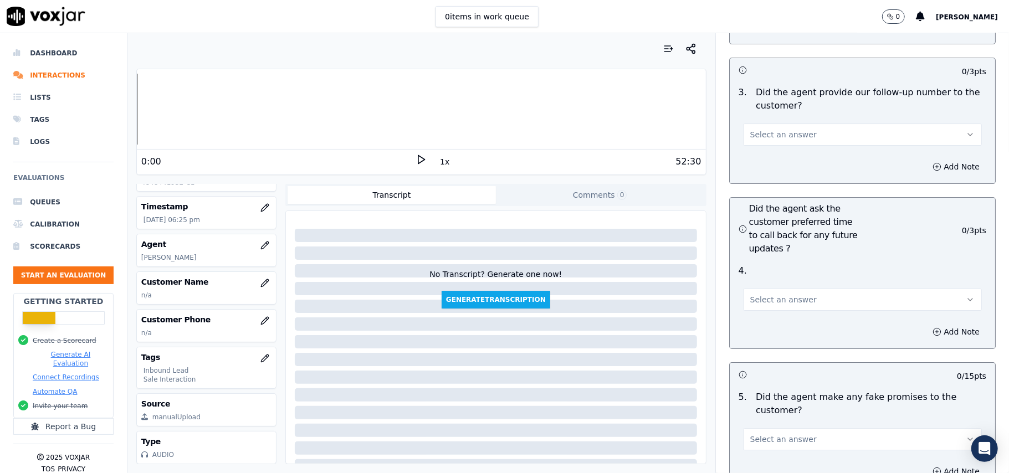
scroll to position [3159, 0]
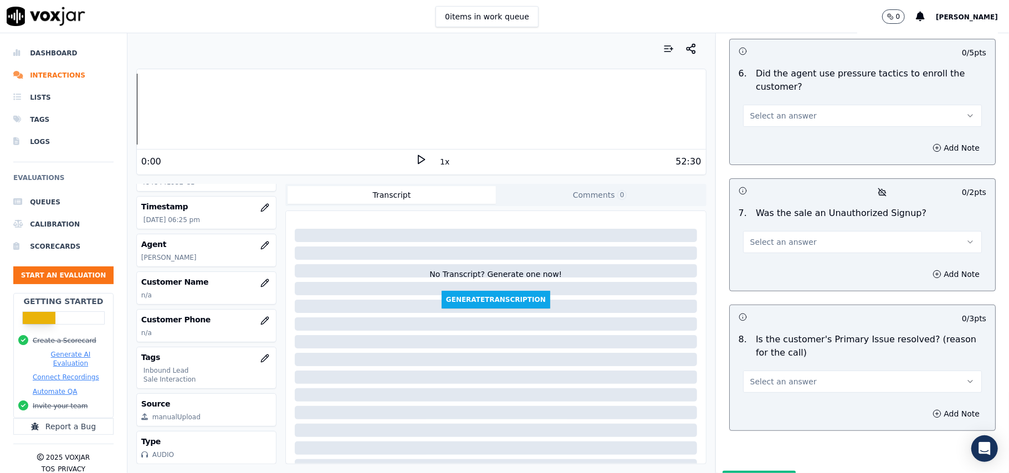
type textarea "Call ID: 102702 @15:27 - The agent did not take permission from the customer be…"
click at [774, 371] on button "Select an answer" at bounding box center [862, 382] width 239 height 22
click at [770, 344] on div "Yes" at bounding box center [838, 349] width 214 height 18
click at [776, 236] on span "Select an answer" at bounding box center [783, 241] width 66 height 11
click at [772, 224] on div "No" at bounding box center [838, 227] width 214 height 18
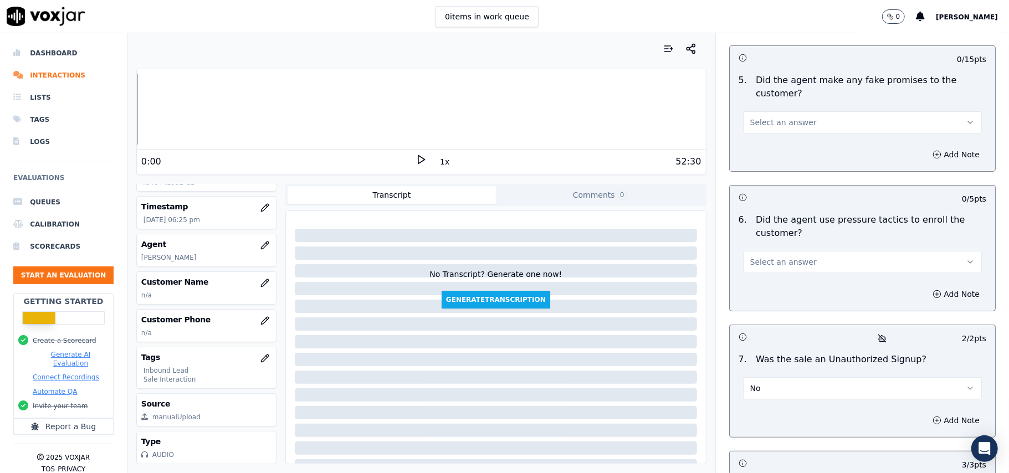
scroll to position [3011, 0]
click at [782, 253] on button "Select an answer" at bounding box center [862, 264] width 239 height 22
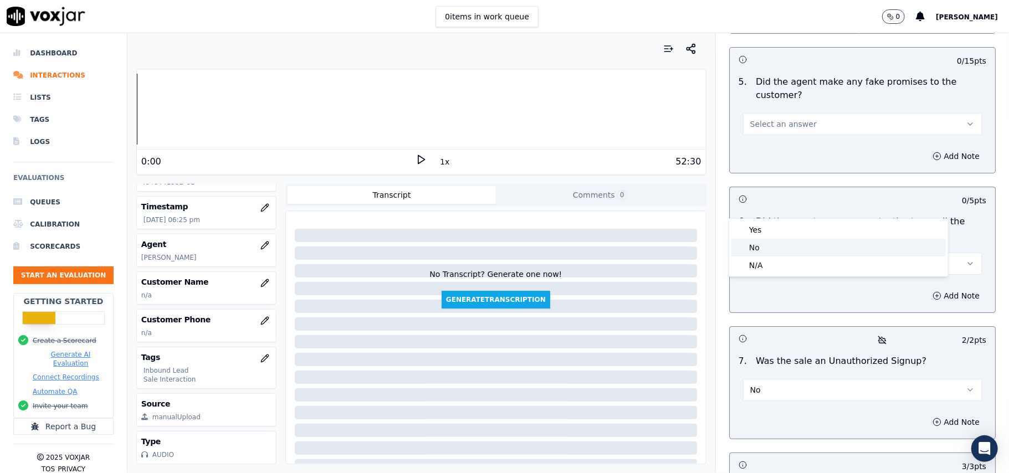
click at [778, 242] on div "No" at bounding box center [838, 248] width 214 height 18
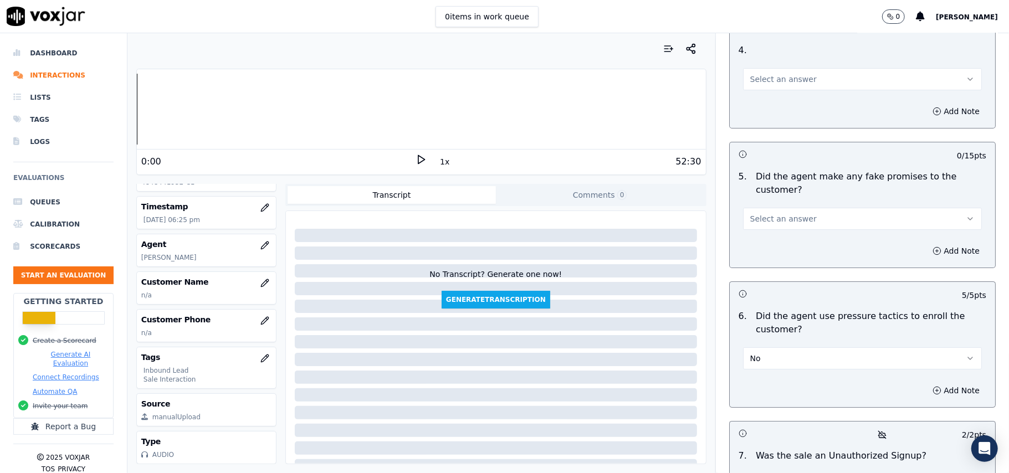
scroll to position [2863, 0]
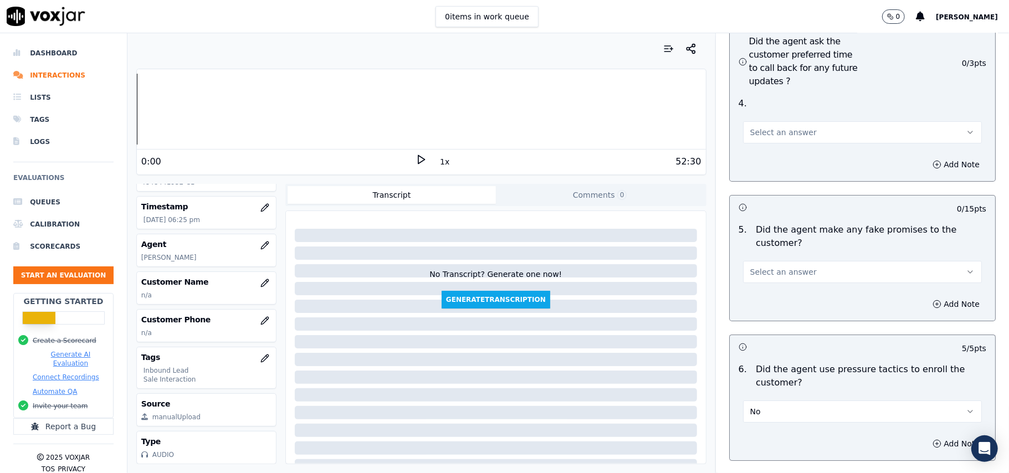
click at [792, 266] on span "Select an answer" at bounding box center [783, 271] width 66 height 11
click at [774, 256] on div "No" at bounding box center [838, 255] width 214 height 18
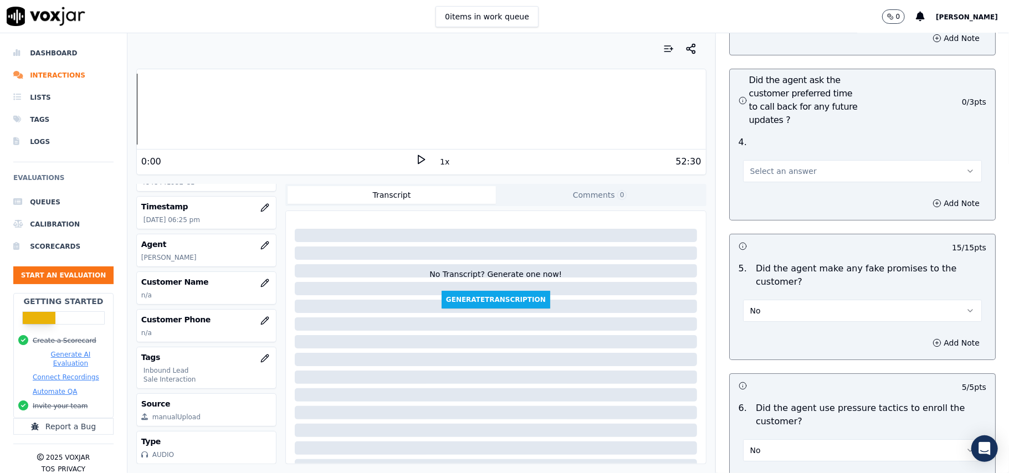
scroll to position [2716, 0]
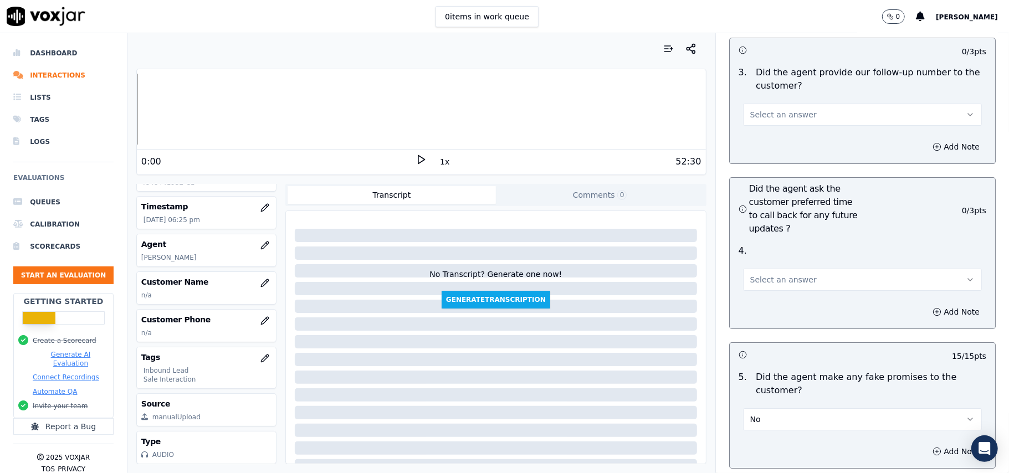
click at [784, 269] on button "Select an answer" at bounding box center [862, 280] width 239 height 22
click at [781, 244] on div "Yes" at bounding box center [838, 245] width 214 height 18
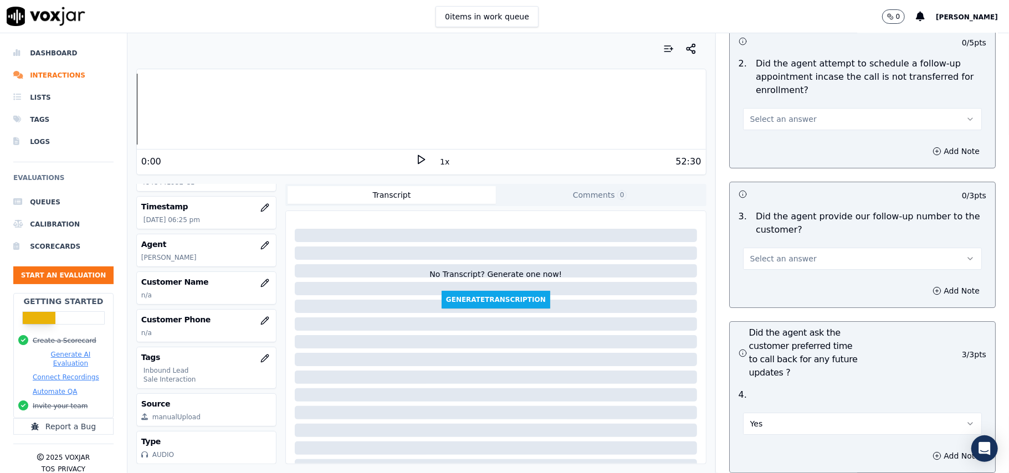
scroll to position [2568, 0]
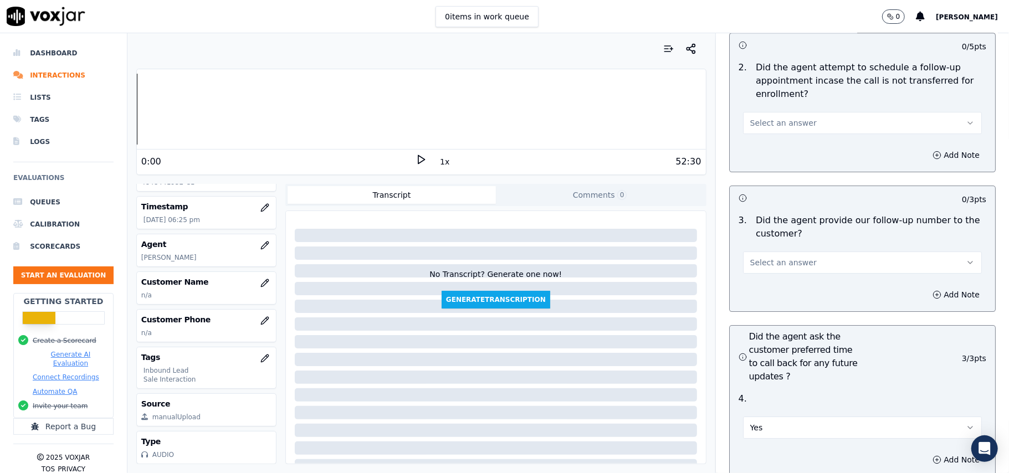
click at [825, 251] on button "Select an answer" at bounding box center [862, 262] width 239 height 22
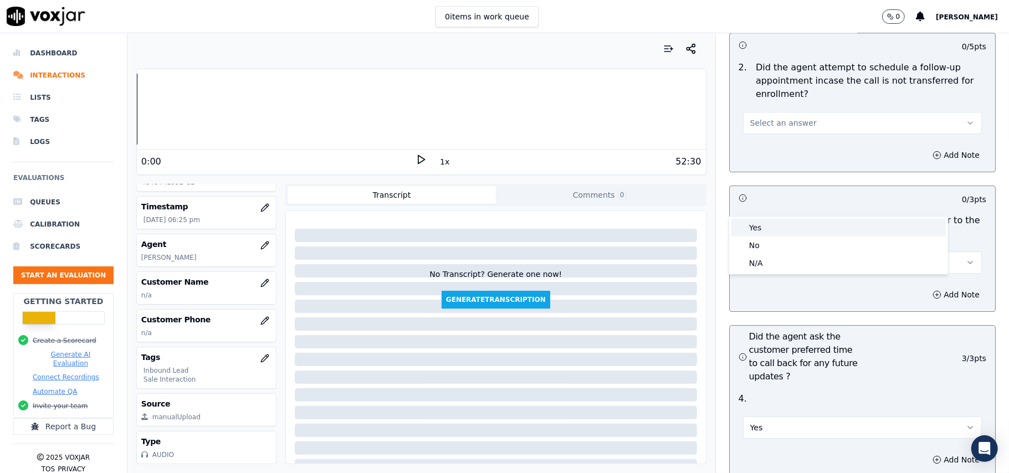
click at [789, 230] on div "Yes" at bounding box center [838, 228] width 214 height 18
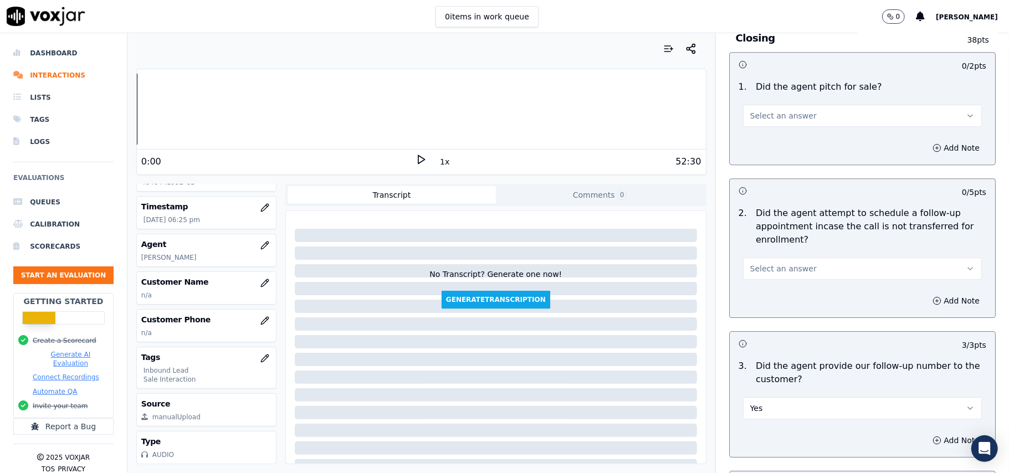
scroll to position [2420, 0]
click at [794, 260] on button "Select an answer" at bounding box center [862, 271] width 239 height 22
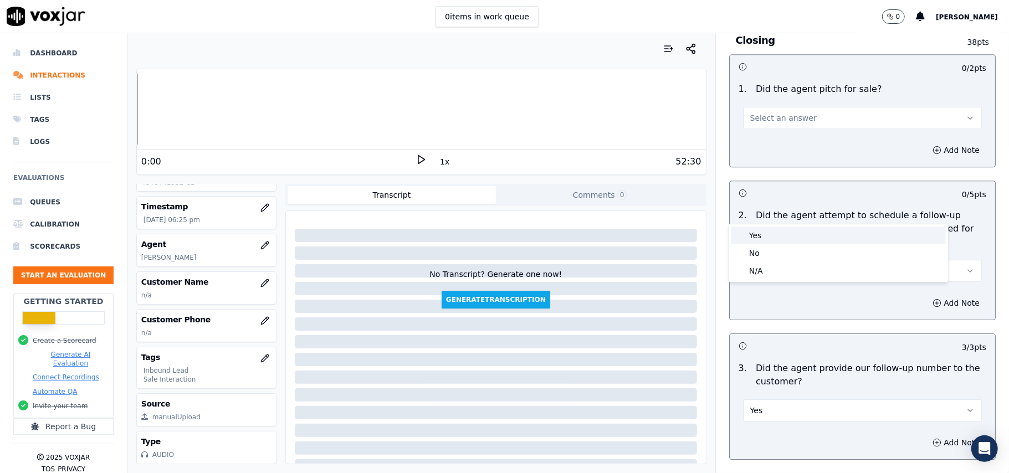
click at [788, 230] on div "Yes" at bounding box center [838, 236] width 214 height 18
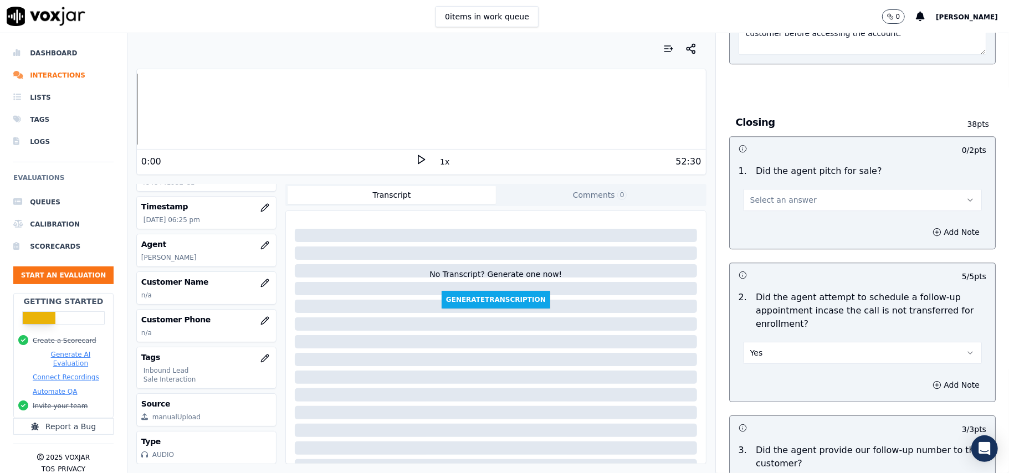
scroll to position [2273, 0]
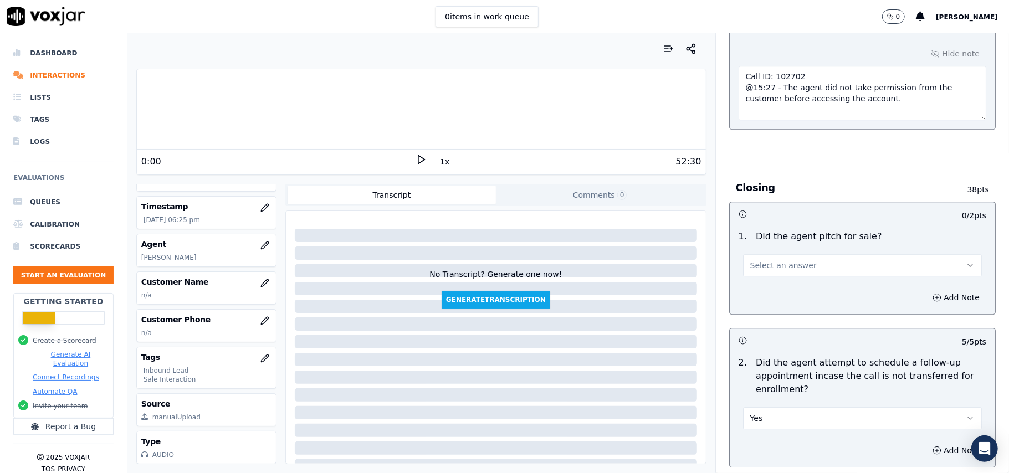
click at [793, 254] on button "Select an answer" at bounding box center [862, 265] width 239 height 22
click at [792, 229] on div "Yes" at bounding box center [838, 230] width 214 height 18
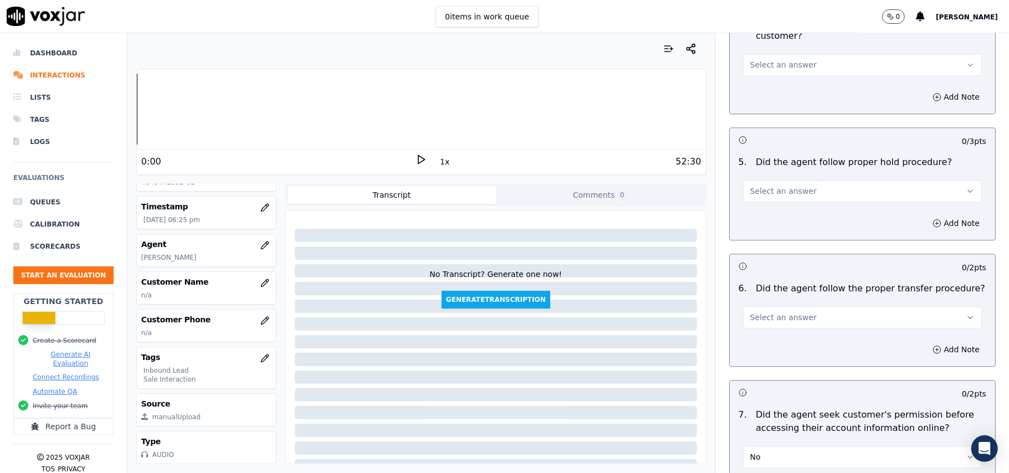
scroll to position [1830, 0]
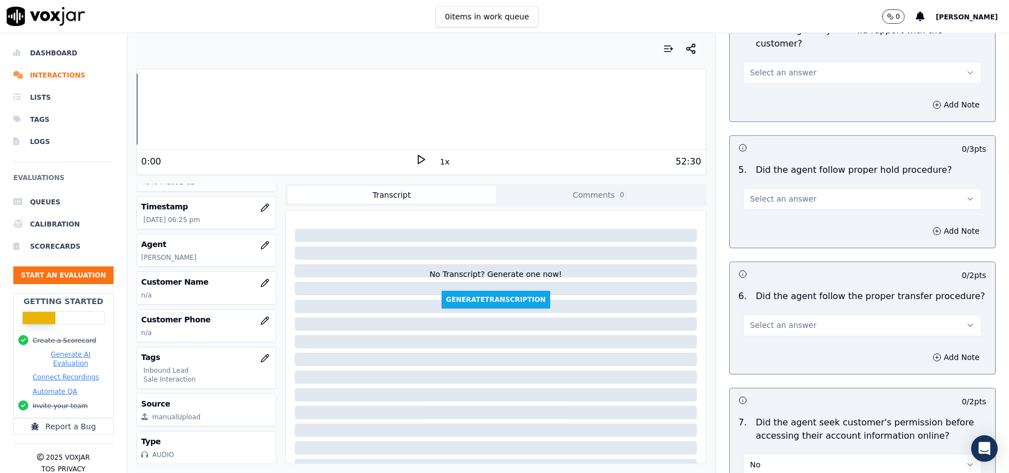
click at [816, 314] on button "Select an answer" at bounding box center [862, 325] width 239 height 22
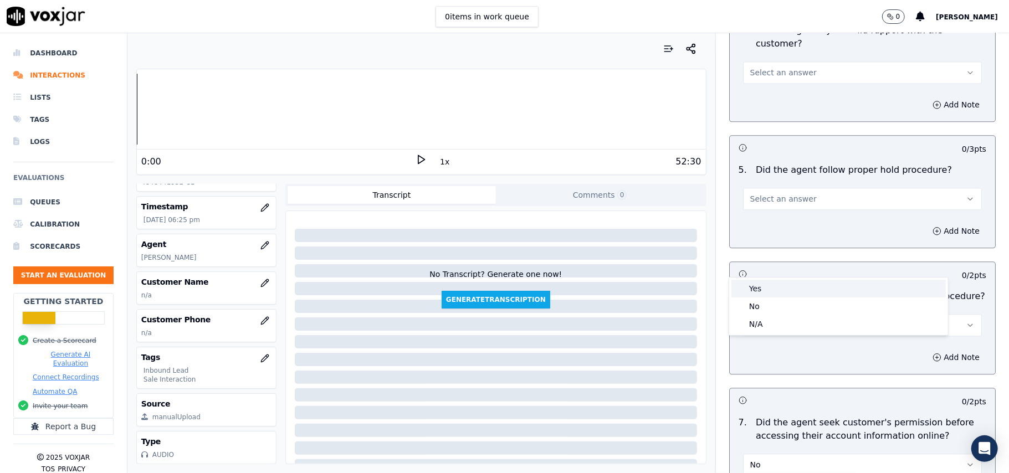
click at [796, 286] on div "Yes" at bounding box center [838, 289] width 214 height 18
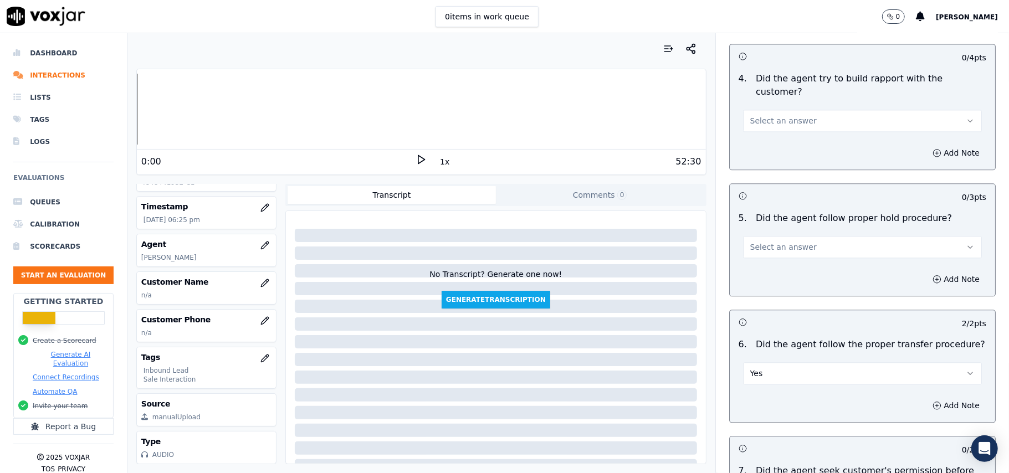
scroll to position [1756, 0]
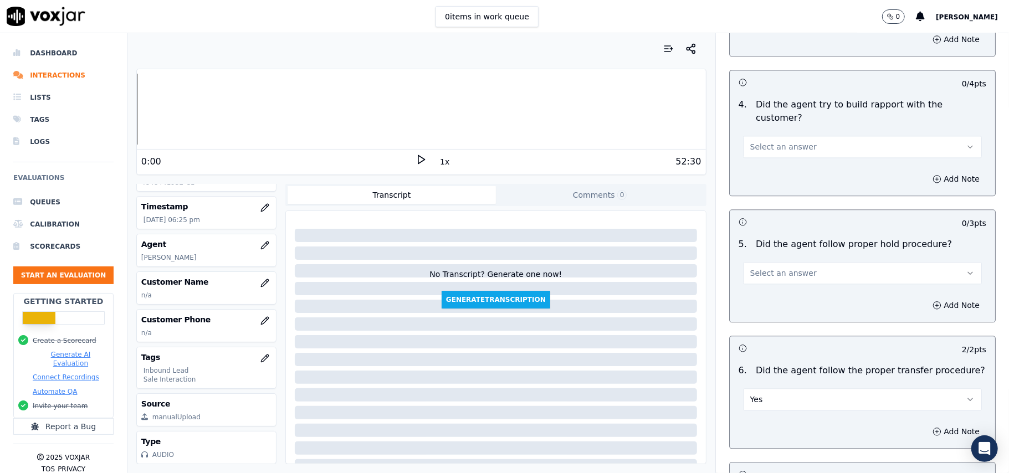
click at [815, 262] on button "Select an answer" at bounding box center [862, 273] width 239 height 22
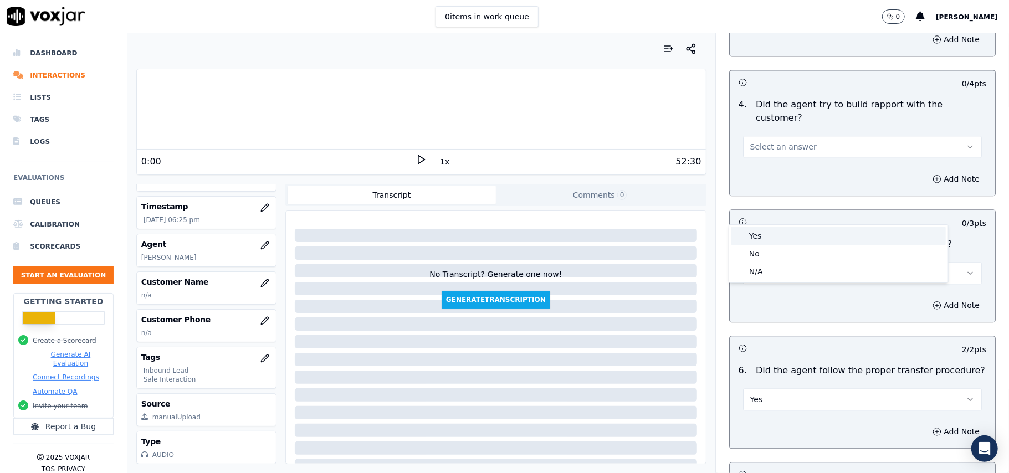
click at [796, 238] on div "Yes" at bounding box center [838, 236] width 214 height 18
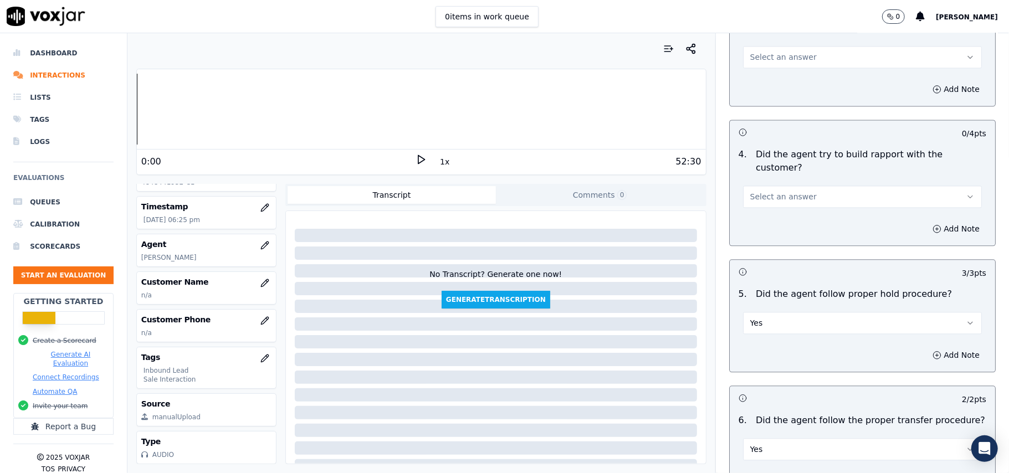
scroll to position [1682, 0]
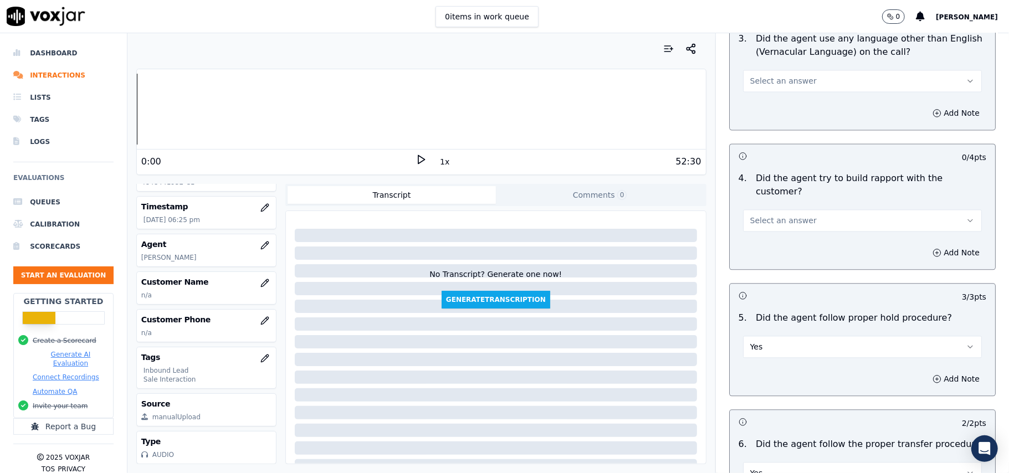
click at [824, 209] on button "Select an answer" at bounding box center [862, 220] width 239 height 22
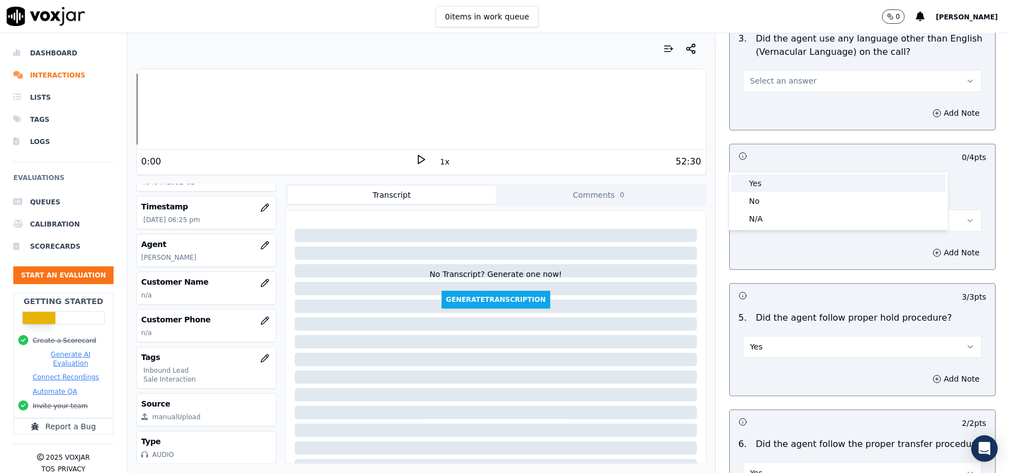
click at [816, 179] on div "Yes" at bounding box center [838, 183] width 214 height 18
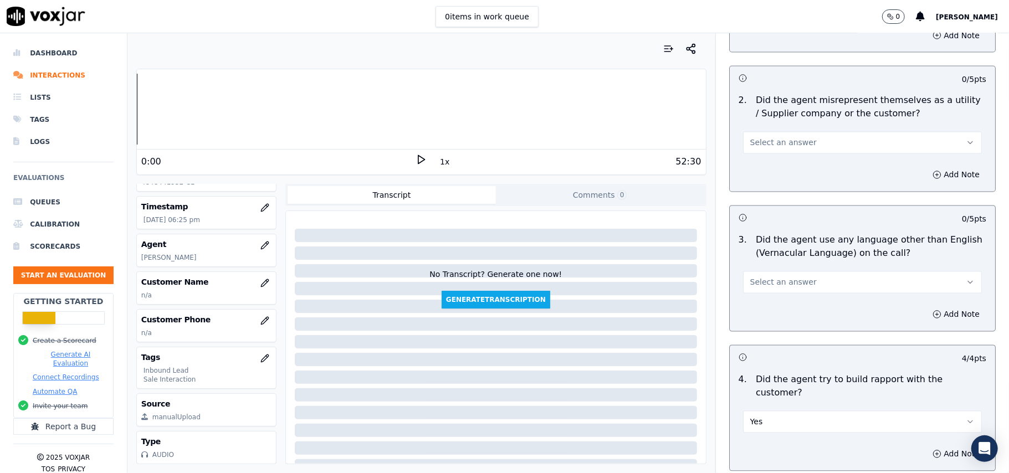
scroll to position [1460, 0]
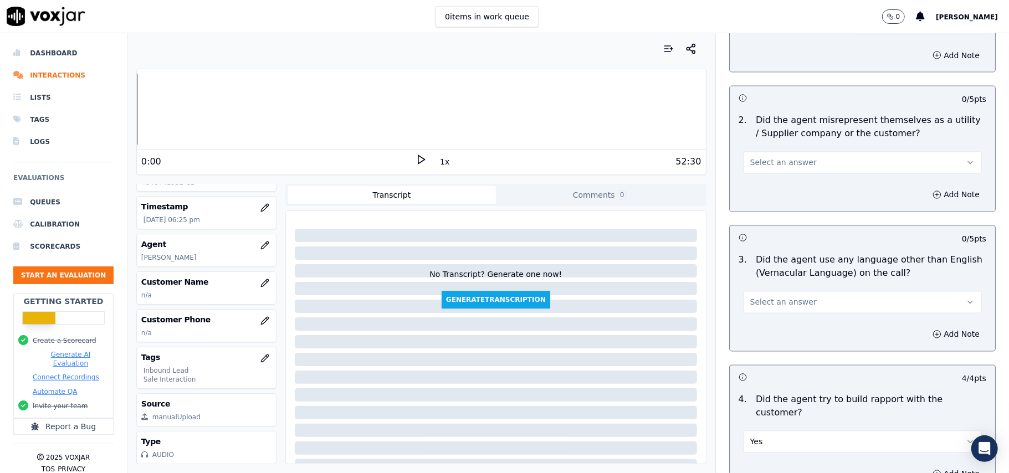
click at [817, 291] on button "Select an answer" at bounding box center [862, 302] width 239 height 22
click at [800, 301] on div "No" at bounding box center [838, 296] width 214 height 18
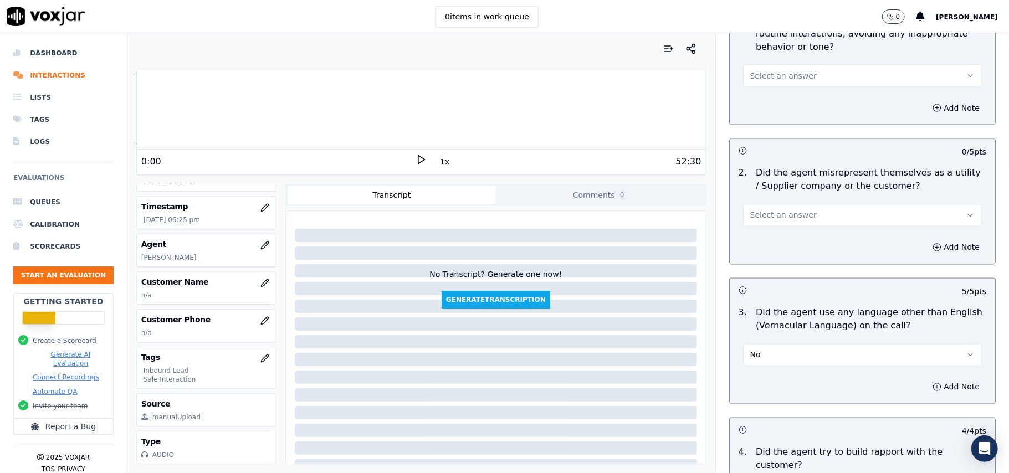
scroll to position [1387, 0]
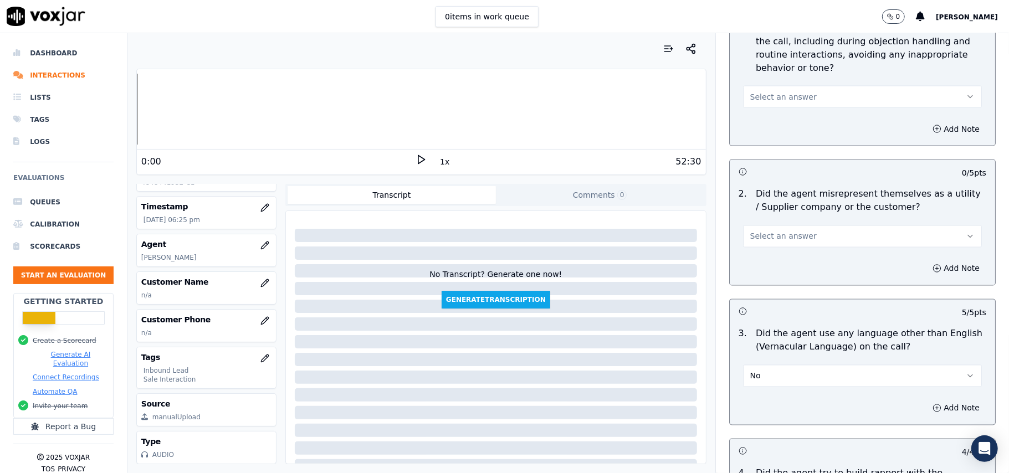
click at [842, 225] on button "Select an answer" at bounding box center [862, 236] width 239 height 22
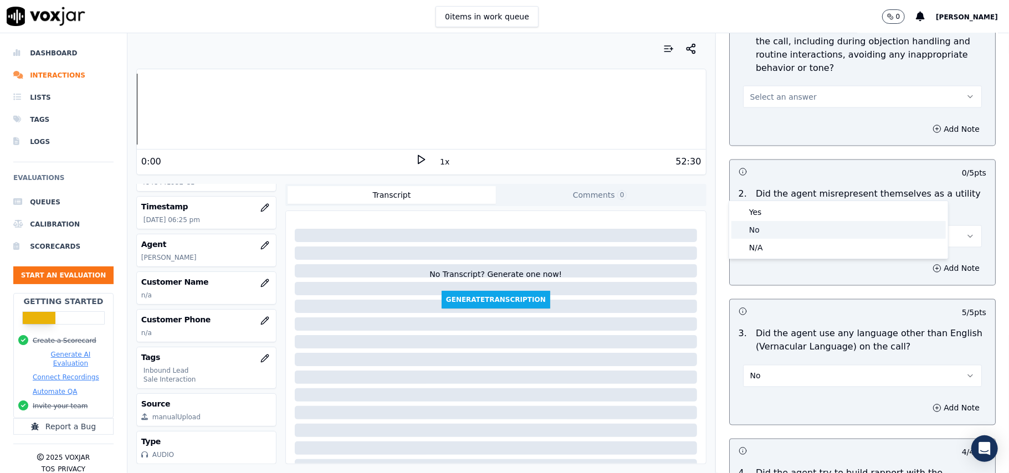
click at [818, 227] on div "No" at bounding box center [838, 230] width 214 height 18
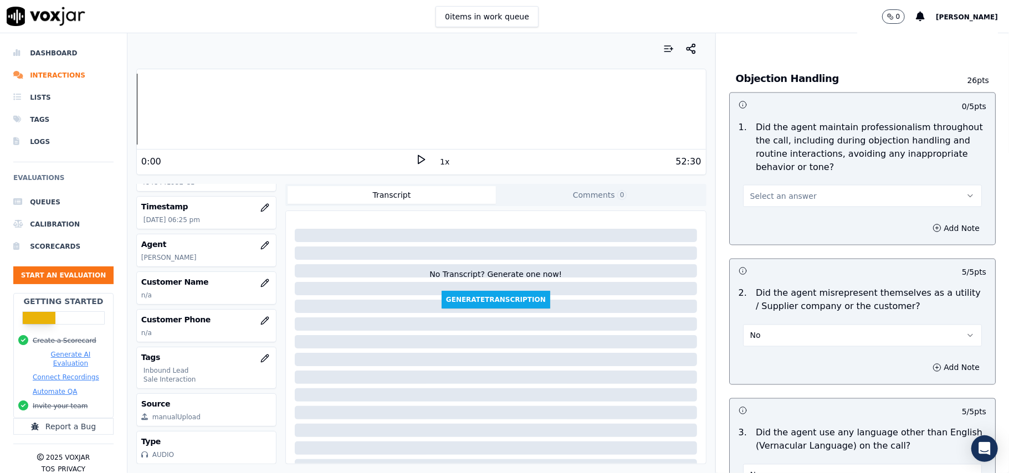
scroll to position [1165, 0]
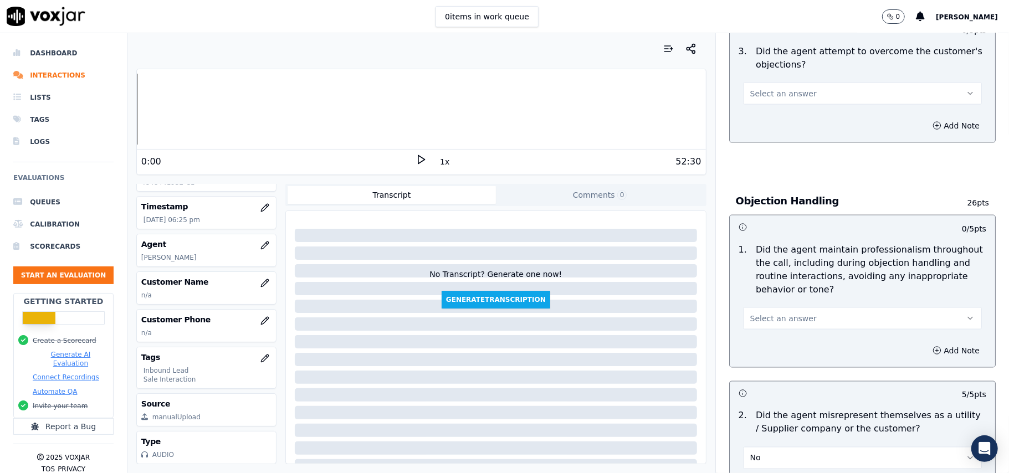
click at [824, 307] on button "Select an answer" at bounding box center [862, 318] width 239 height 22
click at [800, 288] on div "Yes" at bounding box center [838, 294] width 214 height 18
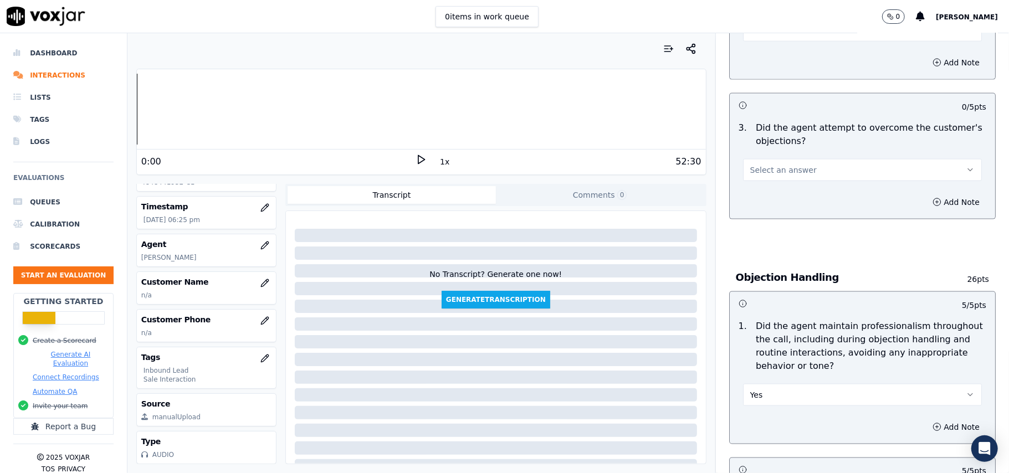
scroll to position [1017, 0]
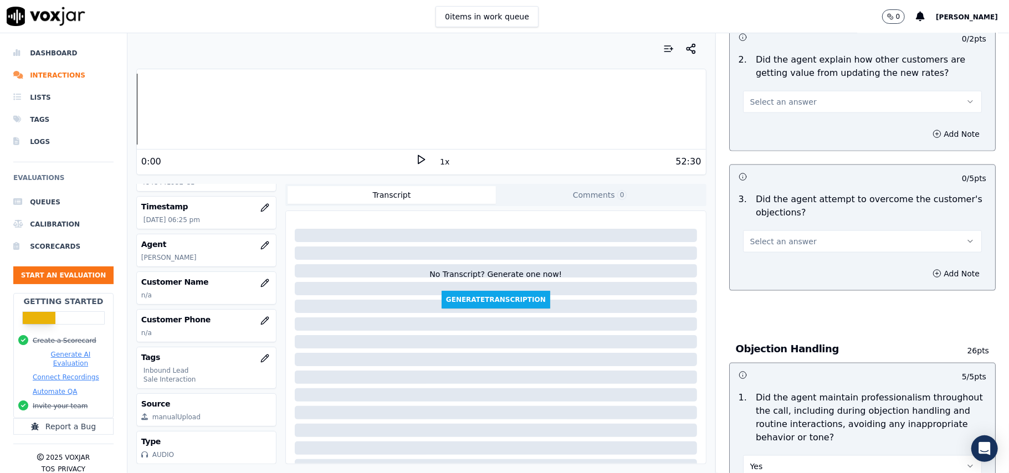
click at [814, 230] on button "Select an answer" at bounding box center [862, 241] width 239 height 22
click at [809, 215] on div "Yes" at bounding box center [838, 216] width 214 height 18
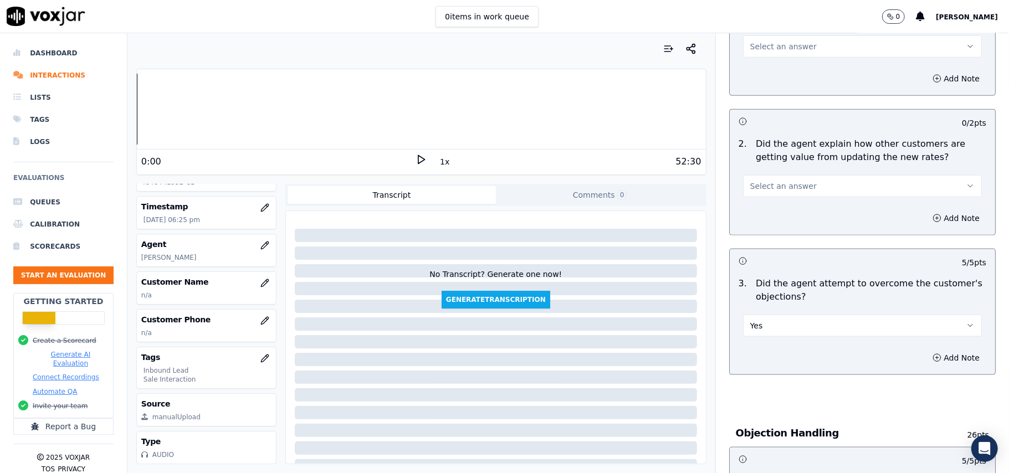
scroll to position [869, 0]
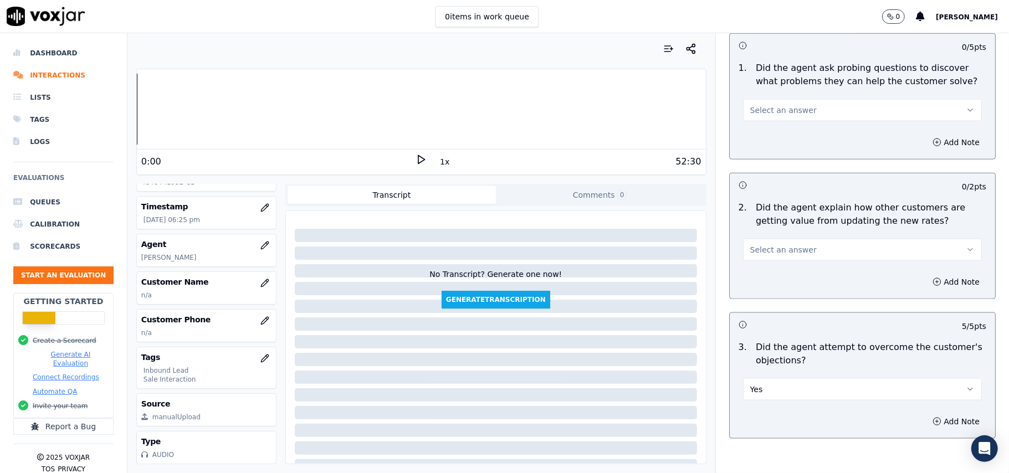
click at [778, 244] on span "Select an answer" at bounding box center [783, 249] width 66 height 11
click at [780, 215] on div "Yes" at bounding box center [838, 224] width 214 height 18
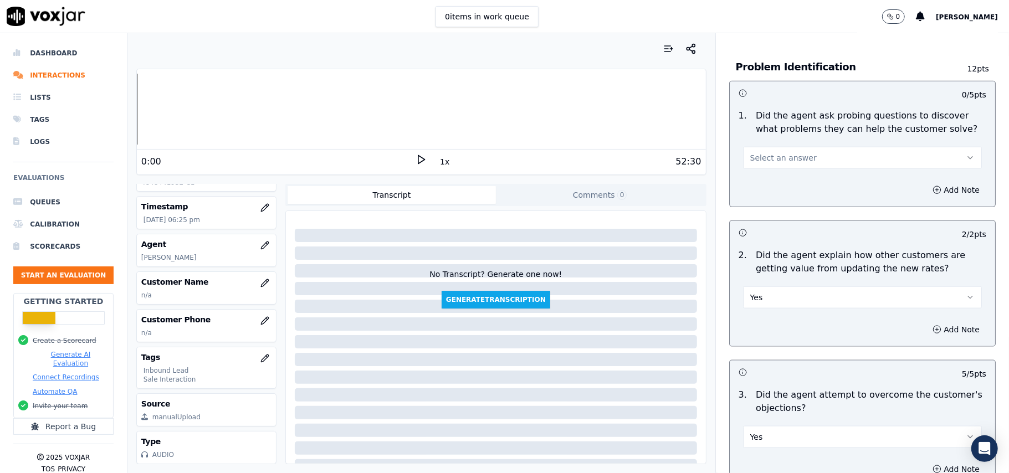
scroll to position [796, 0]
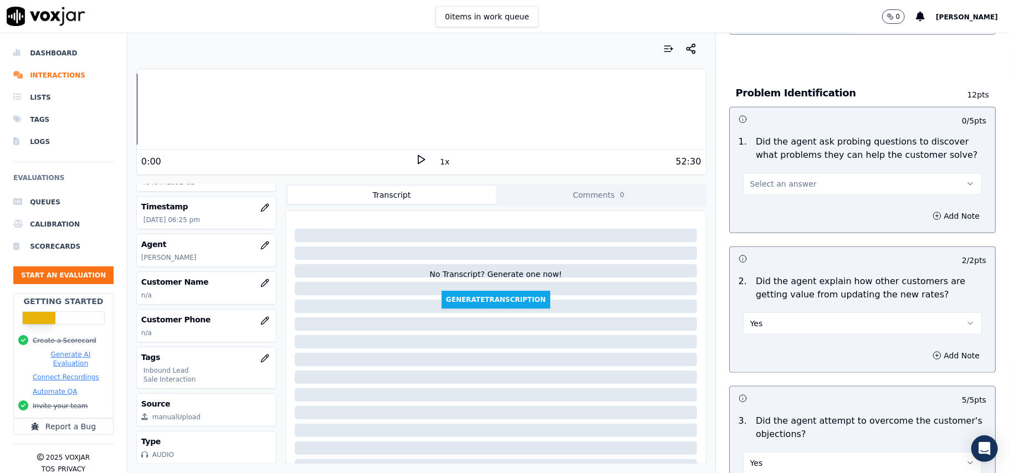
click at [773, 171] on div "Select an answer" at bounding box center [862, 183] width 239 height 24
click at [765, 173] on button "Select an answer" at bounding box center [862, 184] width 239 height 22
click at [760, 162] on div "Yes" at bounding box center [838, 158] width 214 height 18
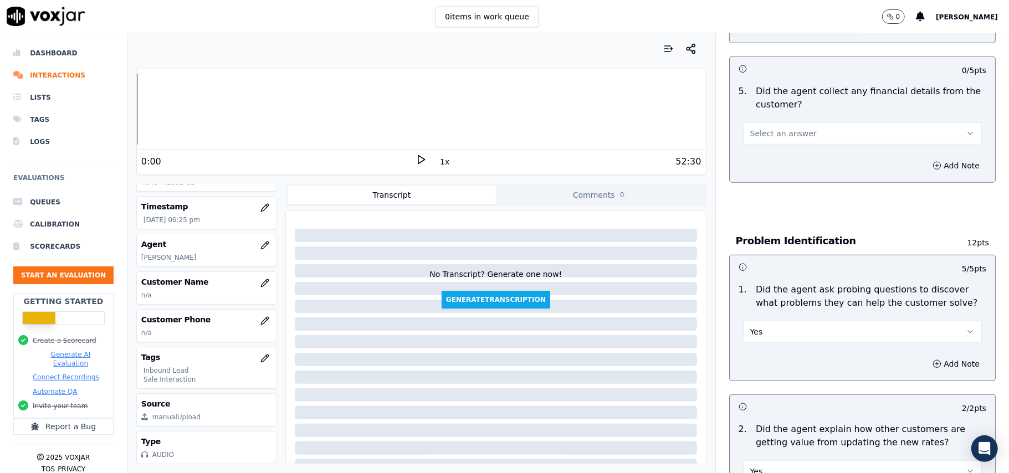
scroll to position [501, 0]
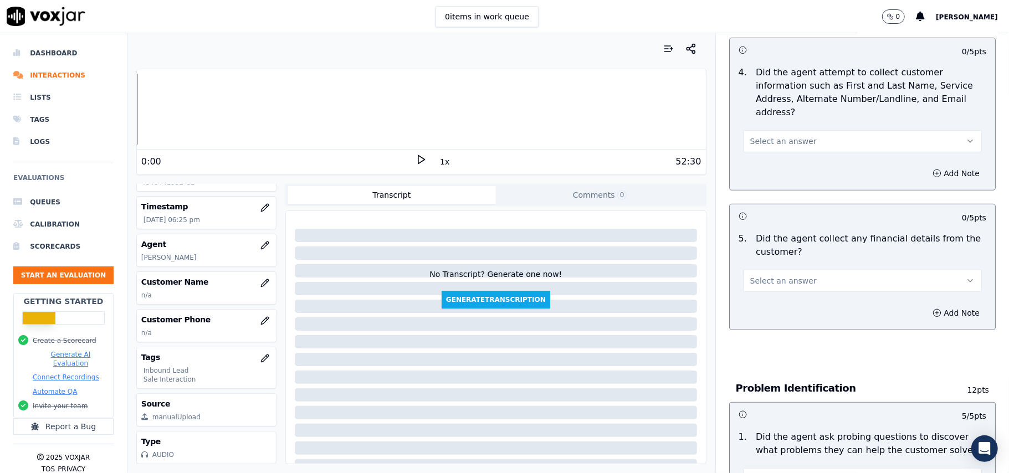
click at [794, 270] on button "Select an answer" at bounding box center [862, 281] width 239 height 22
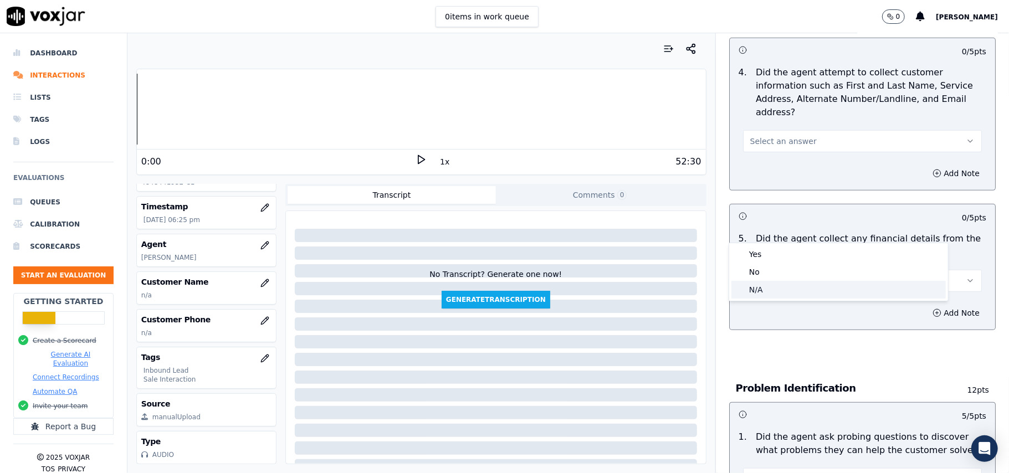
click at [784, 281] on div "N/A" at bounding box center [838, 290] width 214 height 18
click at [796, 259] on div "N/A" at bounding box center [862, 275] width 256 height 33
click at [792, 270] on button "N/A" at bounding box center [862, 281] width 239 height 22
click at [786, 261] on div "Yes" at bounding box center [838, 254] width 214 height 18
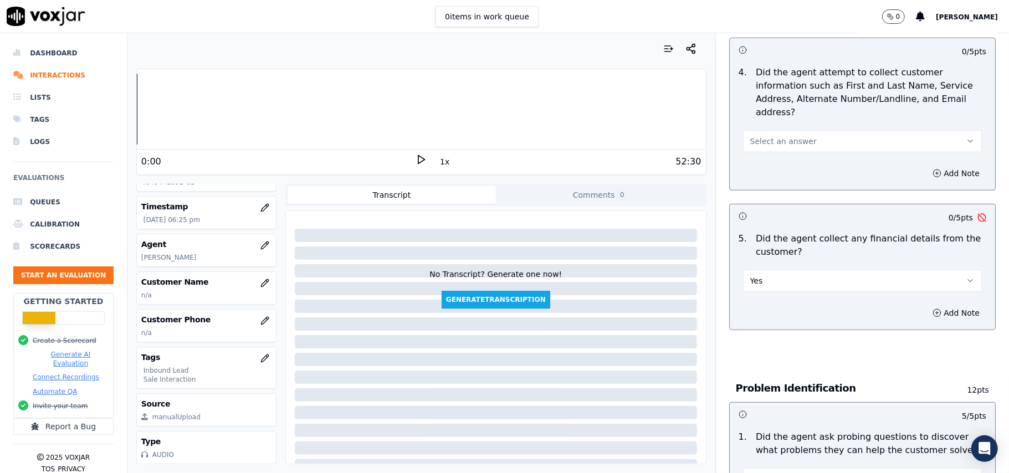
click at [789, 270] on button "Yes" at bounding box center [862, 281] width 239 height 22
click at [787, 264] on div "No" at bounding box center [838, 272] width 214 height 18
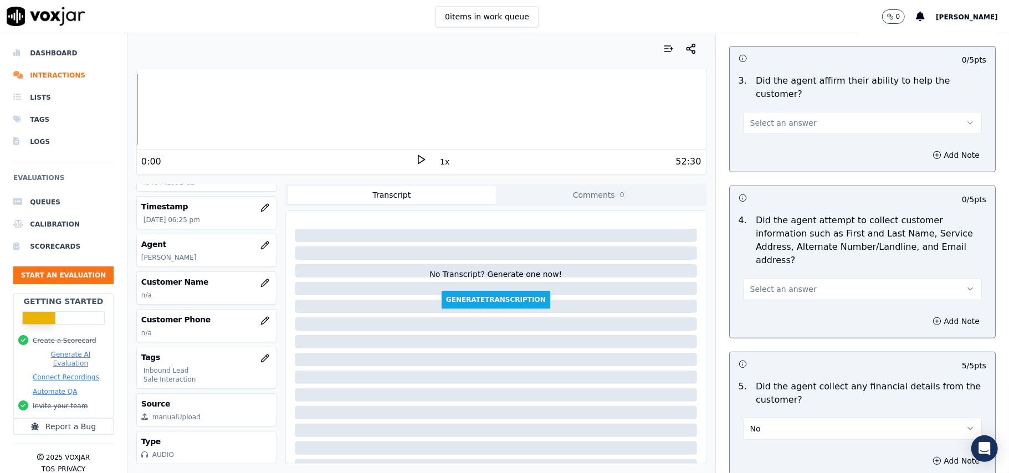
click at [794, 278] on button "Select an answer" at bounding box center [862, 289] width 239 height 22
click at [775, 259] on div "Yes" at bounding box center [838, 262] width 214 height 18
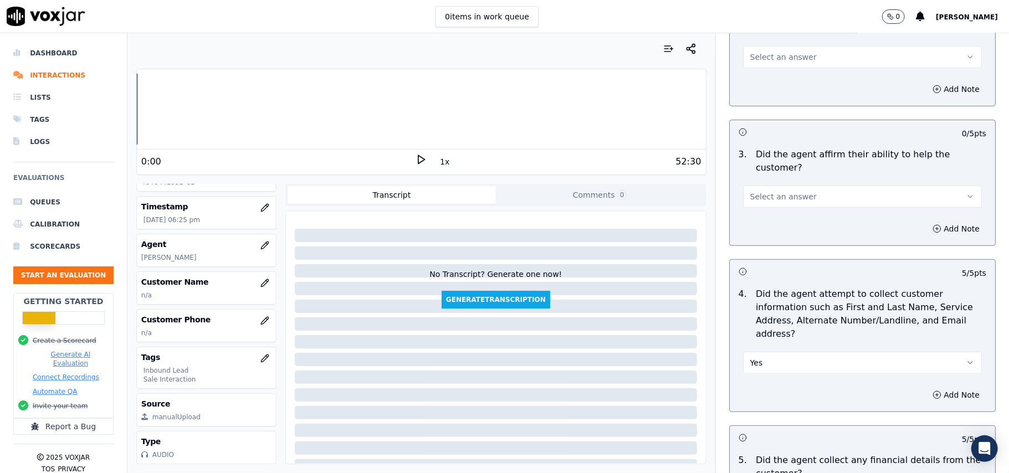
drag, startPoint x: 797, startPoint y: 154, endPoint x: 798, endPoint y: 164, distance: 10.5
click at [798, 186] on button "Select an answer" at bounding box center [862, 197] width 239 height 22
click at [798, 182] on div "Yes" at bounding box center [838, 183] width 214 height 18
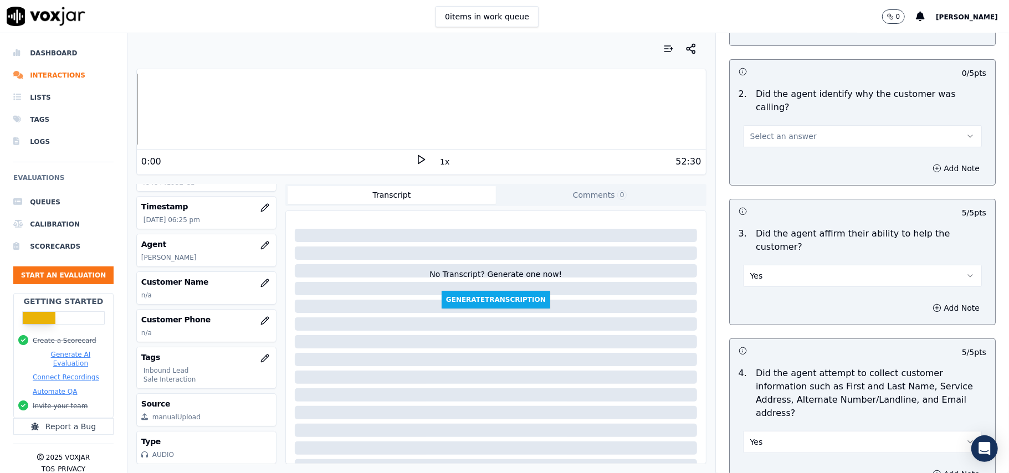
scroll to position [131, 0]
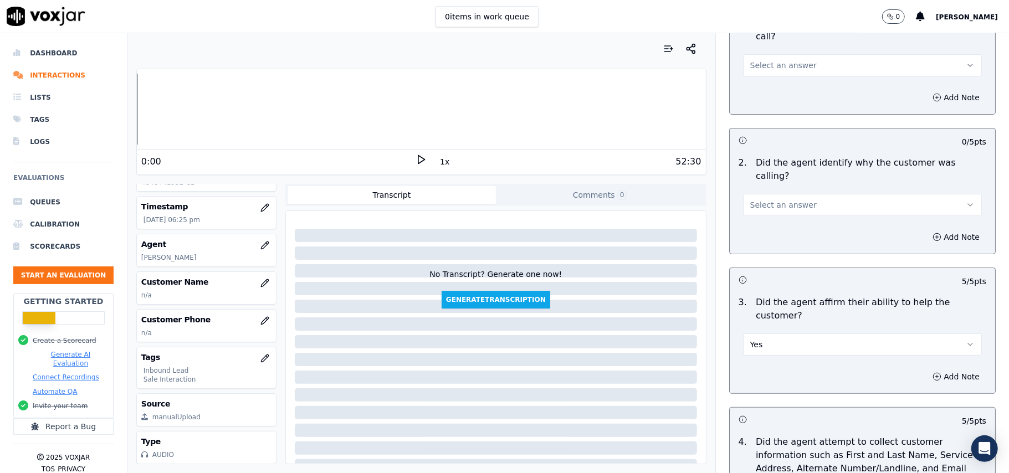
click at [792, 194] on button "Select an answer" at bounding box center [862, 205] width 239 height 22
click at [783, 209] on div "Yes" at bounding box center [838, 204] width 214 height 18
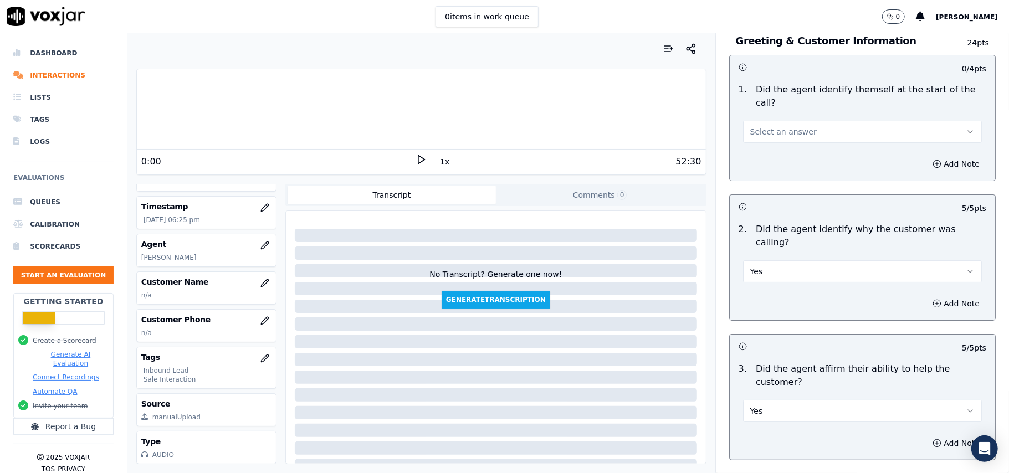
scroll to position [0, 0]
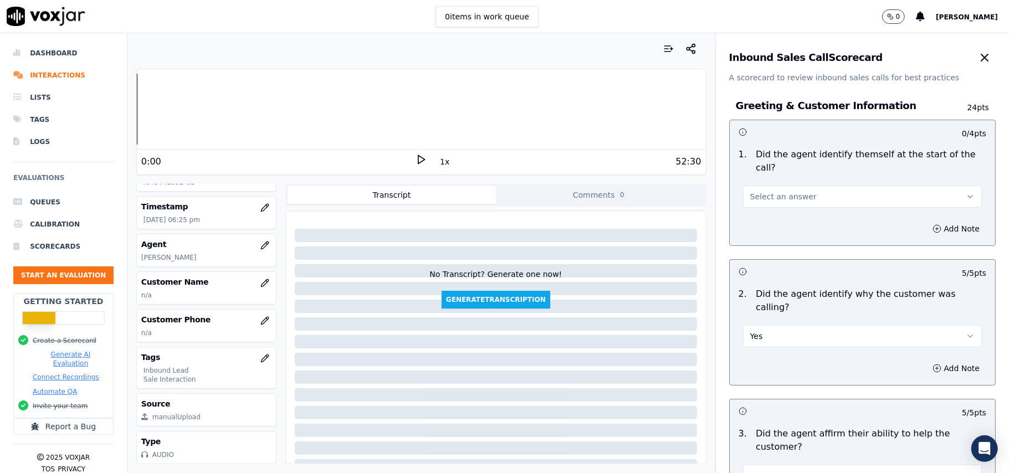
click at [796, 186] on button "Select an answer" at bounding box center [862, 197] width 239 height 22
click at [795, 204] on div "Yes" at bounding box center [838, 209] width 214 height 18
click at [255, 272] on button "button" at bounding box center [265, 283] width 22 height 22
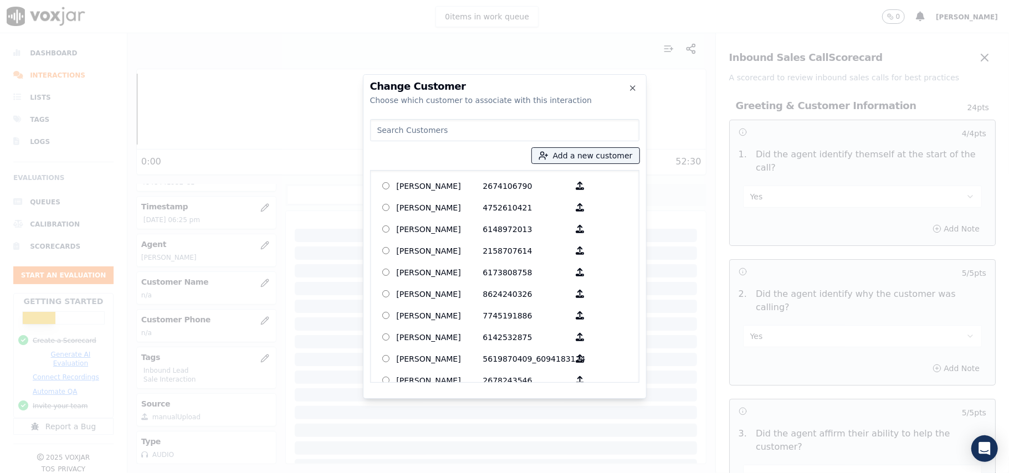
paste input "Covek [PERSON_NAME]"
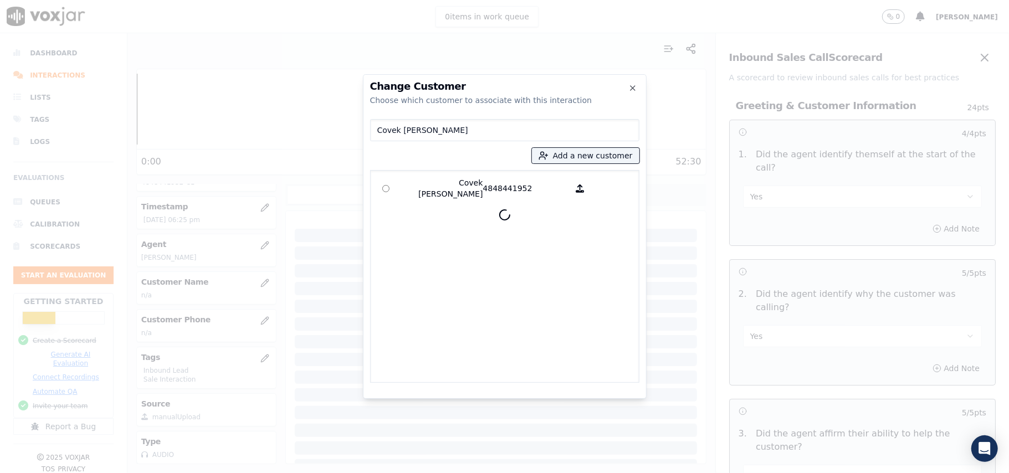
type input "Covek [PERSON_NAME]"
click at [425, 196] on label "Covek [PERSON_NAME] 4848441952" at bounding box center [504, 188] width 259 height 27
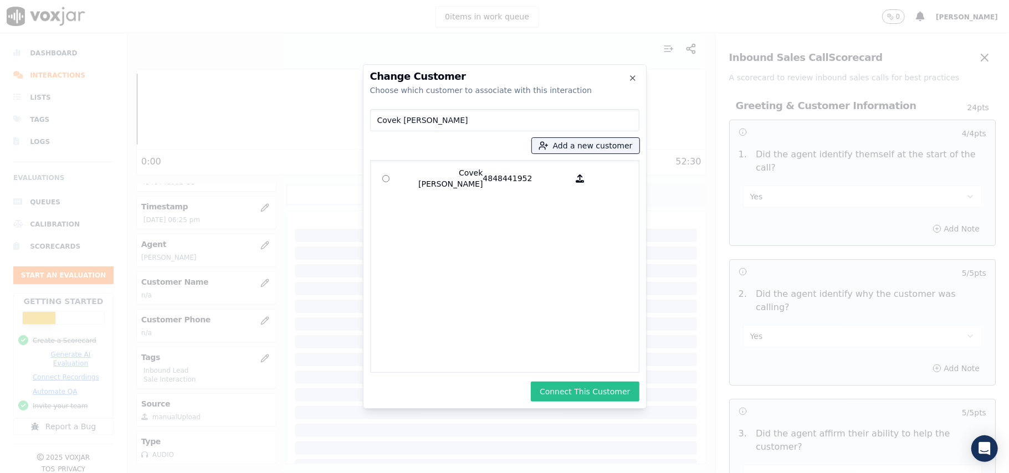
click at [561, 389] on button "Connect This Customer" at bounding box center [585, 392] width 108 height 20
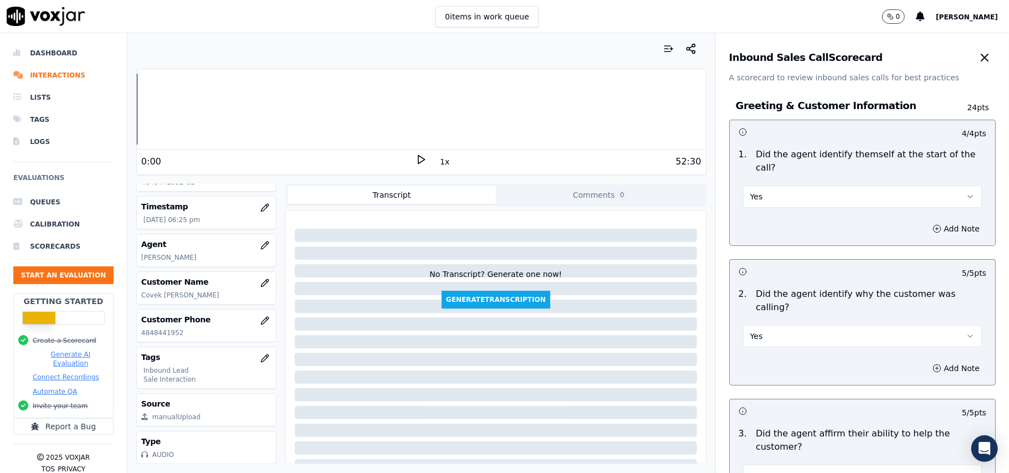
scroll to position [3159, 0]
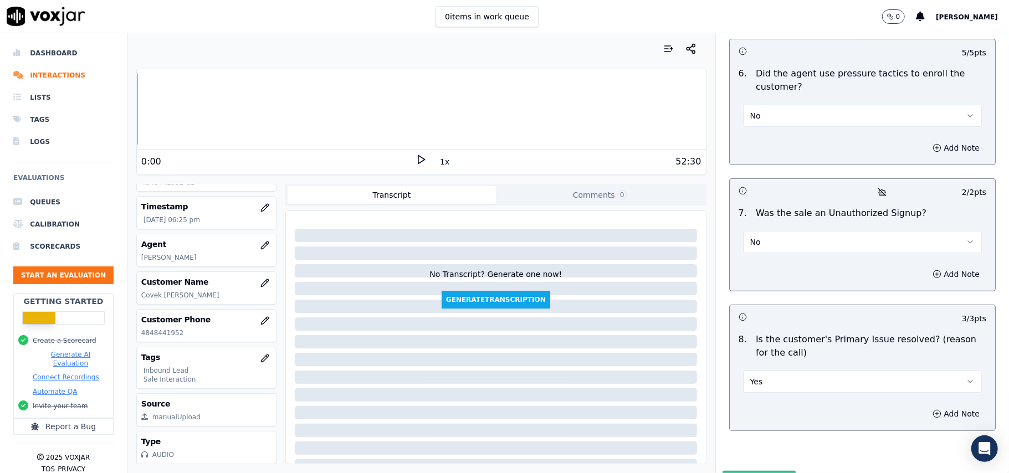
click at [743, 471] on button "Submit Scores" at bounding box center [759, 481] width 74 height 20
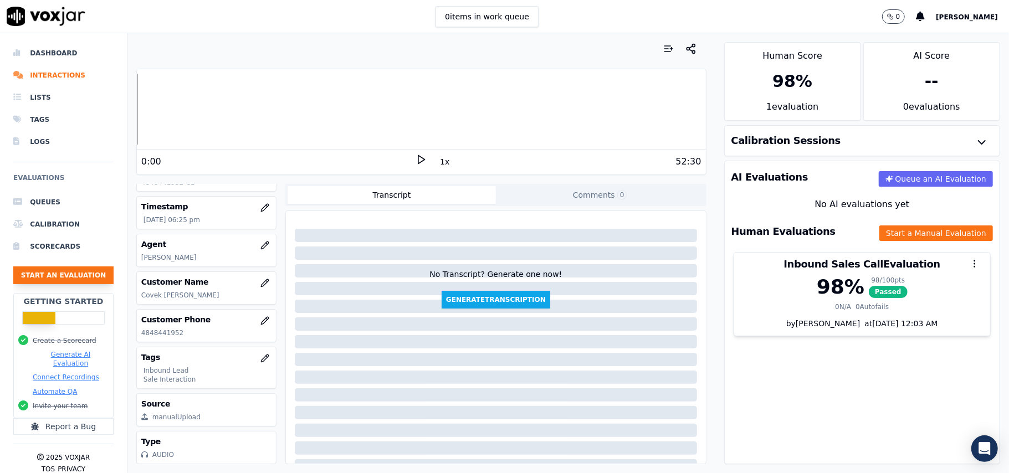
click at [74, 277] on button "Start an Evaluation" at bounding box center [63, 275] width 100 height 18
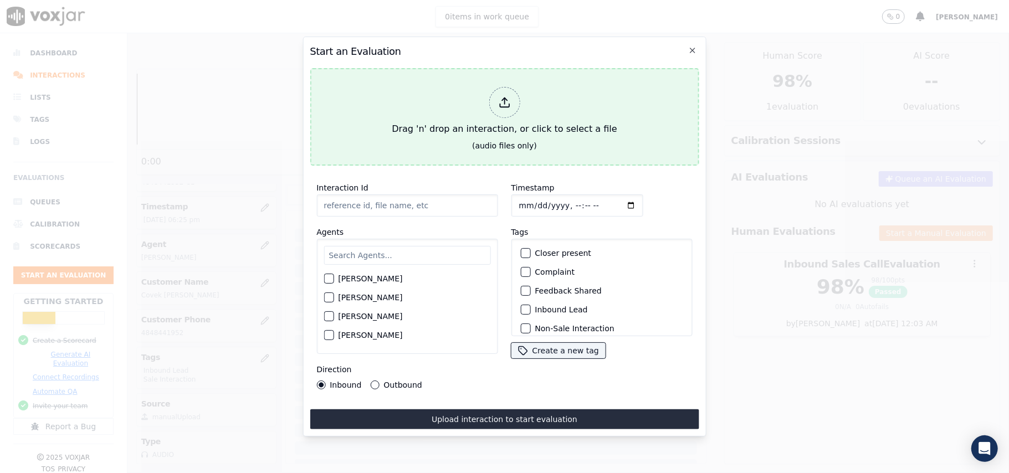
click at [606, 127] on div "Drag 'n' drop an interaction, or click to select a file" at bounding box center [504, 112] width 234 height 58
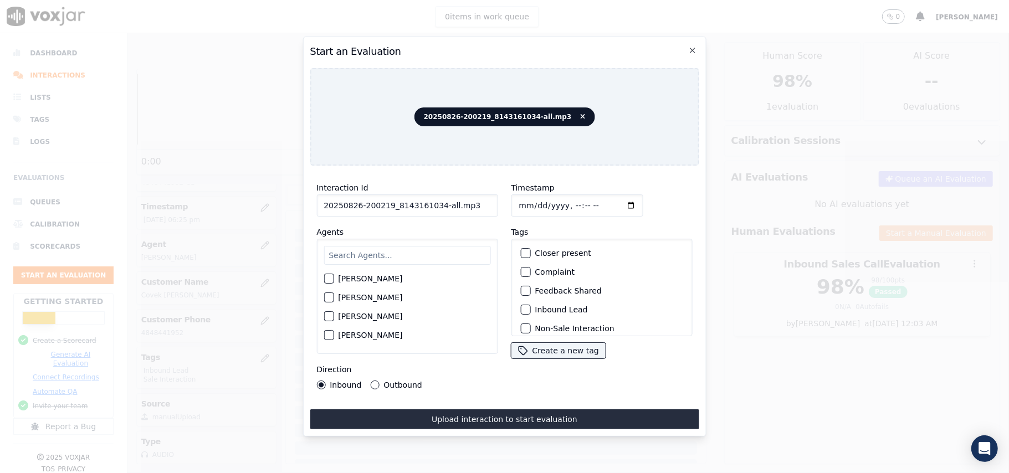
drag, startPoint x: 452, startPoint y: 204, endPoint x: 434, endPoint y: 209, distance: 18.6
click at [434, 209] on input "20250826-200219_8143161034-all.mp3" at bounding box center [406, 205] width 181 height 22
type input "20250826-200219_8143161034-C1"
click at [528, 199] on input "Timestamp" at bounding box center [577, 205] width 132 height 22
type input "[DATE]T18:33"
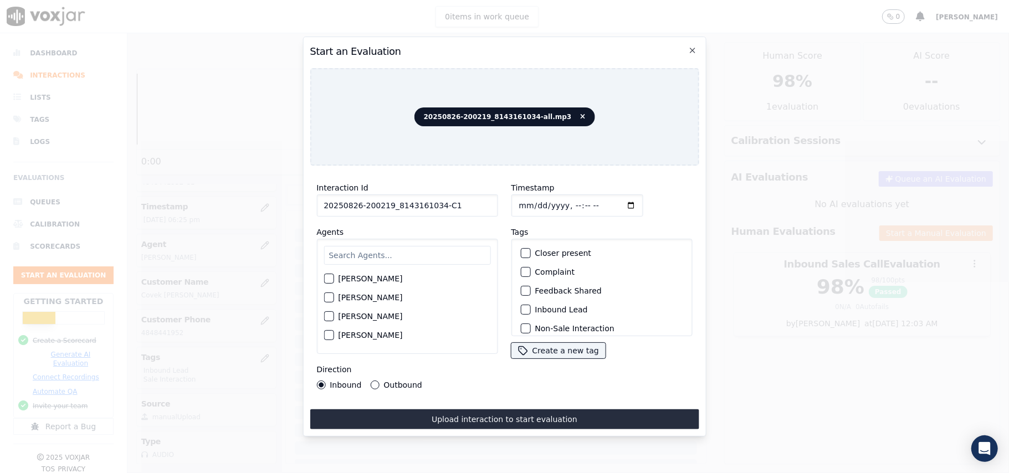
click at [393, 246] on input "text" at bounding box center [406, 255] width 167 height 19
type input "rich"
click at [329, 278] on div "button" at bounding box center [328, 282] width 8 height 8
click at [525, 306] on button "Inbound Lead" at bounding box center [525, 310] width 10 height 10
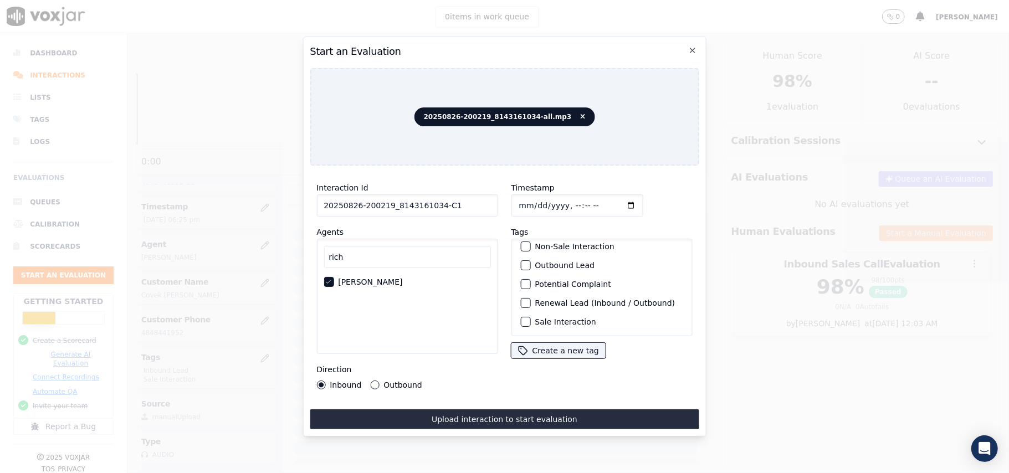
scroll to position [96, 0]
click at [521, 318] on div "button" at bounding box center [525, 322] width 8 height 8
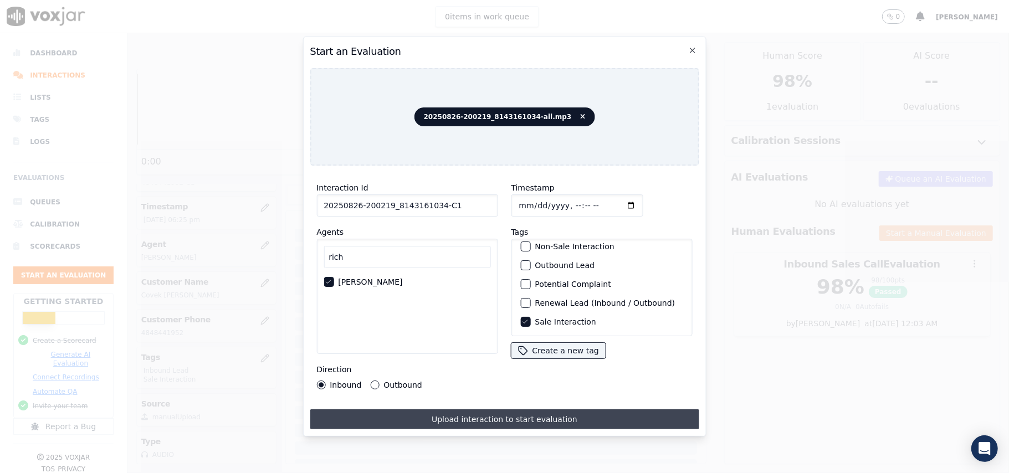
click at [487, 413] on button "Upload interaction to start evaluation" at bounding box center [504, 419] width 389 height 20
